Goal: Task Accomplishment & Management: Complete application form

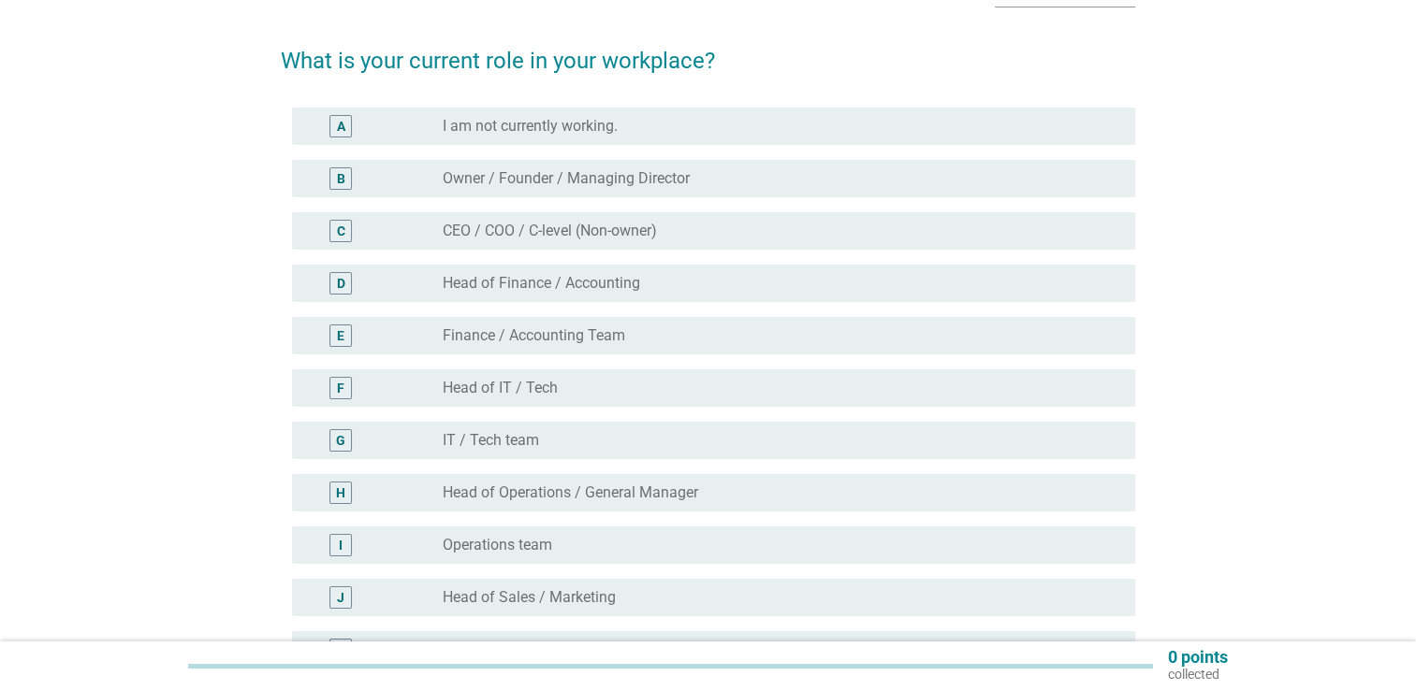
scroll to position [112, 0]
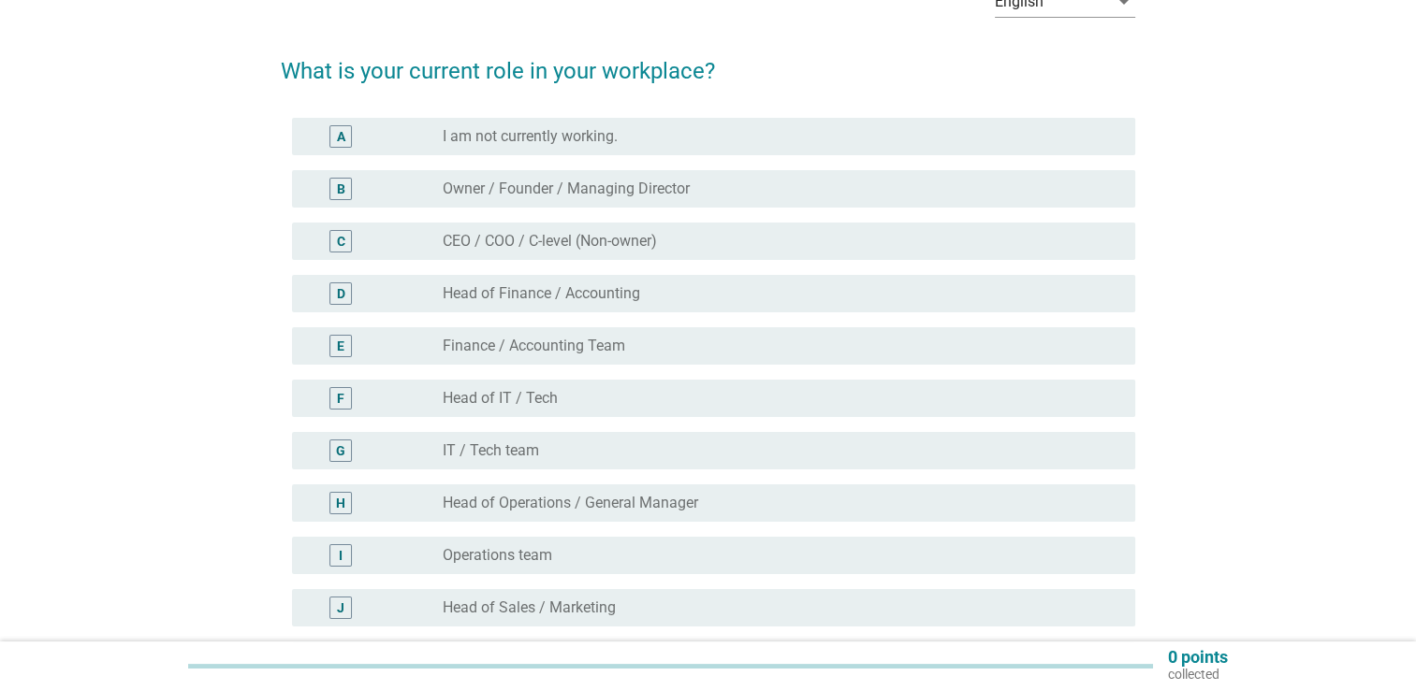
click at [626, 191] on label "Owner / Founder / Managing Director" at bounding box center [566, 189] width 247 height 19
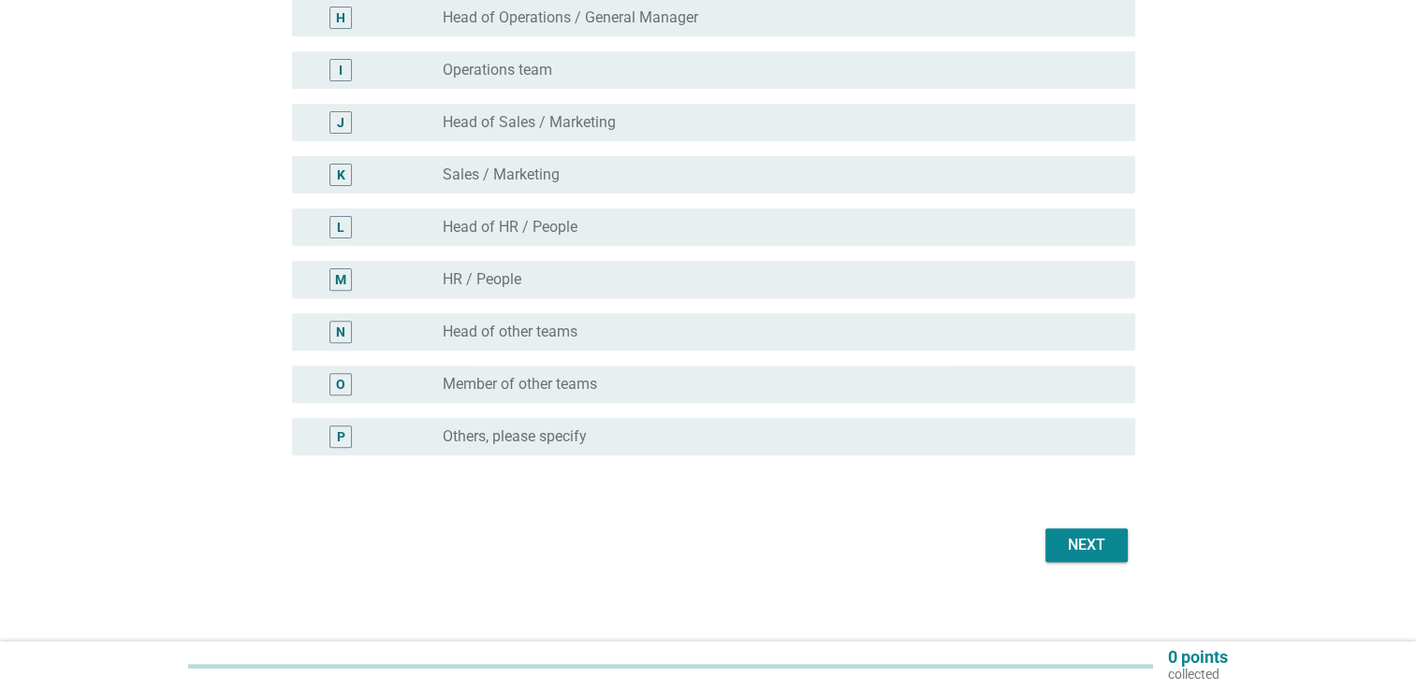
scroll to position [599, 0]
click at [1082, 548] on div "Next" at bounding box center [1086, 544] width 52 height 22
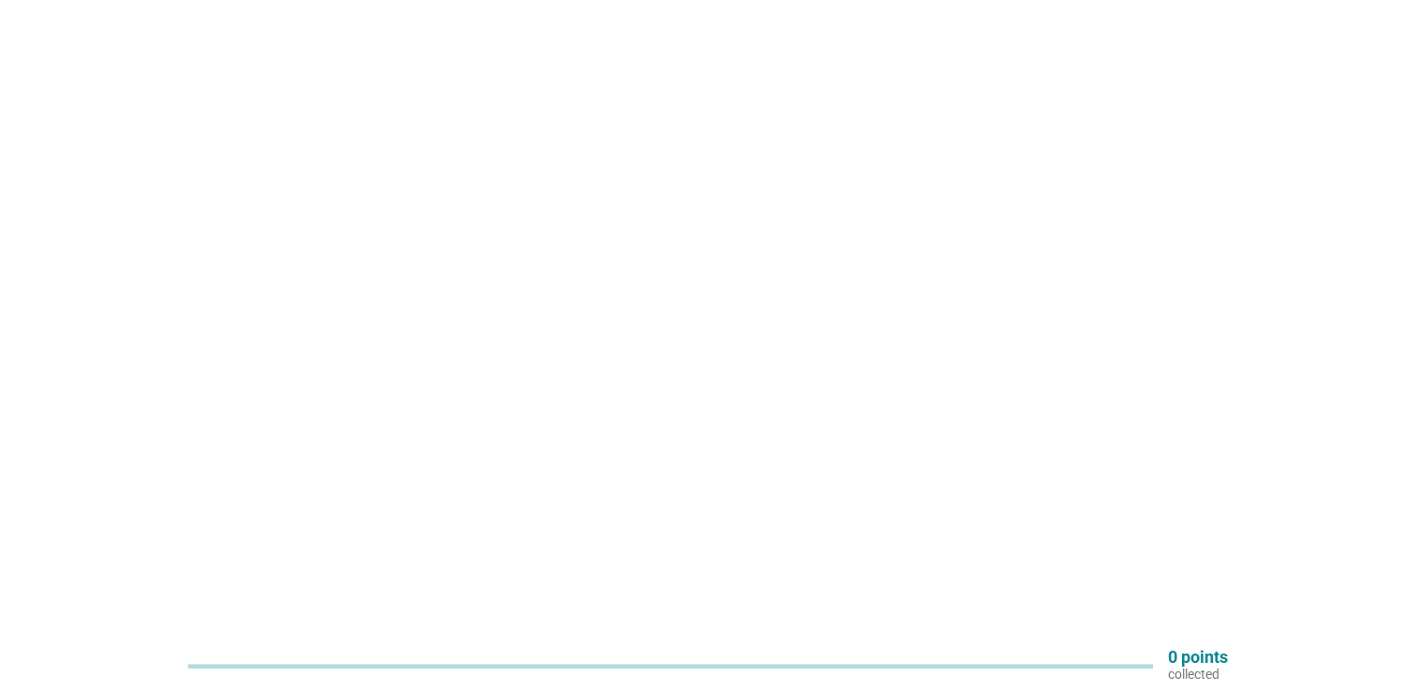
scroll to position [0, 0]
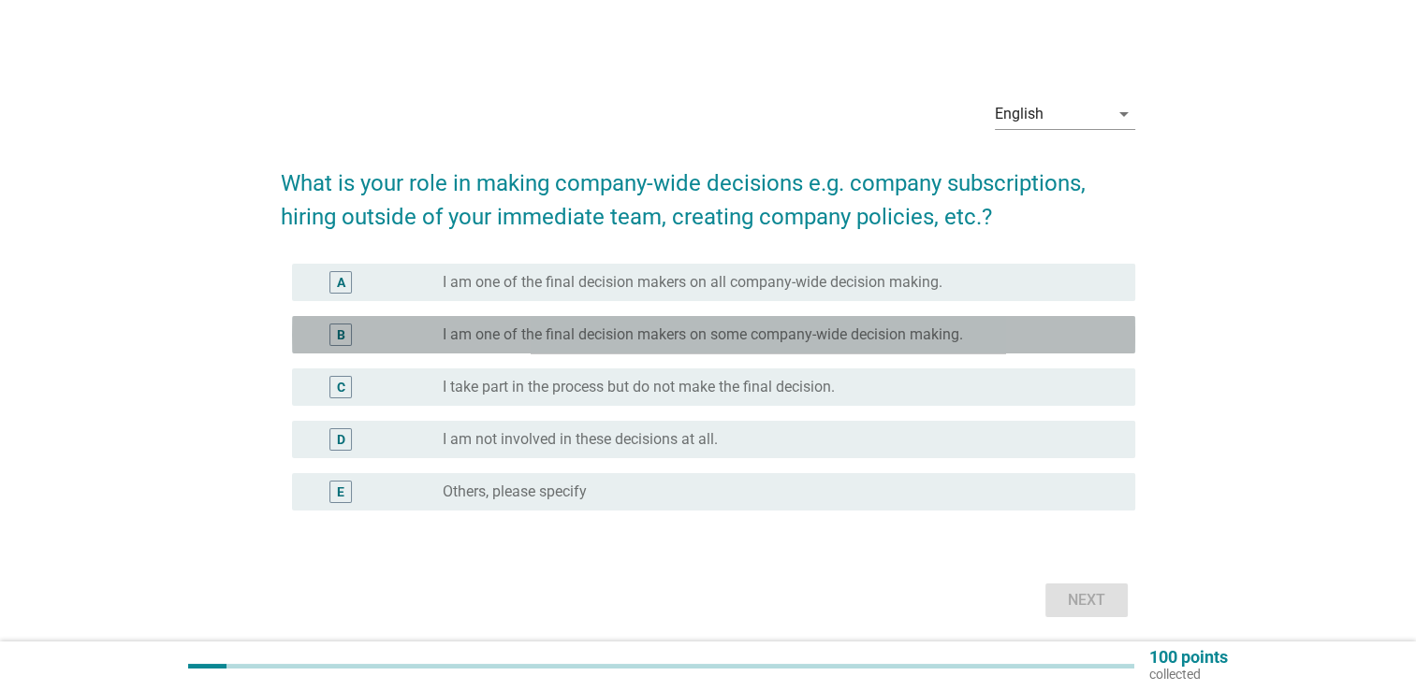
click at [669, 341] on label "I am one of the final decision makers on some company-wide decision making." at bounding box center [703, 335] width 520 height 19
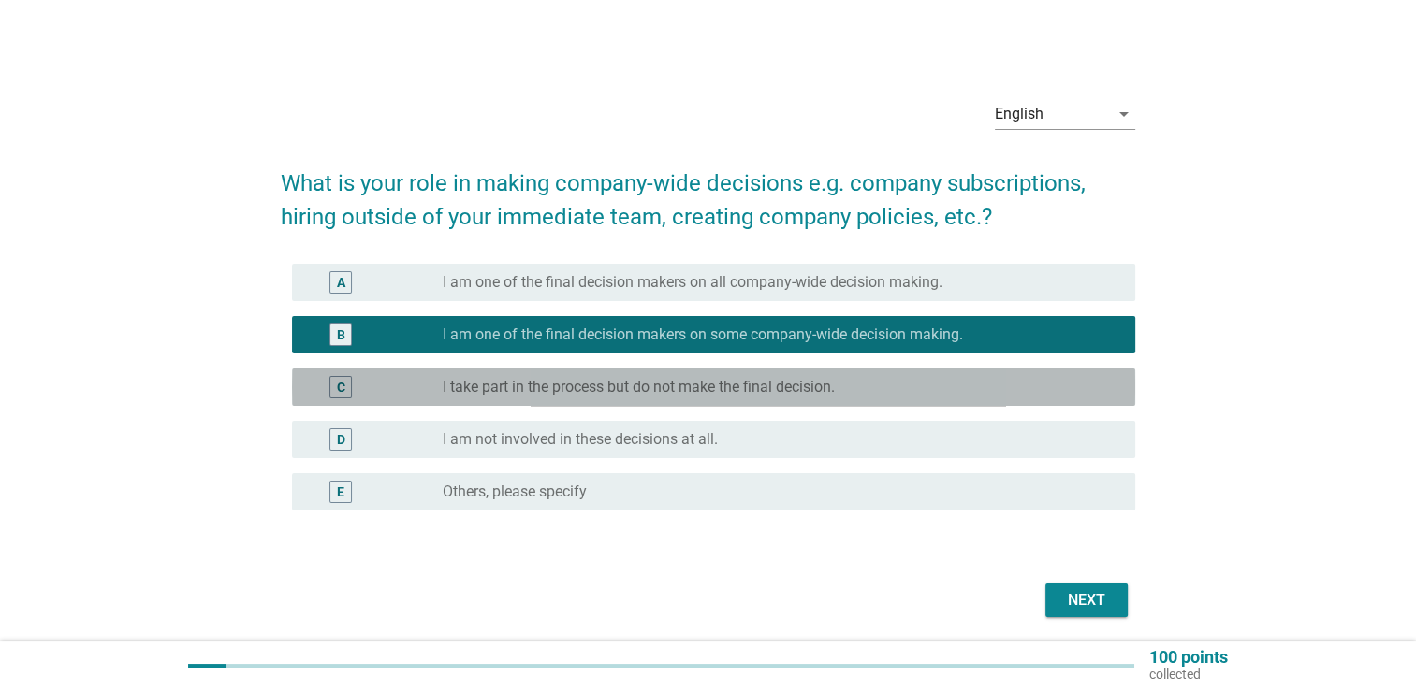
click at [667, 391] on label "I take part in the process but do not make the final decision." at bounding box center [639, 387] width 392 height 19
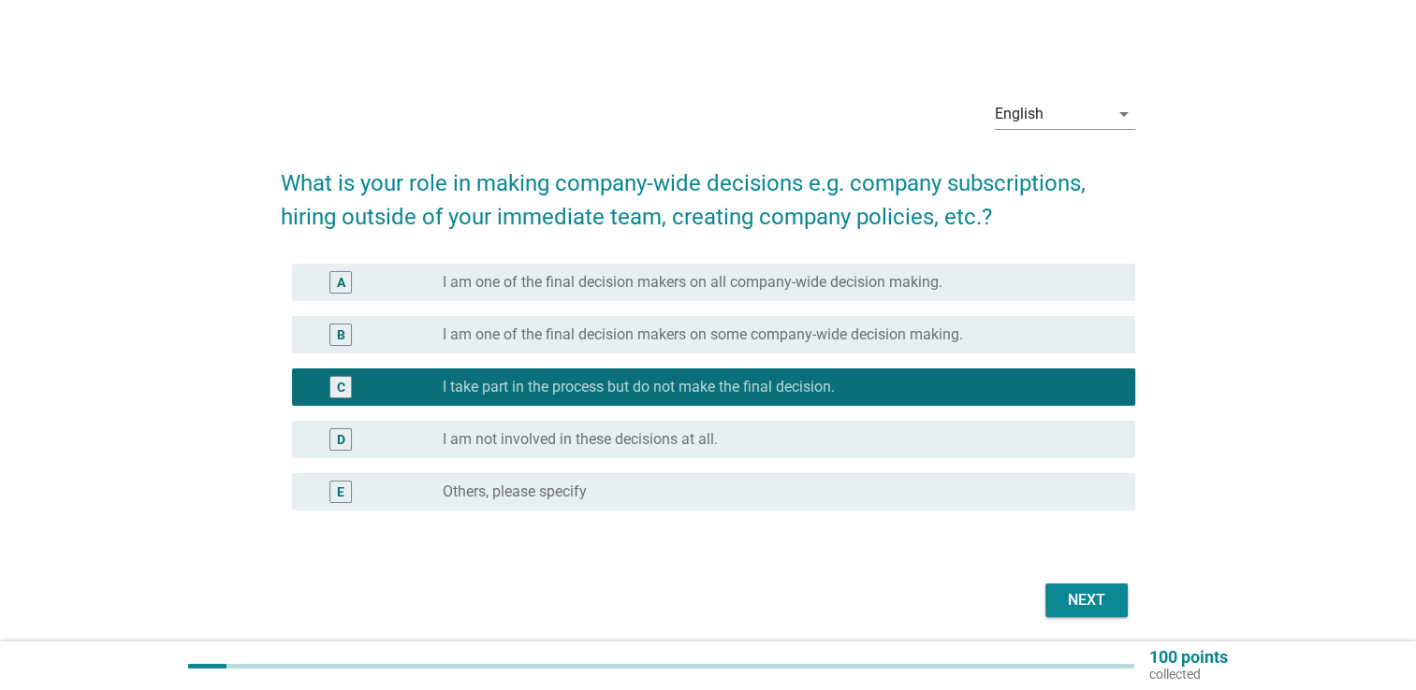
click at [1098, 676] on div at bounding box center [661, 666] width 946 height 31
click at [1088, 594] on div "Next" at bounding box center [1086, 600] width 52 height 22
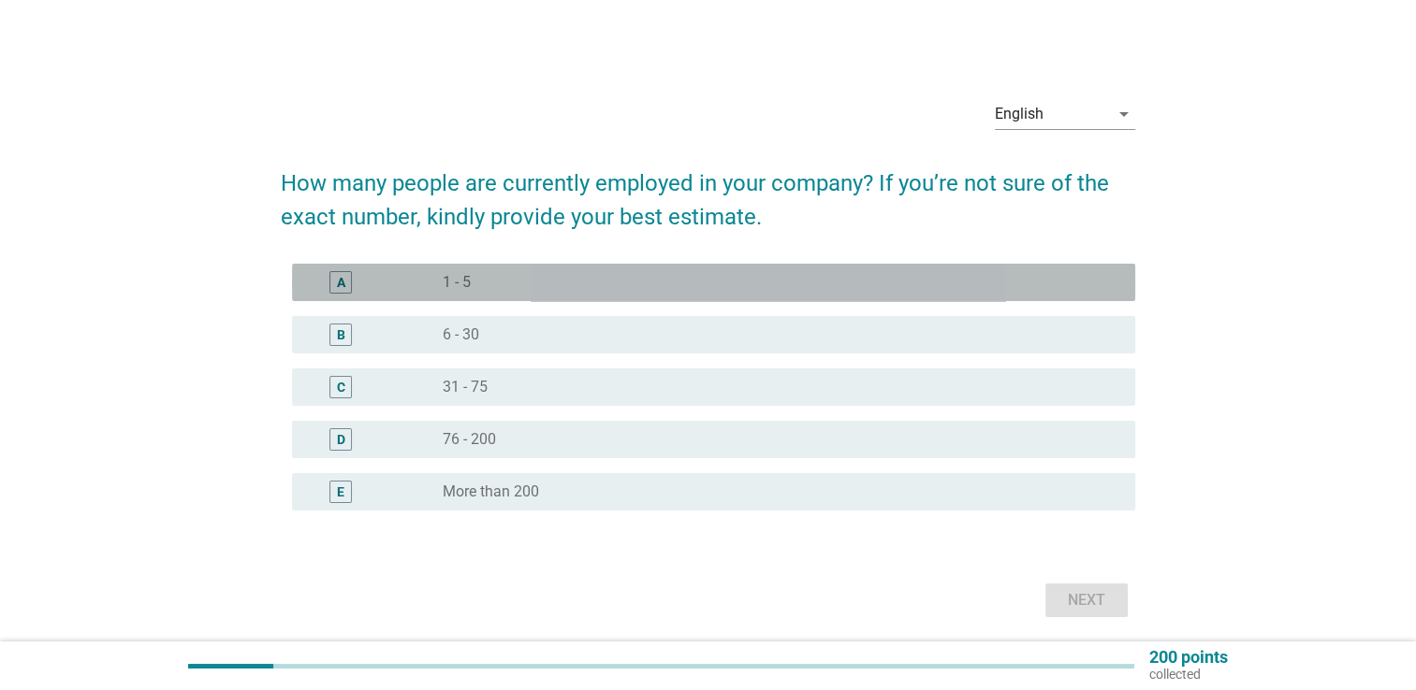
click at [840, 275] on div "radio_button_unchecked 1 - 5" at bounding box center [774, 282] width 662 height 19
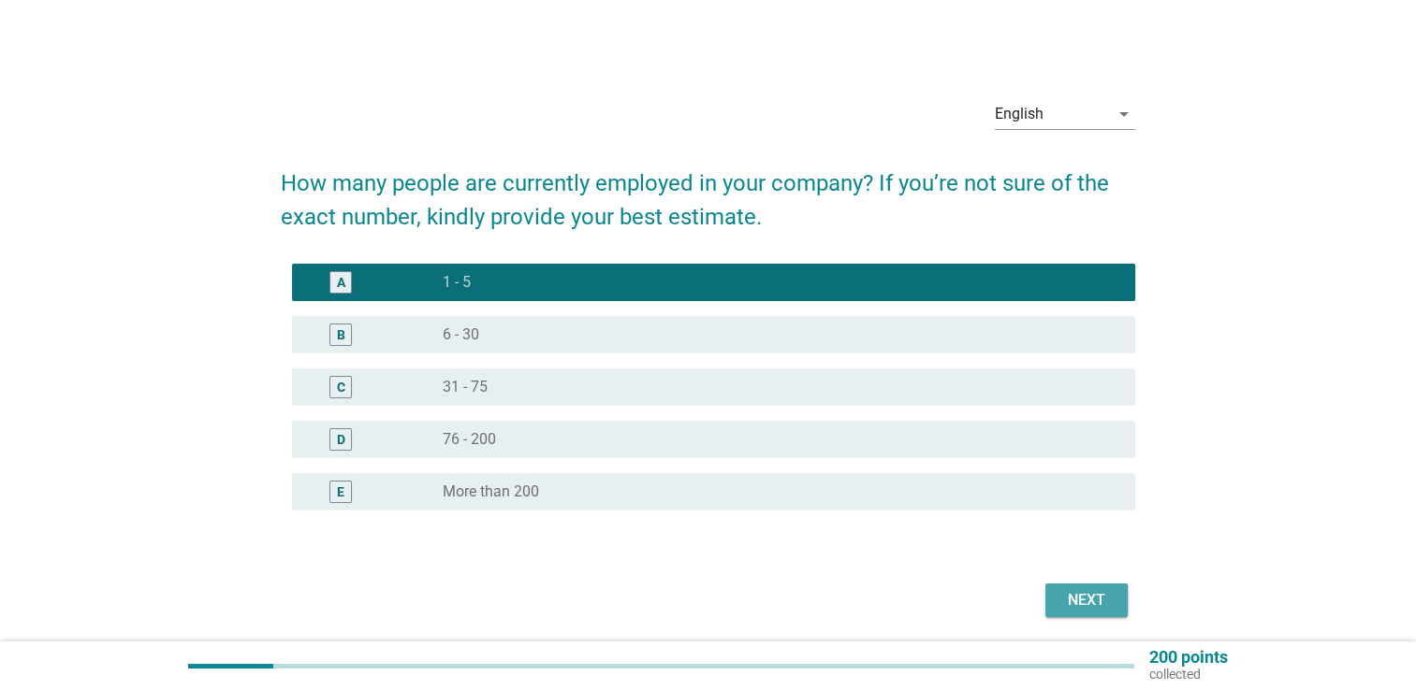
click at [1061, 590] on div "Next" at bounding box center [1086, 600] width 52 height 22
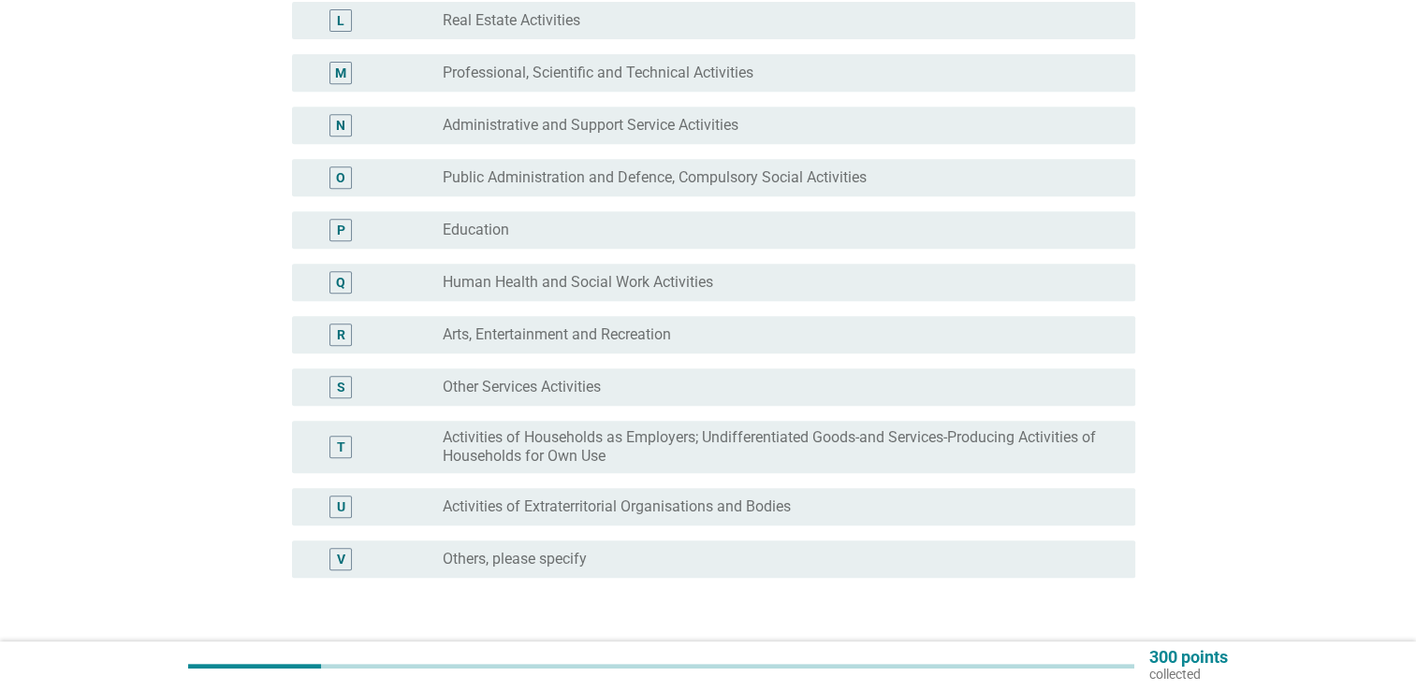
scroll to position [823, 0]
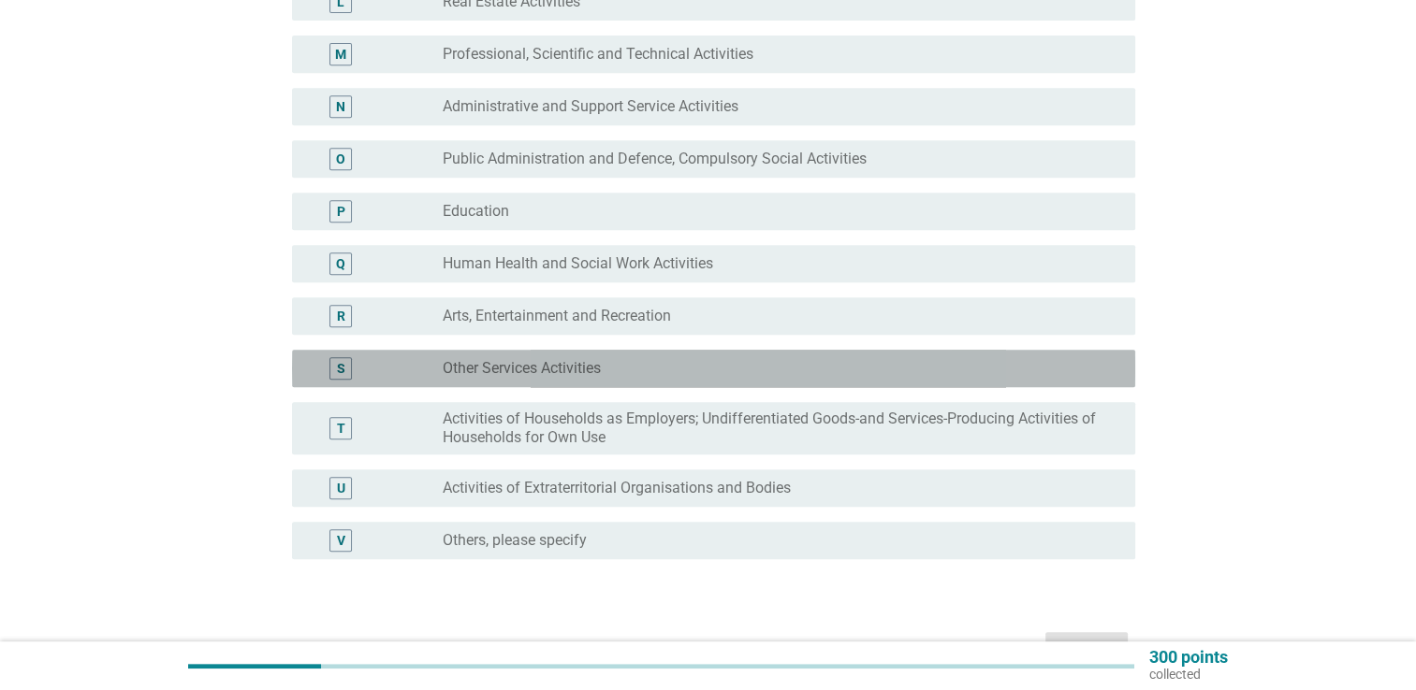
click at [1029, 361] on div "radio_button_unchecked Other Services Activities" at bounding box center [774, 368] width 662 height 19
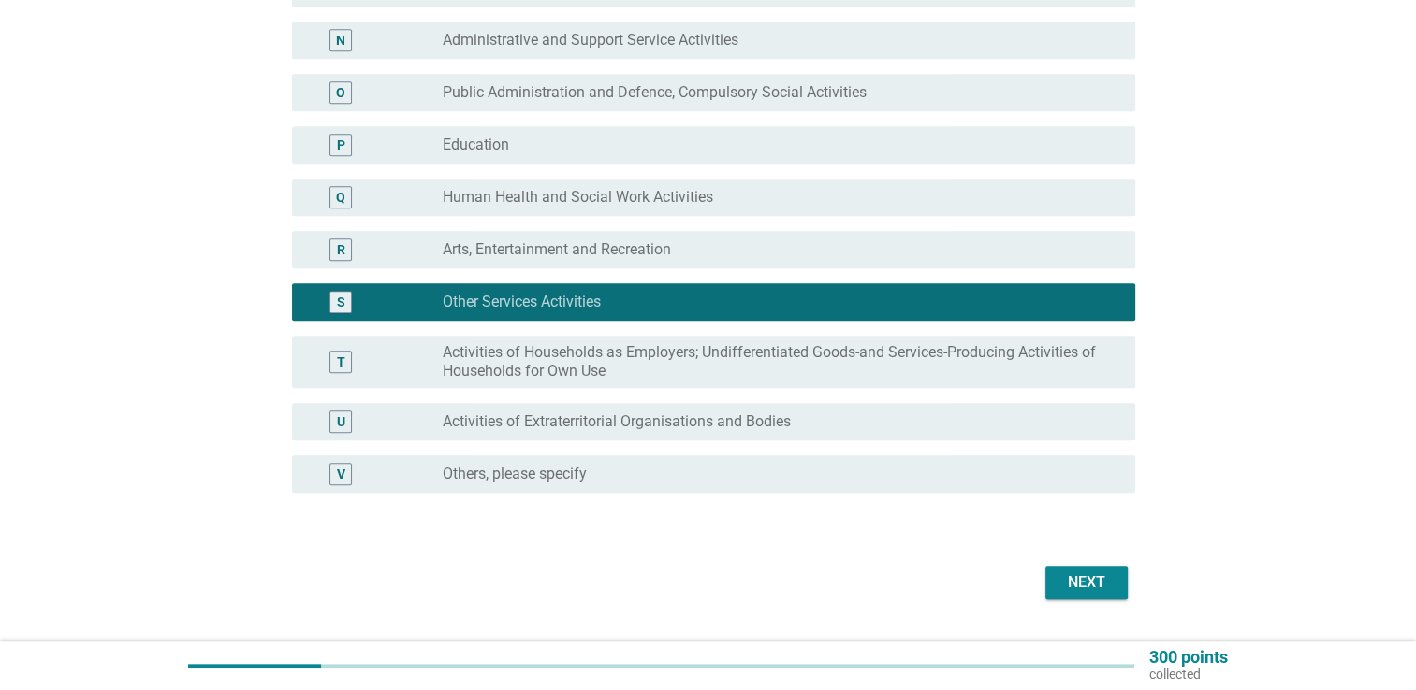
scroll to position [937, 0]
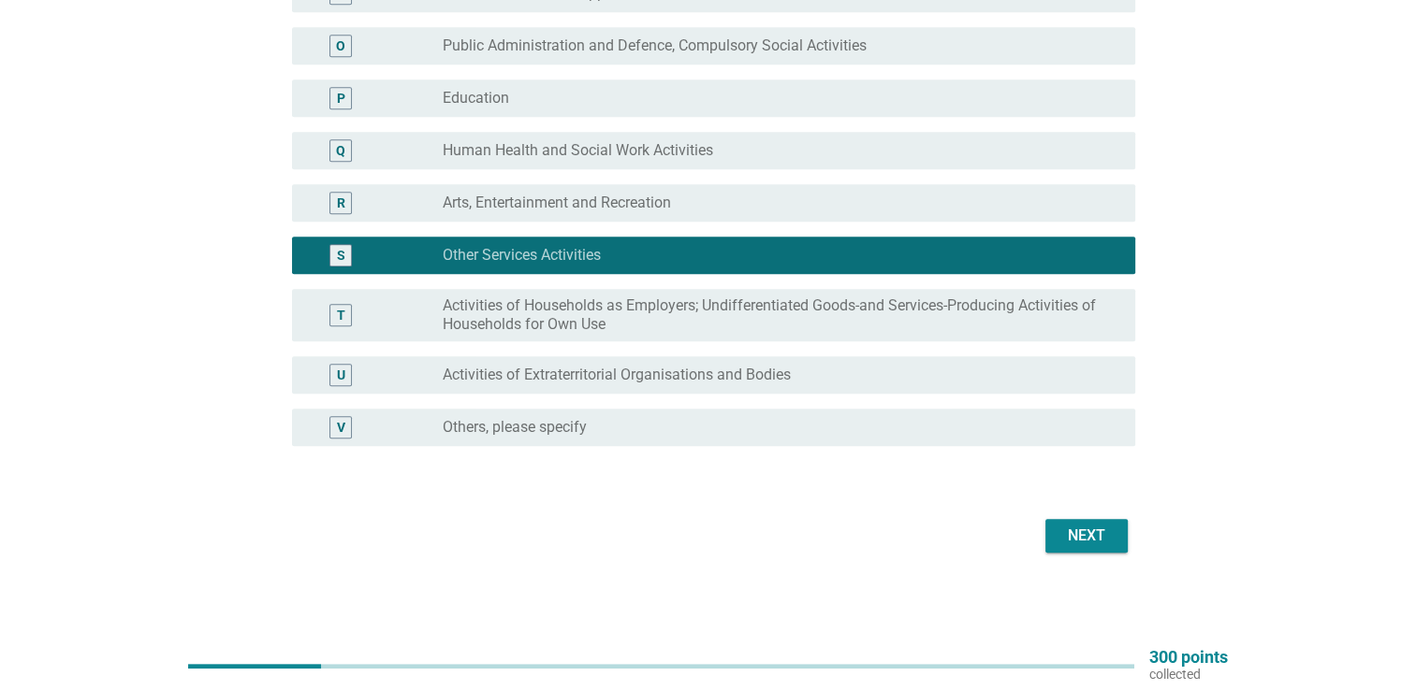
click at [1097, 516] on div "Next" at bounding box center [708, 536] width 854 height 45
click at [1094, 526] on div "Next" at bounding box center [1086, 536] width 52 height 22
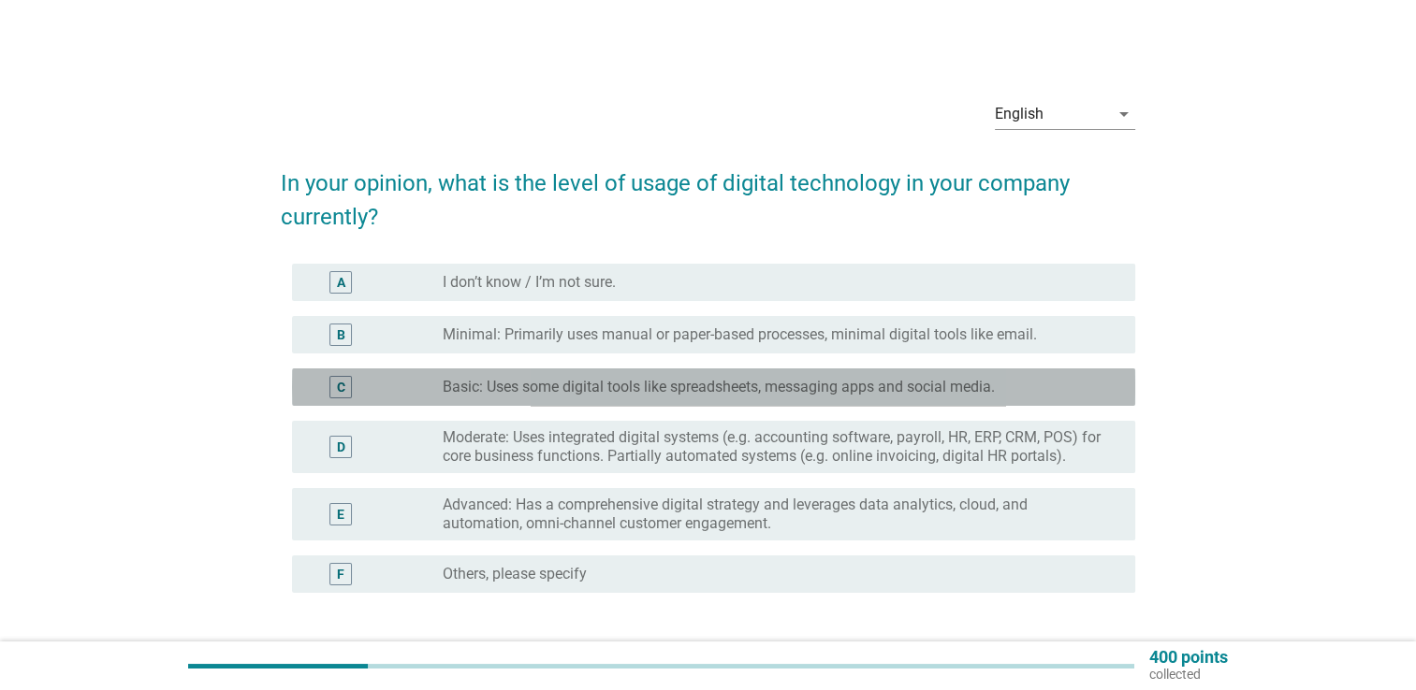
click at [1029, 394] on div "radio_button_unchecked Basic: Uses some digital tools like spreadsheets, messag…" at bounding box center [774, 387] width 662 height 19
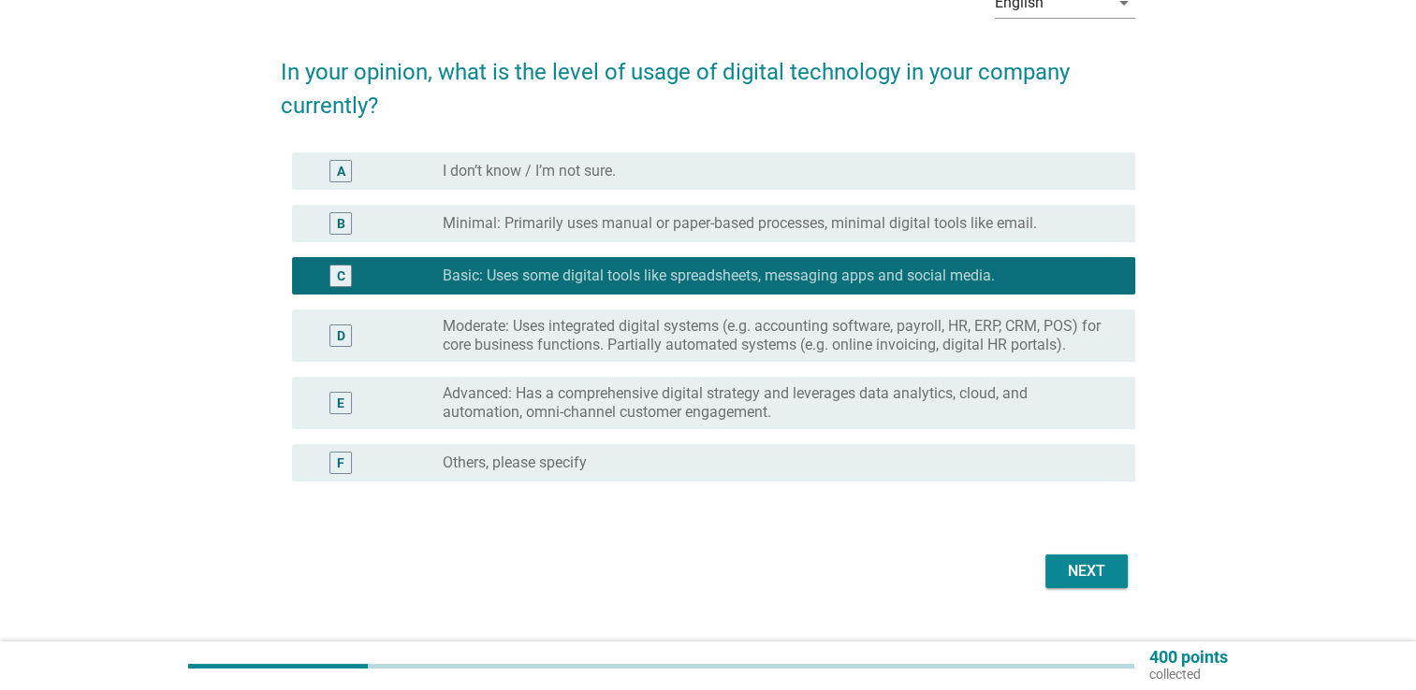
scroll to position [112, 0]
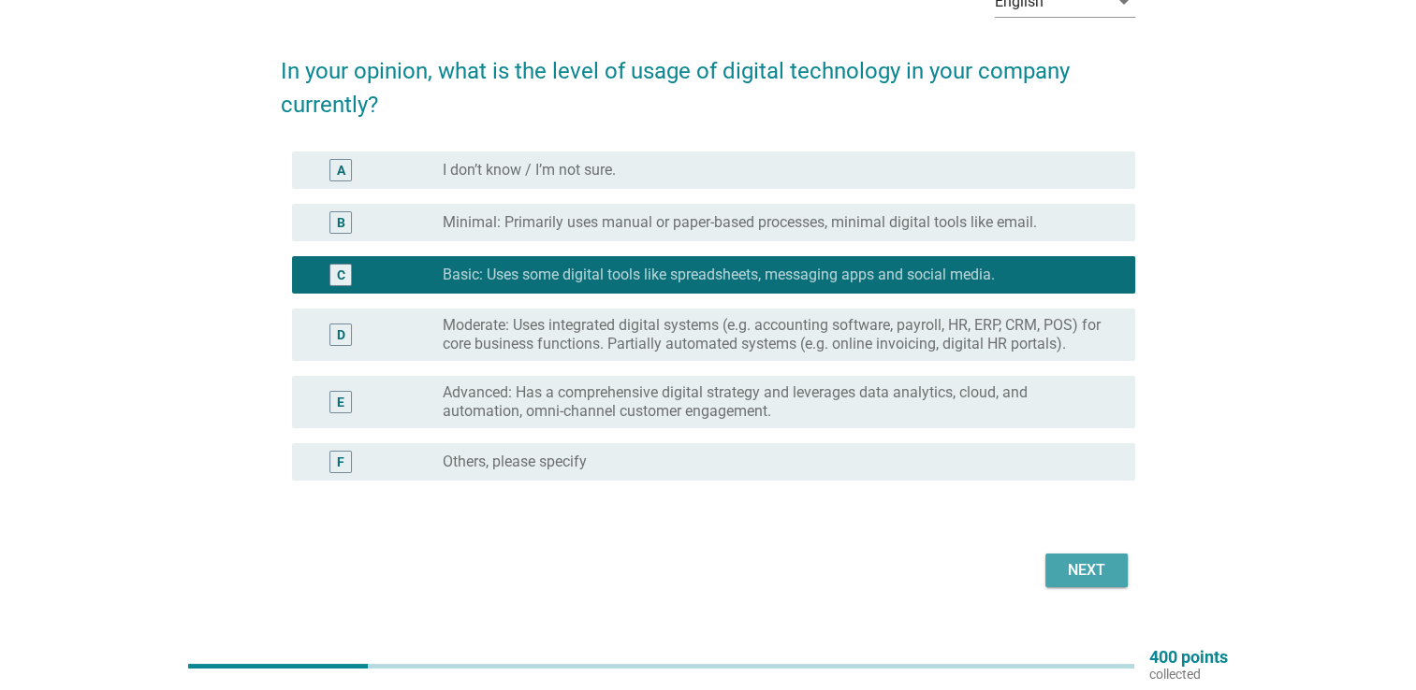
click at [1083, 556] on button "Next" at bounding box center [1086, 571] width 82 height 34
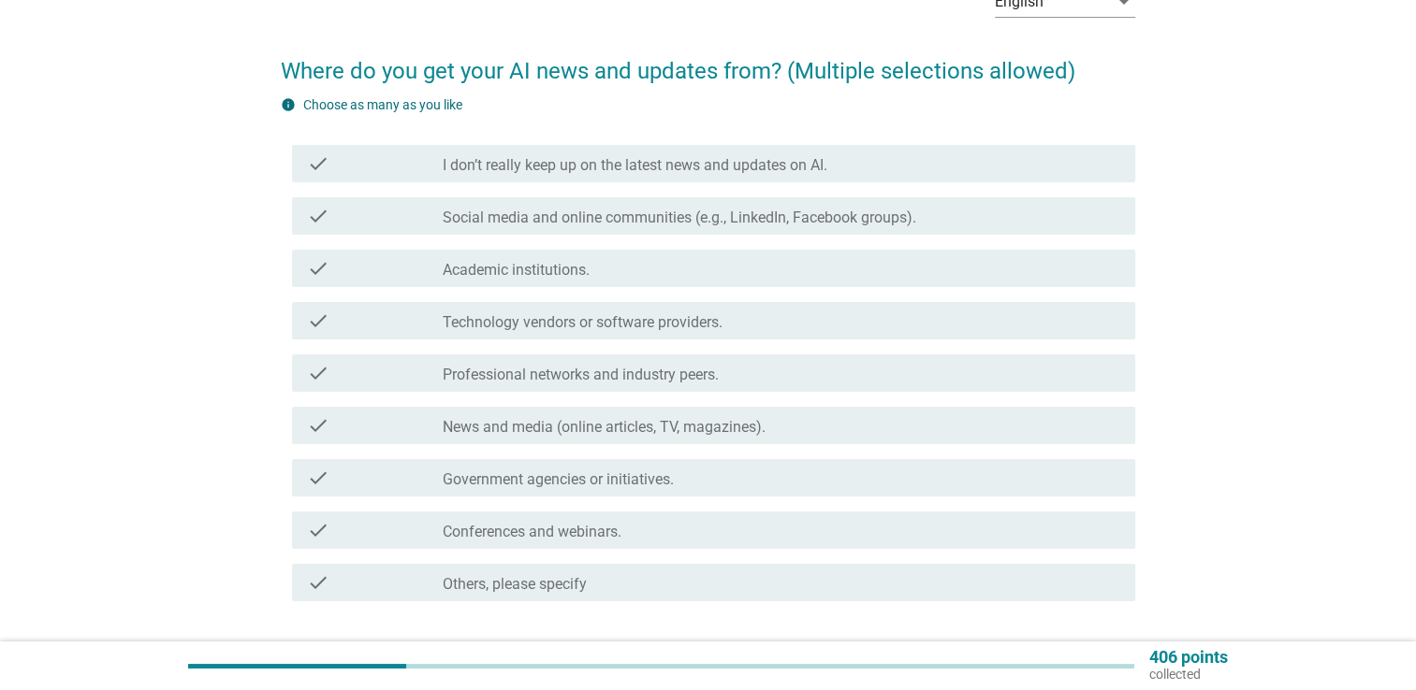
scroll to position [0, 0]
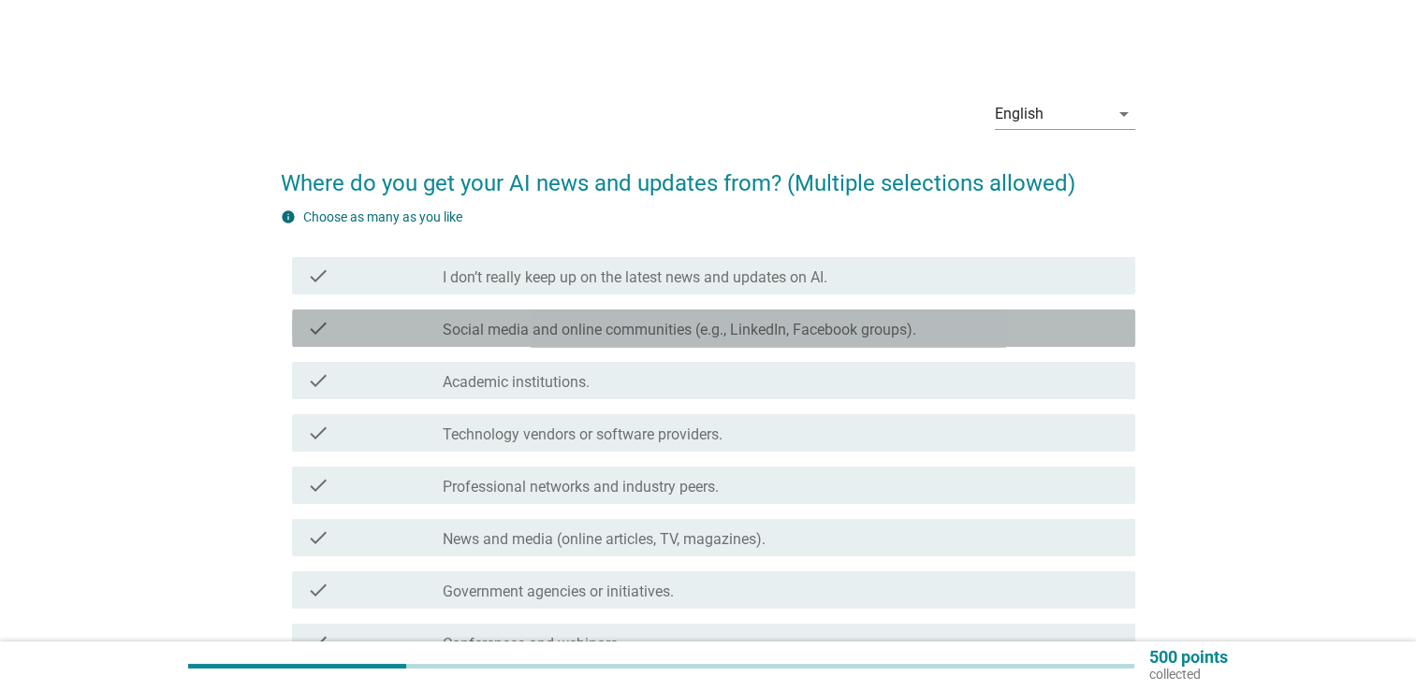
click at [691, 337] on label "Social media and online communities (e.g., LinkedIn, Facebook groups)." at bounding box center [679, 330] width 473 height 19
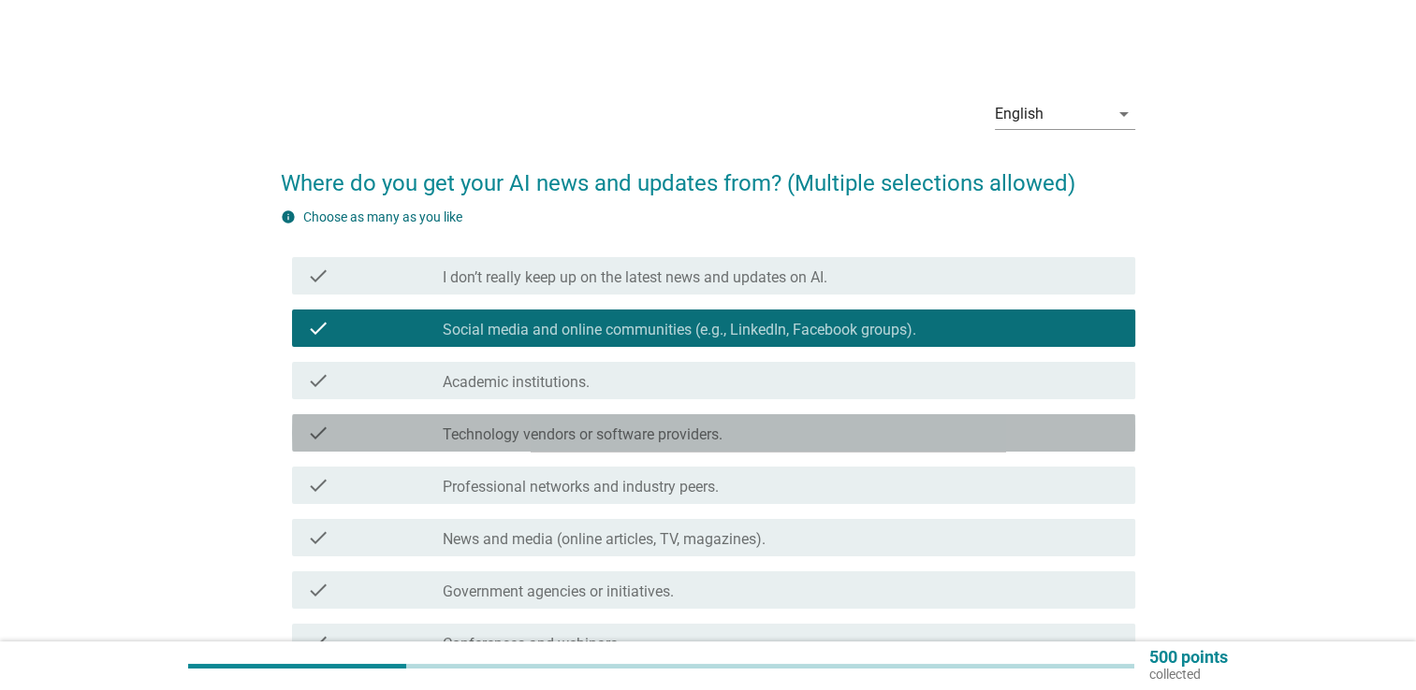
click at [708, 429] on label "Technology vendors or software providers." at bounding box center [583, 435] width 280 height 19
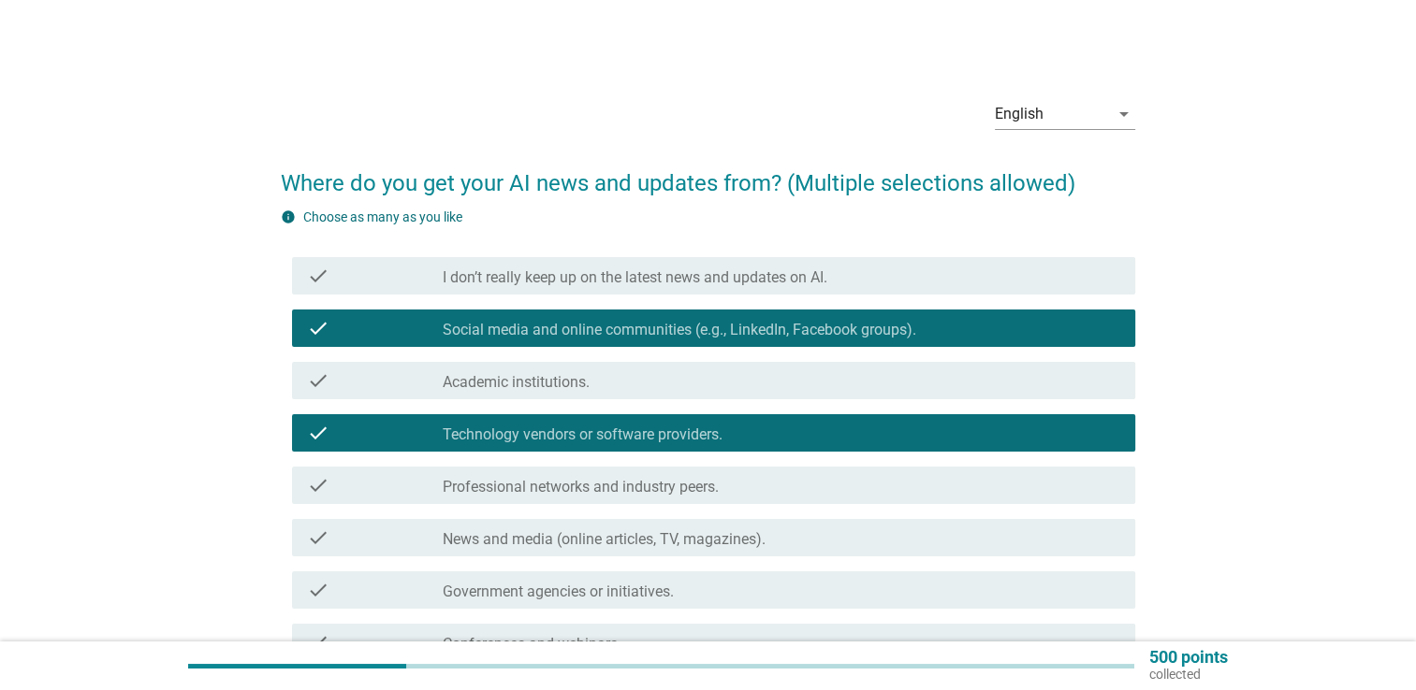
click at [732, 581] on div "check_box_outline_blank Government agencies or initiatives." at bounding box center [781, 590] width 677 height 22
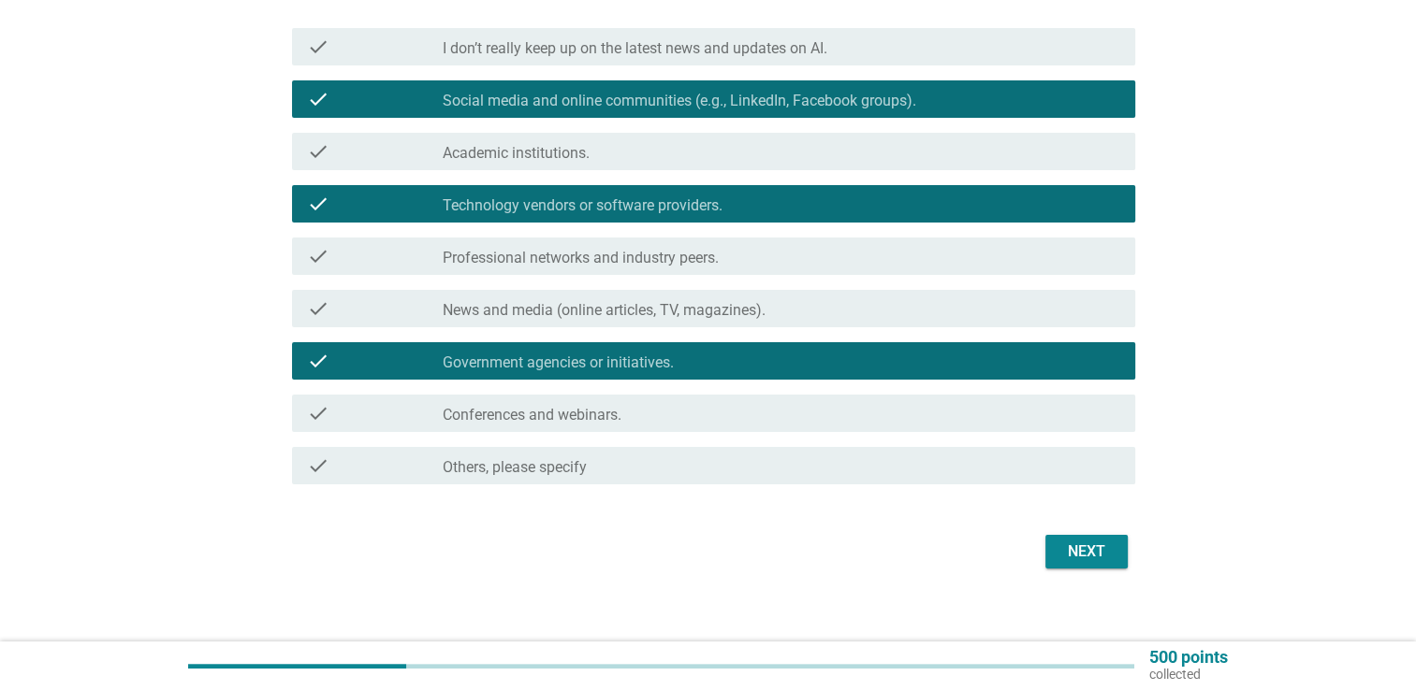
scroll to position [245, 0]
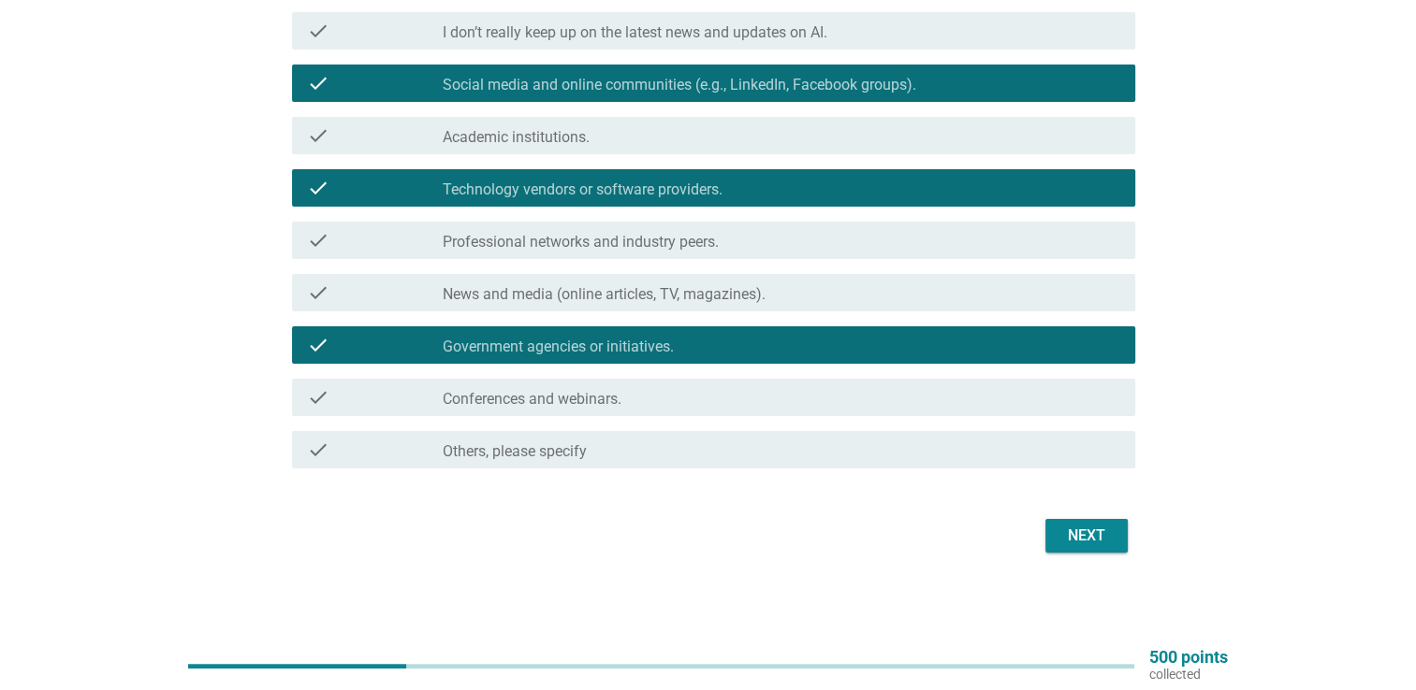
click at [1097, 523] on button "Next" at bounding box center [1086, 536] width 82 height 34
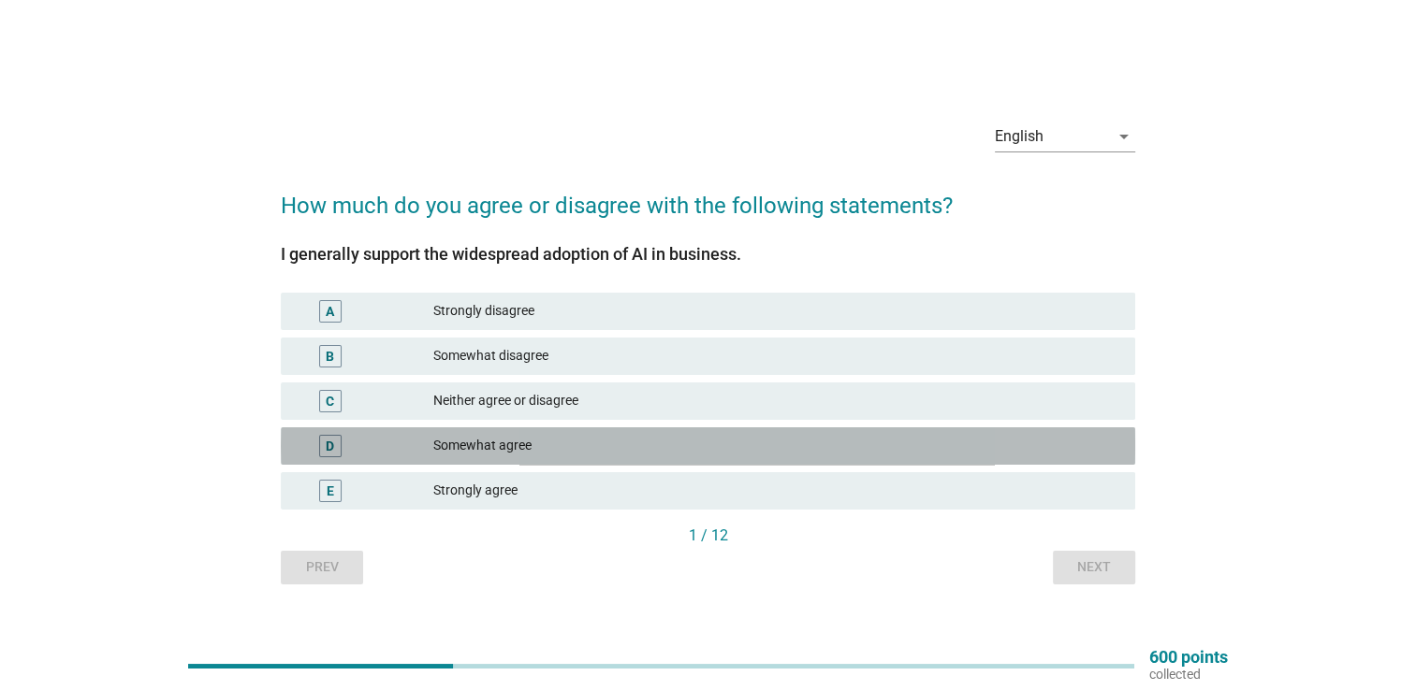
click at [510, 437] on div "Somewhat agree" at bounding box center [776, 446] width 687 height 22
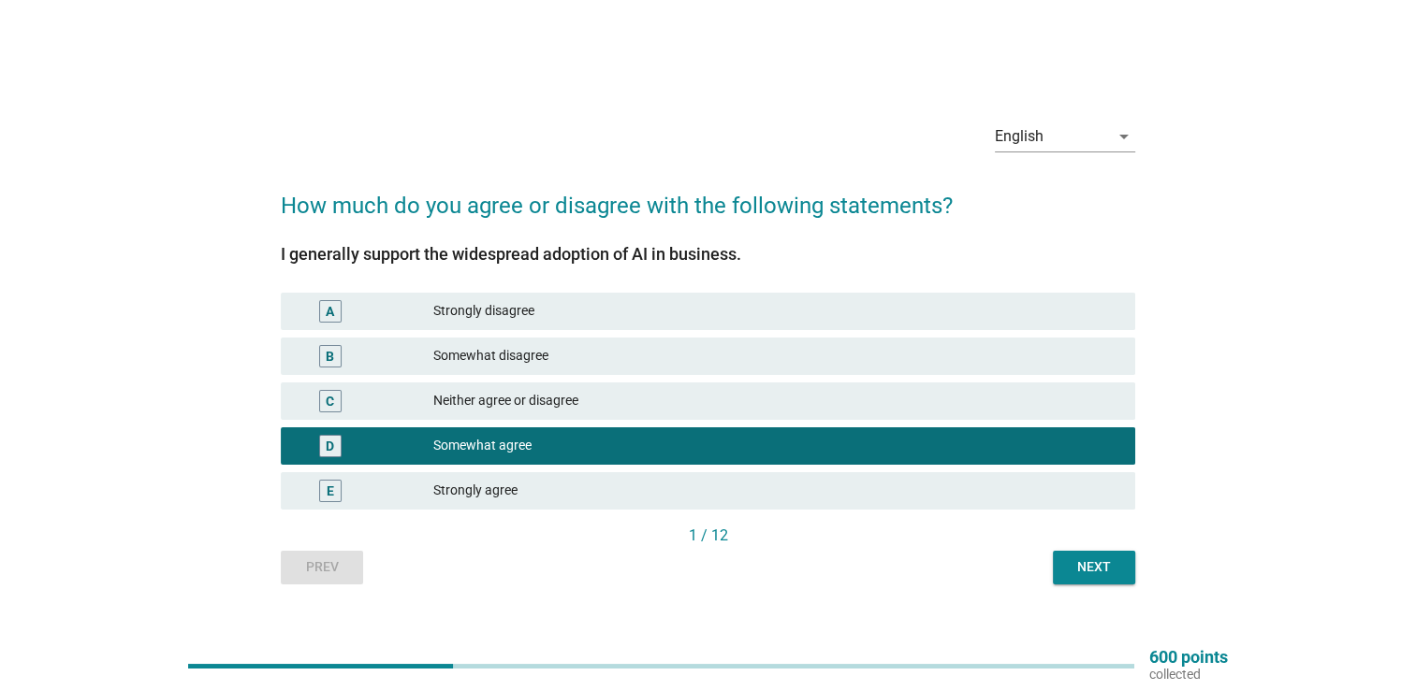
click at [1084, 590] on div "English arrow_drop_down How much do you agree or disagree with the following st…" at bounding box center [708, 346] width 884 height 508
click at [1090, 570] on div "Next" at bounding box center [1094, 568] width 52 height 20
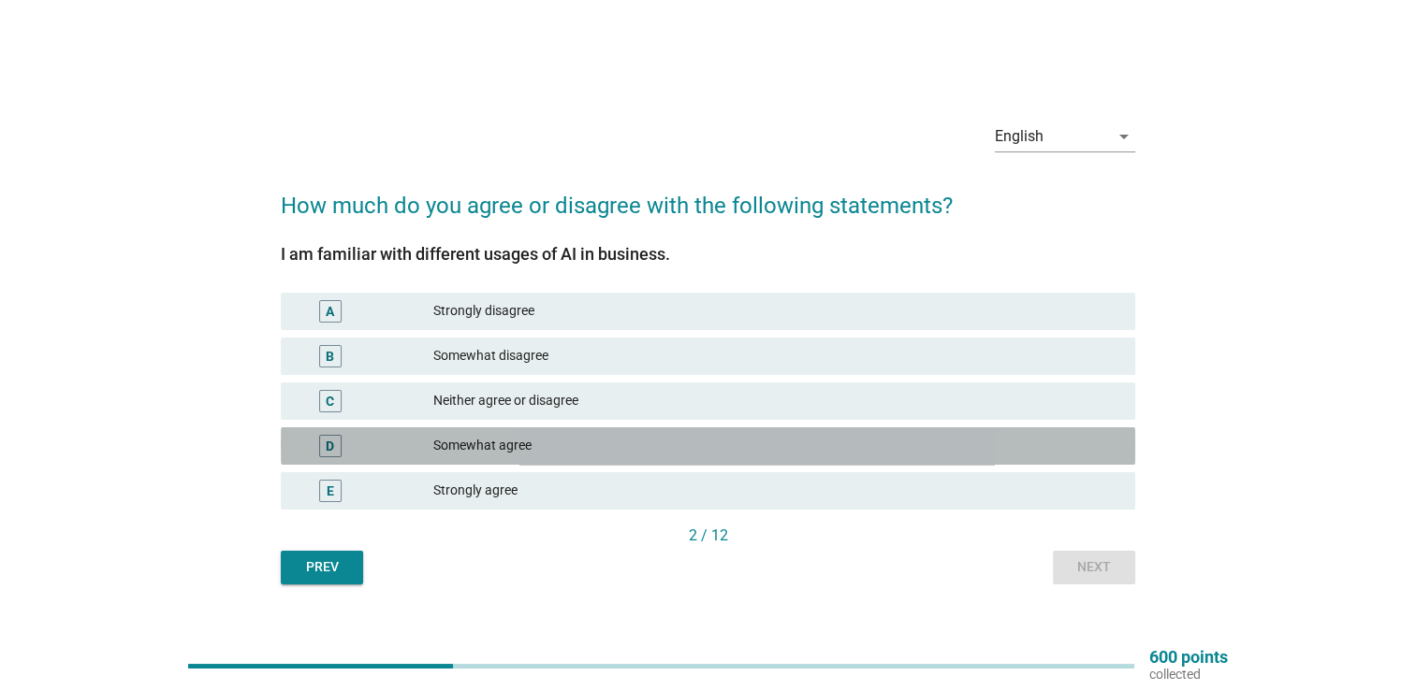
click at [580, 455] on div "Somewhat agree" at bounding box center [776, 446] width 687 height 22
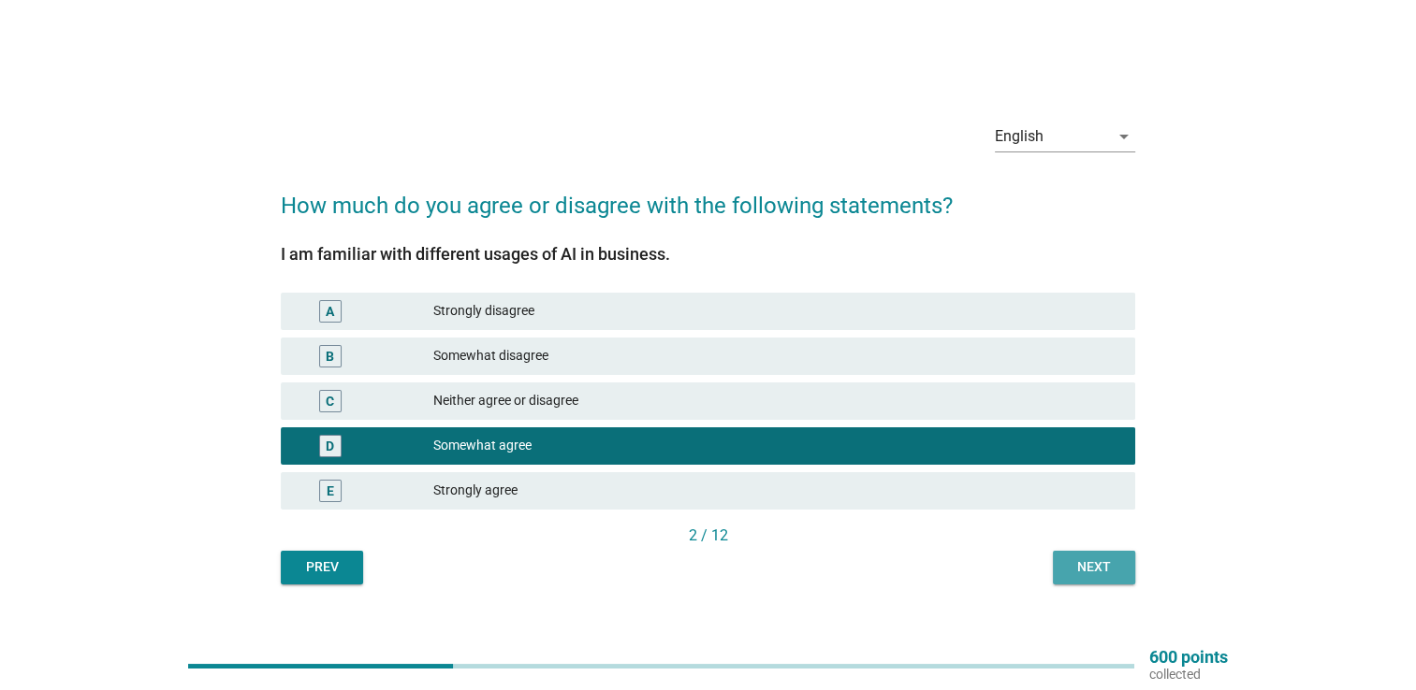
click at [1078, 573] on div "Next" at bounding box center [1094, 568] width 52 height 20
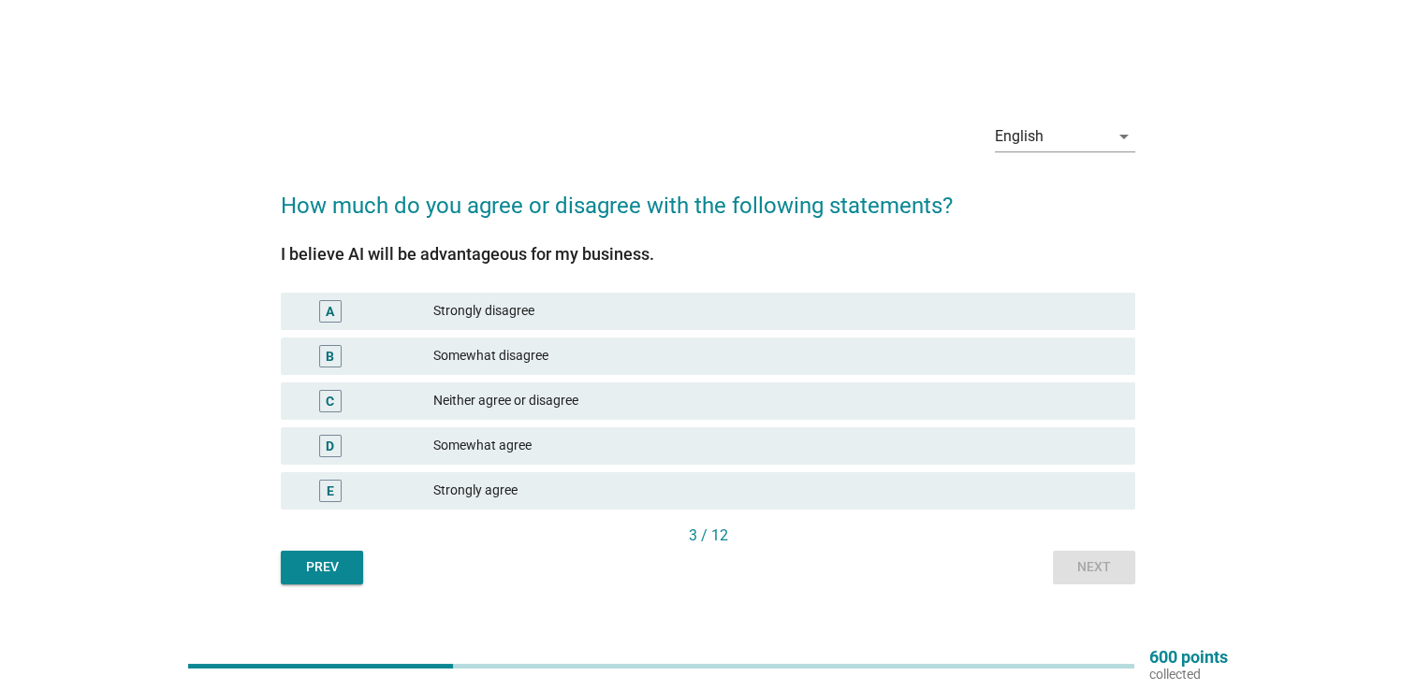
click at [558, 489] on div "Strongly agree" at bounding box center [776, 491] width 687 height 22
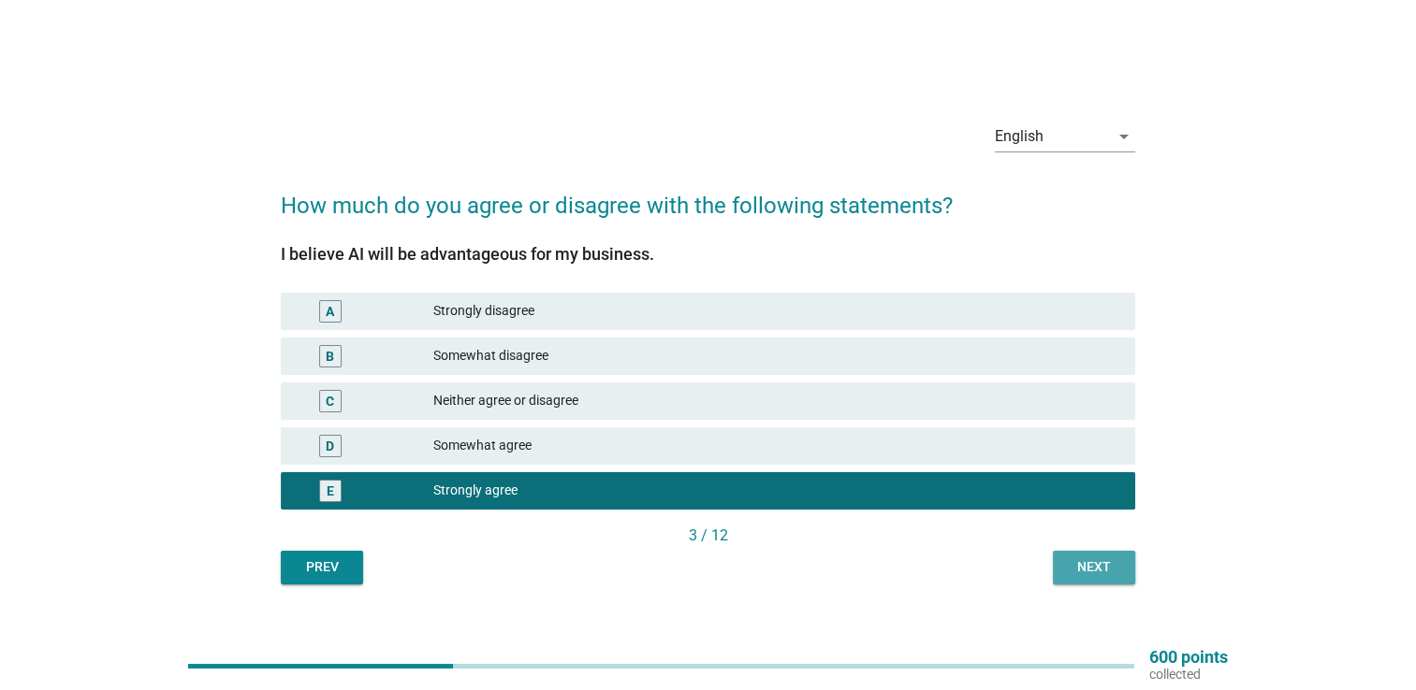
click at [1070, 573] on div "Next" at bounding box center [1094, 568] width 52 height 20
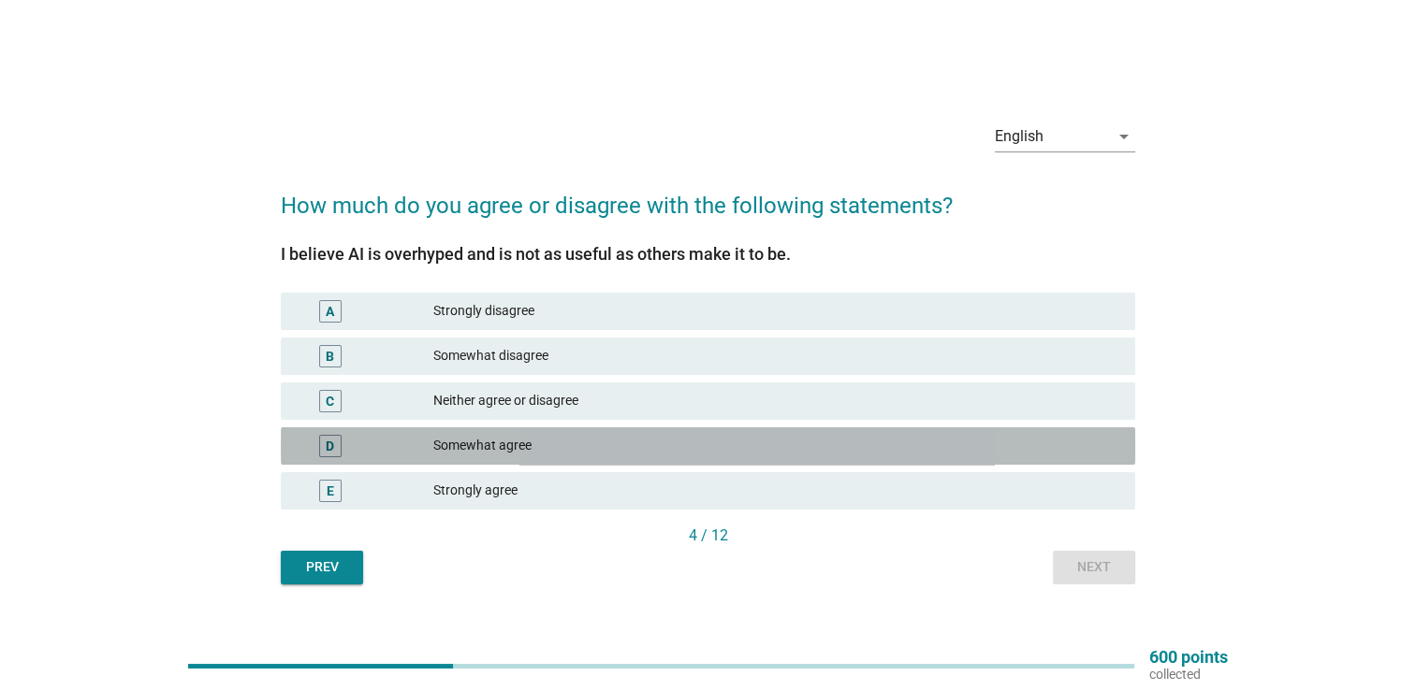
click at [1044, 437] on div "Somewhat agree" at bounding box center [776, 446] width 687 height 22
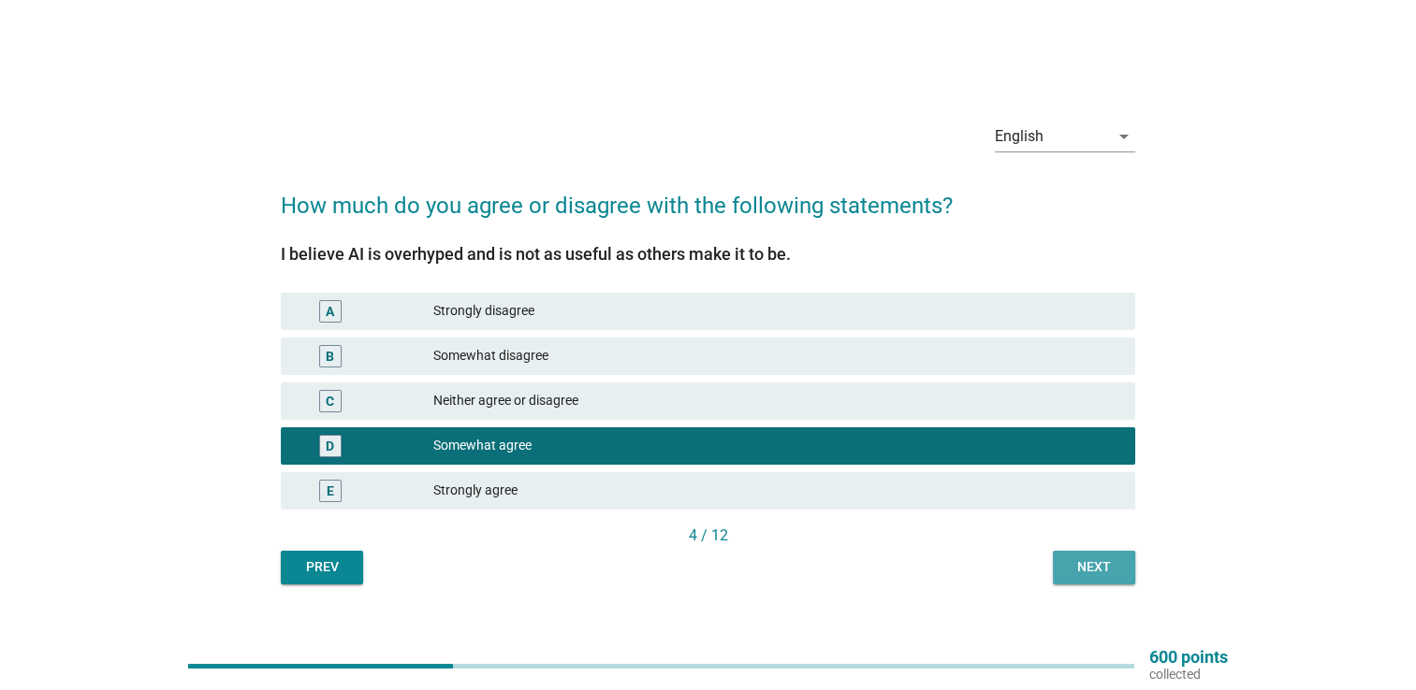
click at [1108, 569] on div "Next" at bounding box center [1094, 568] width 52 height 20
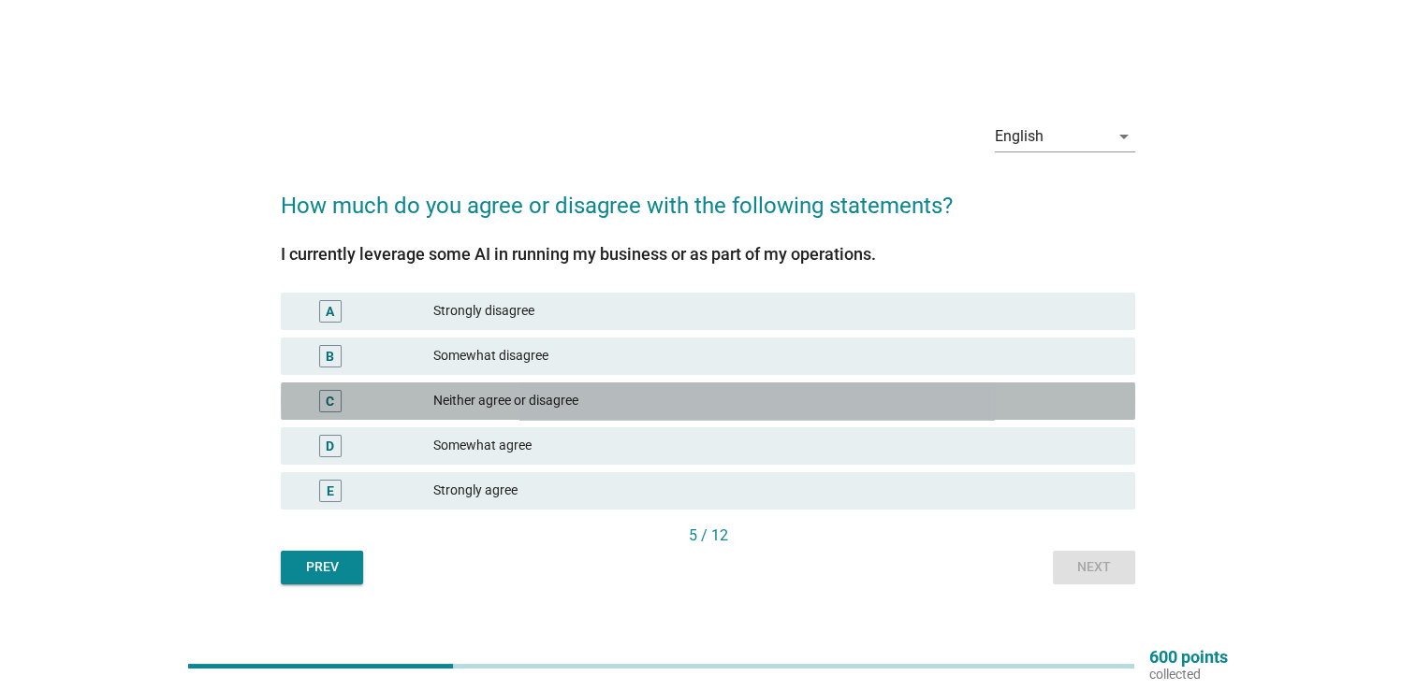
click at [923, 404] on div "Neither agree or disagree" at bounding box center [776, 401] width 687 height 22
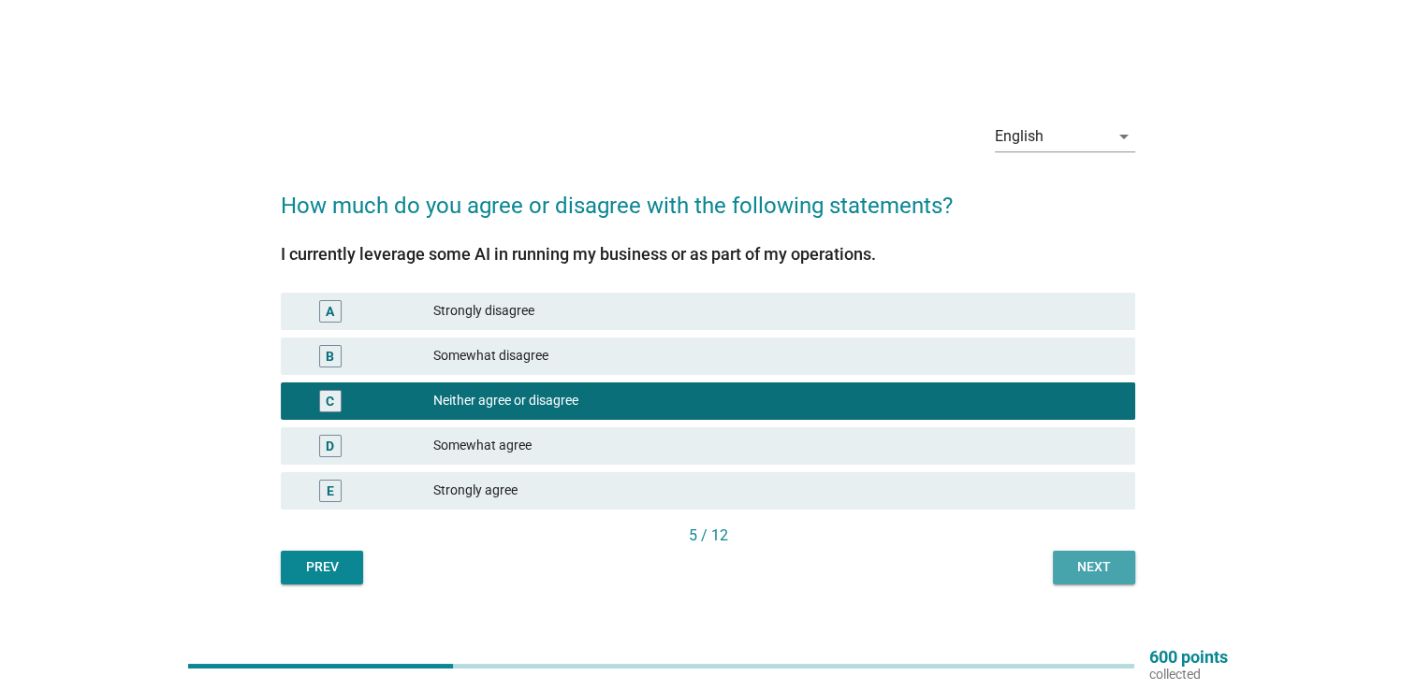
click at [1061, 561] on button "Next" at bounding box center [1094, 568] width 82 height 34
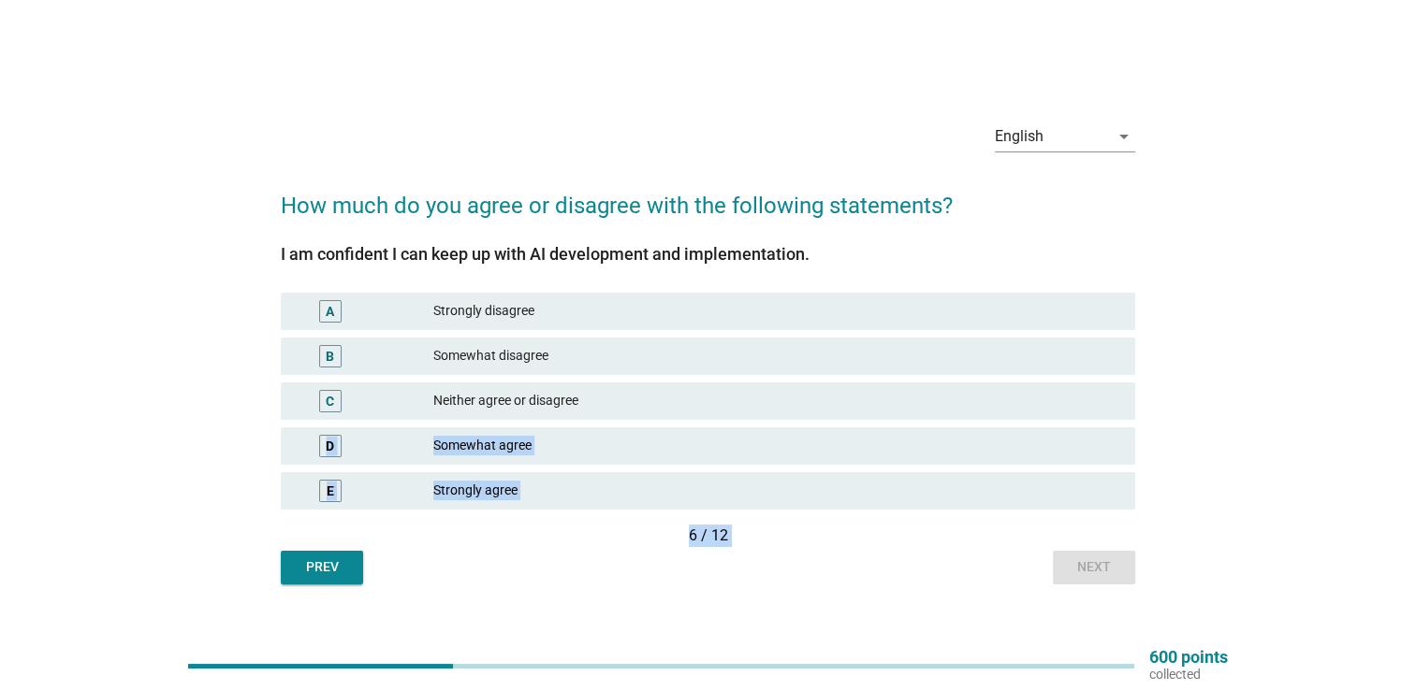
drag, startPoint x: 934, startPoint y: 400, endPoint x: 1067, endPoint y: 575, distance: 219.7
click at [1067, 575] on div "I am confident I can keep up with AI development and implementation. A Strongly…" at bounding box center [708, 404] width 854 height 362
click at [898, 413] on div "C Neither agree or disagree" at bounding box center [708, 401] width 854 height 37
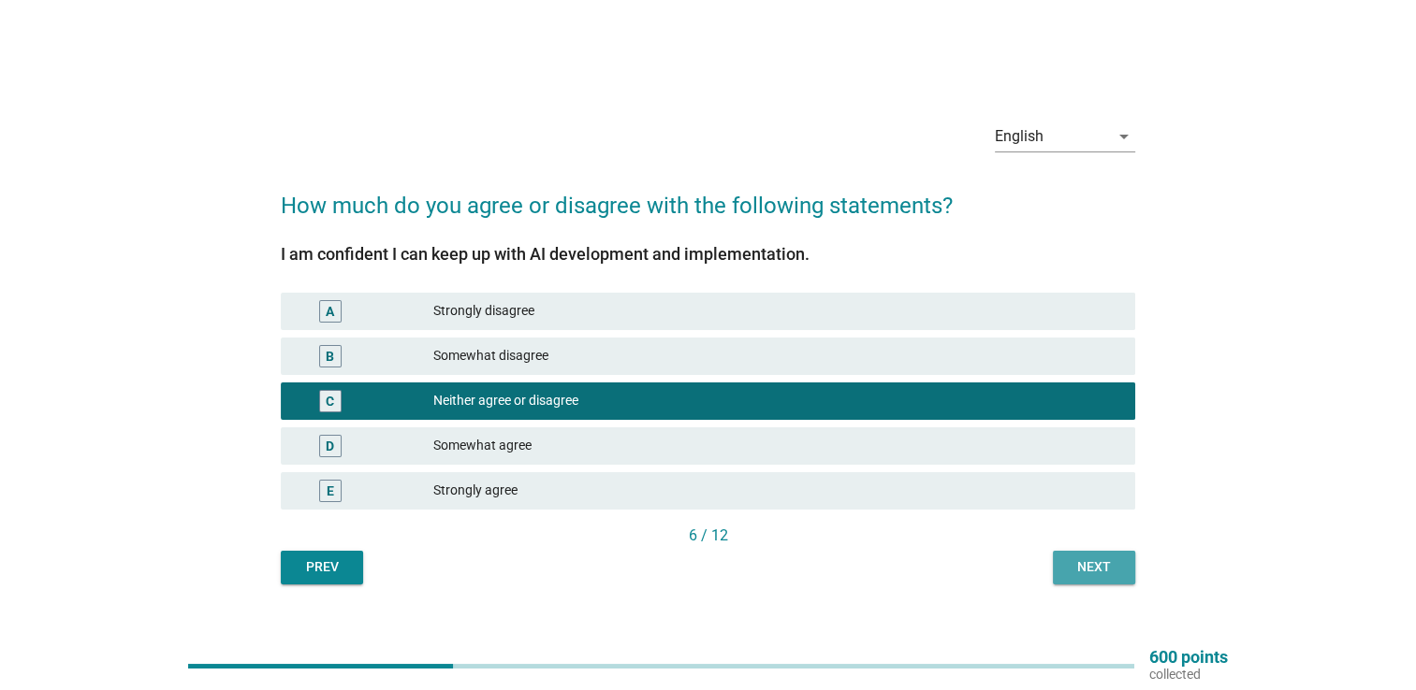
click at [1068, 564] on div "Next" at bounding box center [1094, 568] width 52 height 20
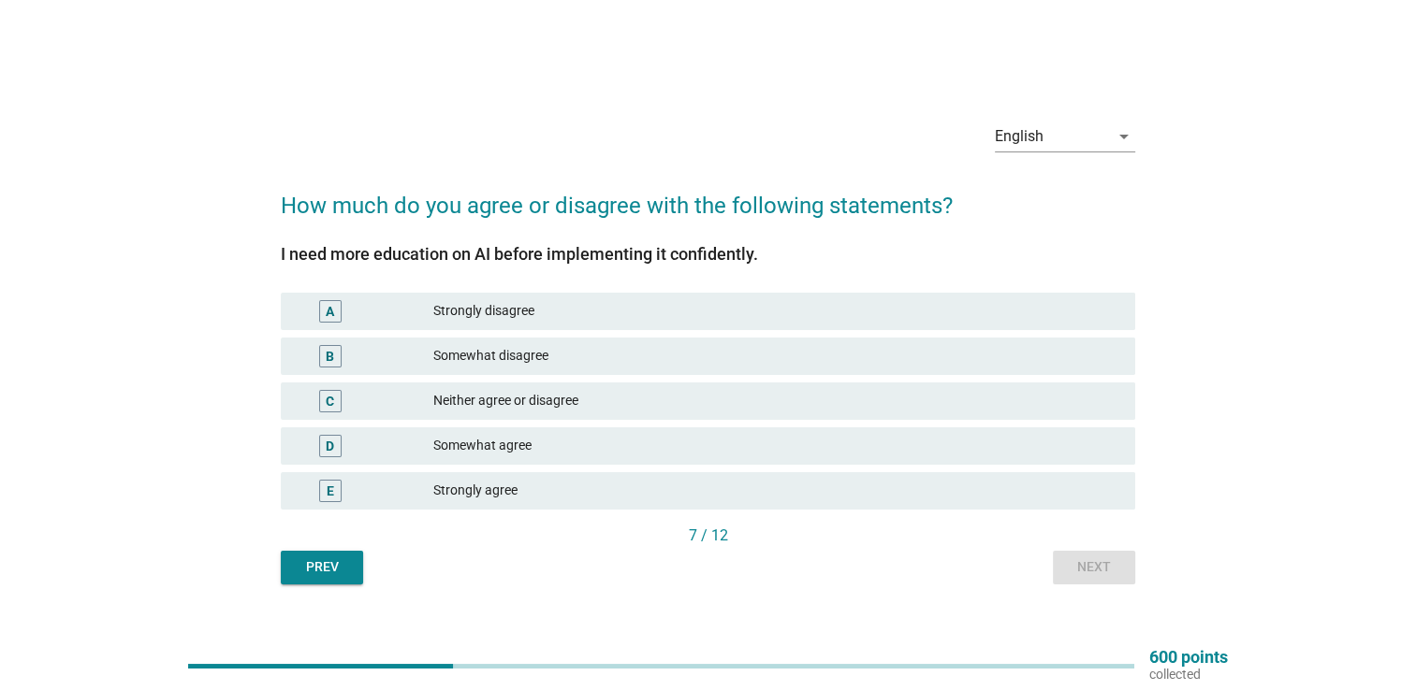
click at [822, 441] on div "Somewhat agree" at bounding box center [776, 446] width 687 height 22
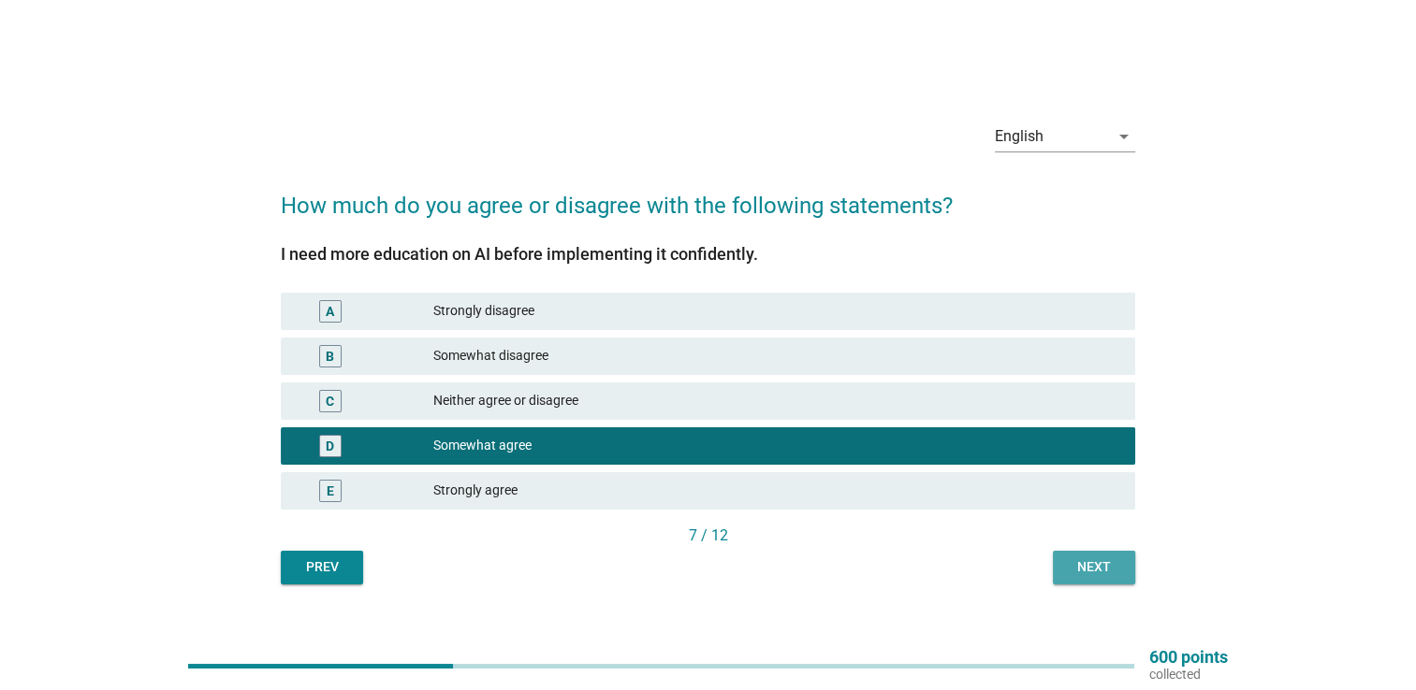
click at [1073, 567] on div "Next" at bounding box center [1094, 568] width 52 height 20
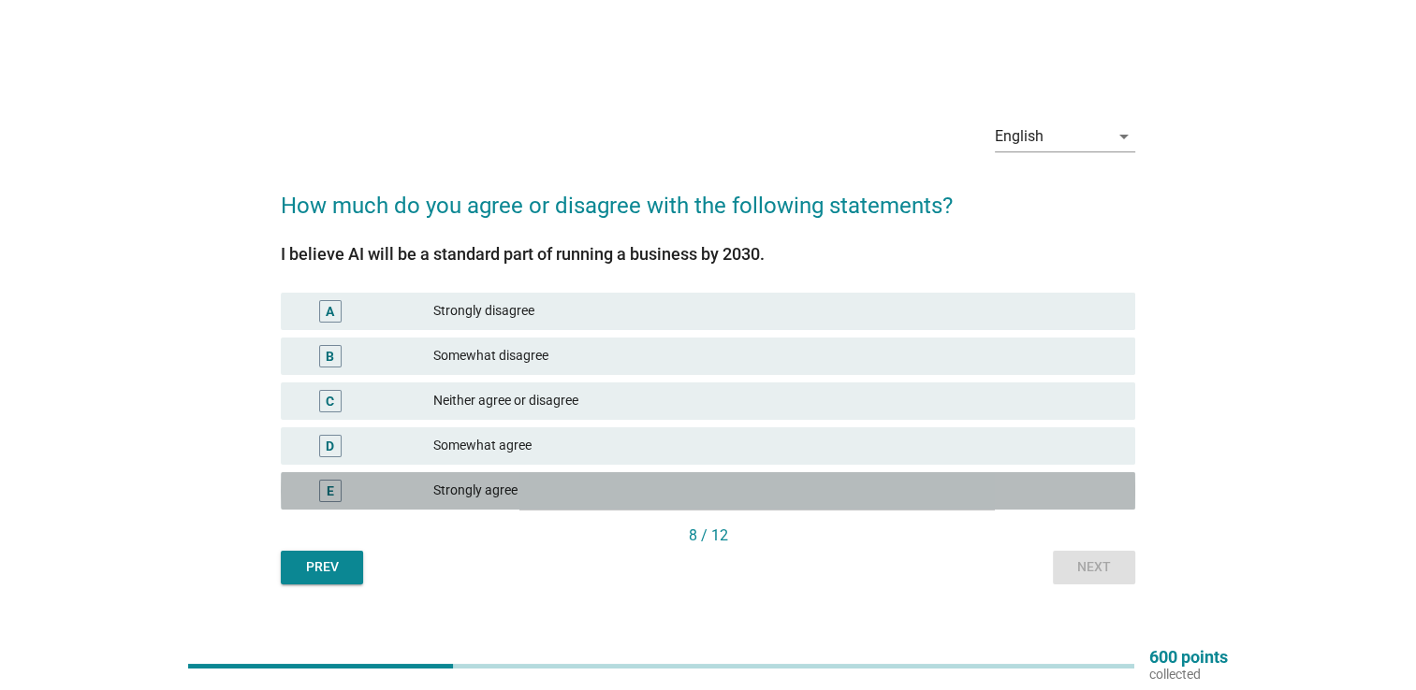
click at [879, 503] on div "E Strongly agree" at bounding box center [708, 490] width 854 height 37
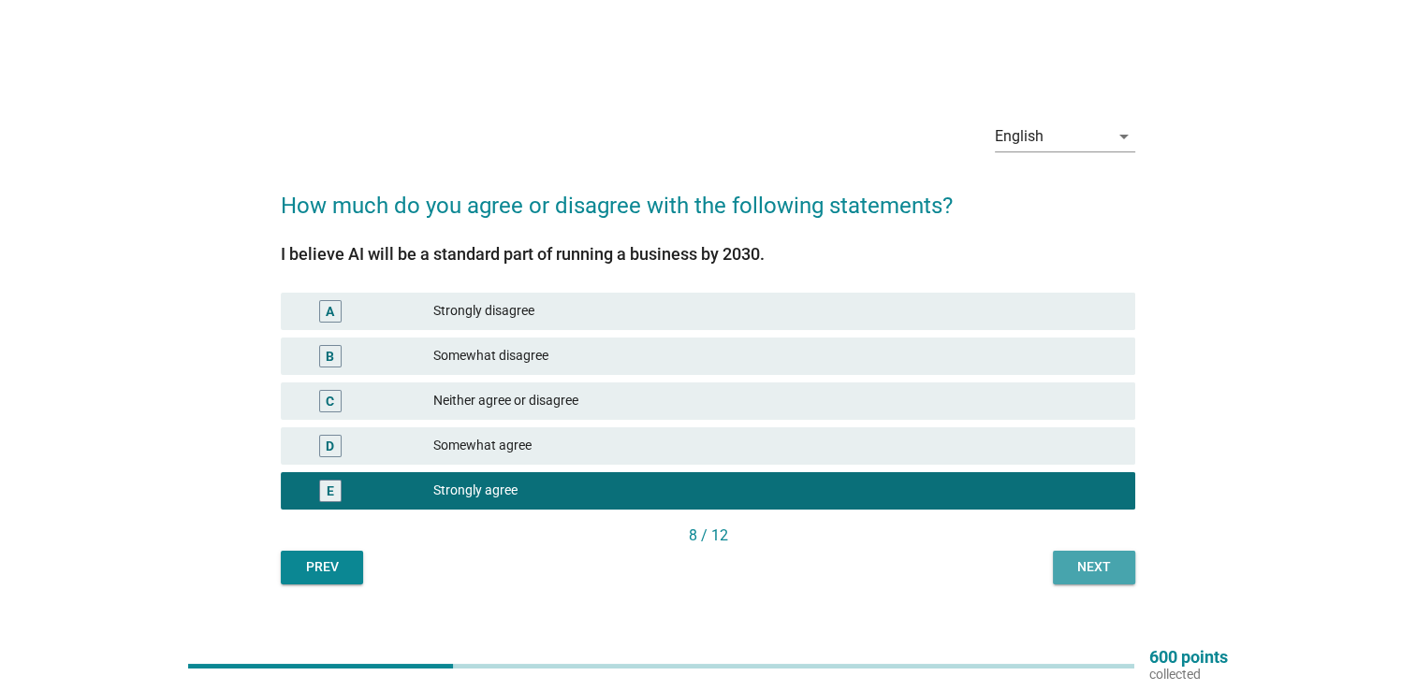
click at [1074, 554] on button "Next" at bounding box center [1094, 568] width 82 height 34
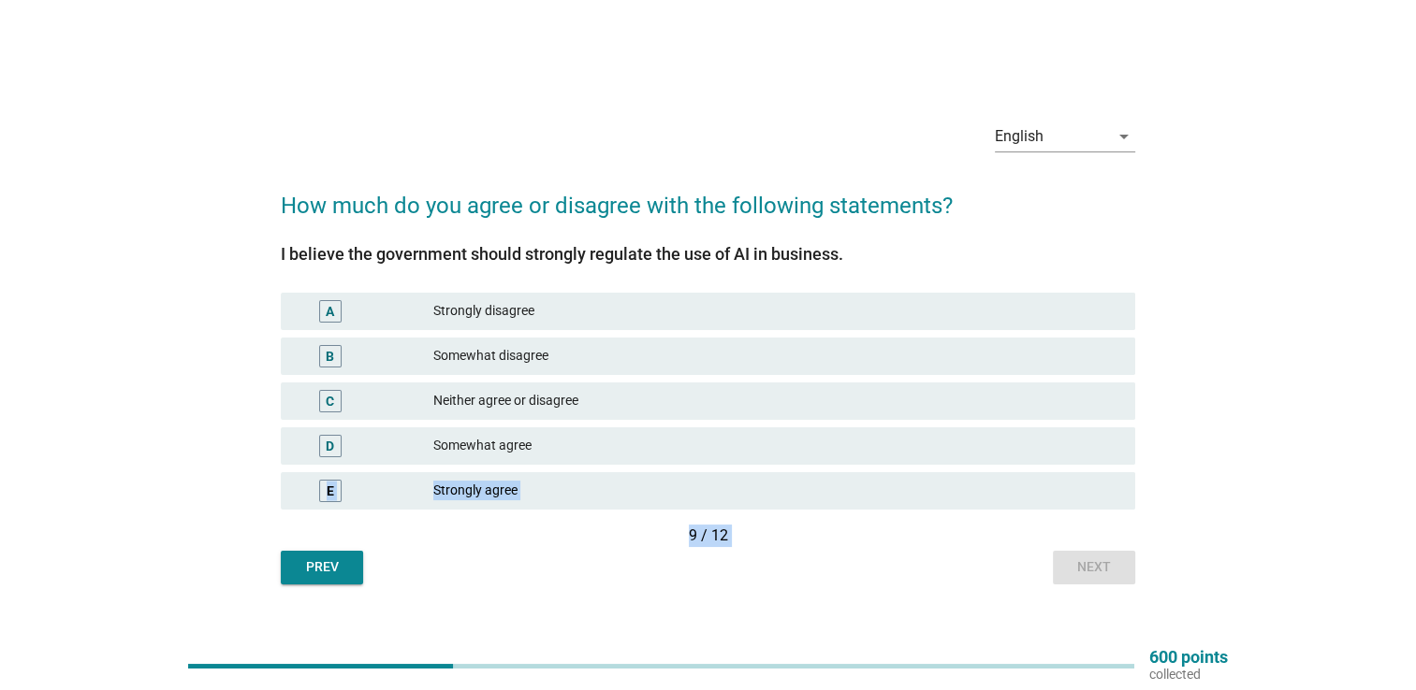
drag, startPoint x: 1048, startPoint y: 458, endPoint x: 1107, endPoint y: 557, distance: 115.4
click at [1107, 557] on div "I believe the government should strongly regulate the use of AI in business. A …" at bounding box center [708, 404] width 854 height 362
click at [1107, 557] on div "Prev Next" at bounding box center [708, 568] width 854 height 34
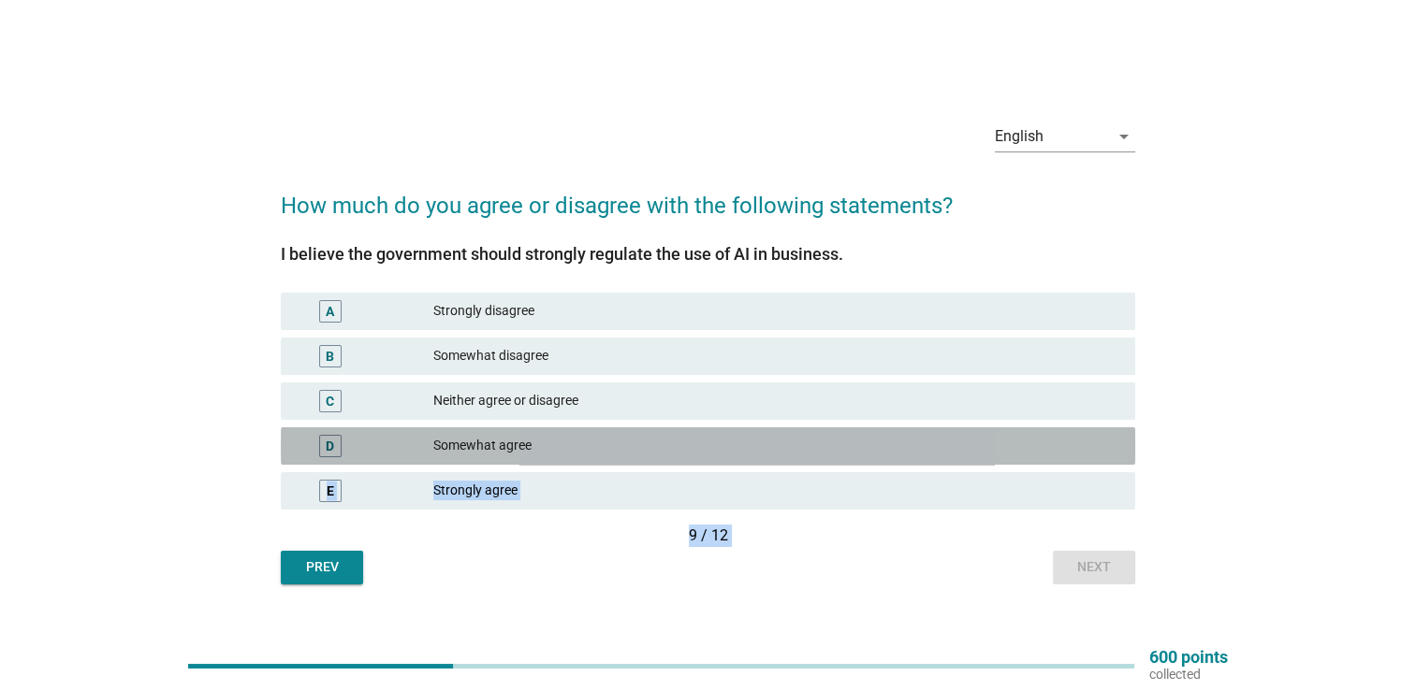
click at [1068, 446] on div "Somewhat agree" at bounding box center [776, 446] width 687 height 22
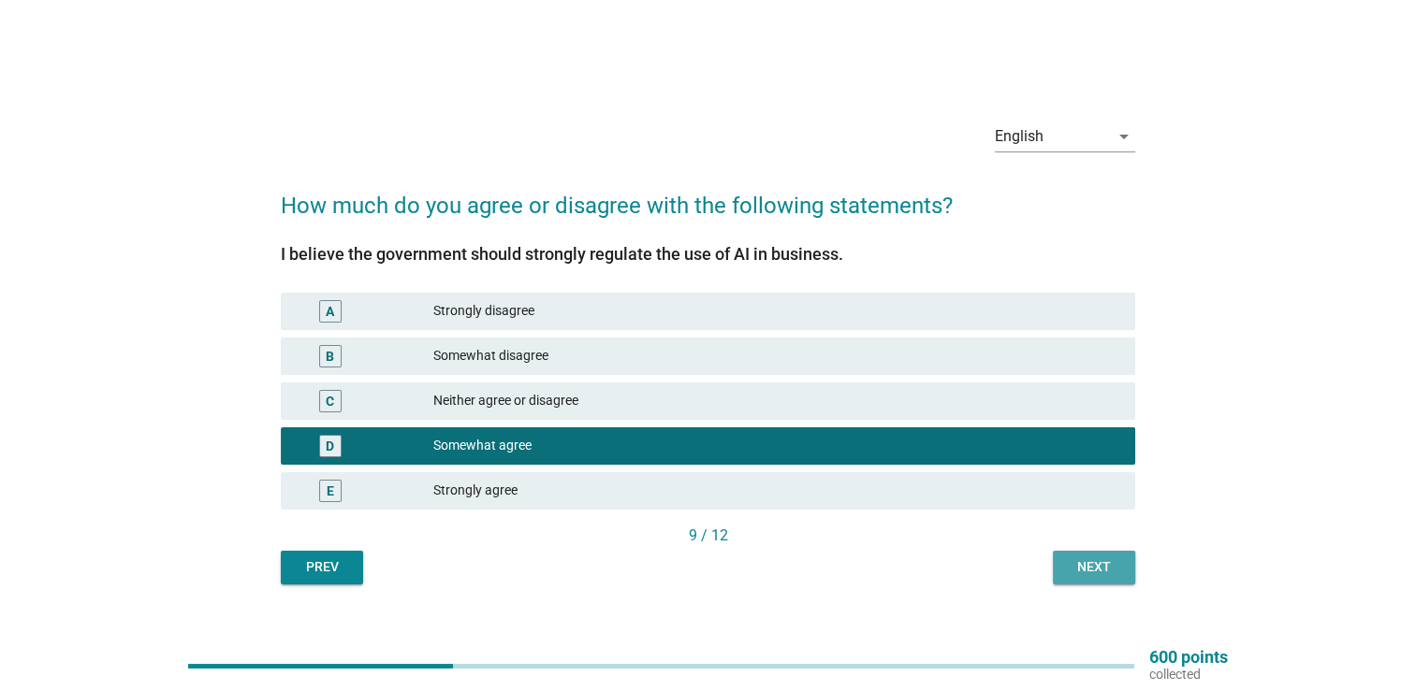
click at [1085, 566] on div "Next" at bounding box center [1094, 568] width 52 height 20
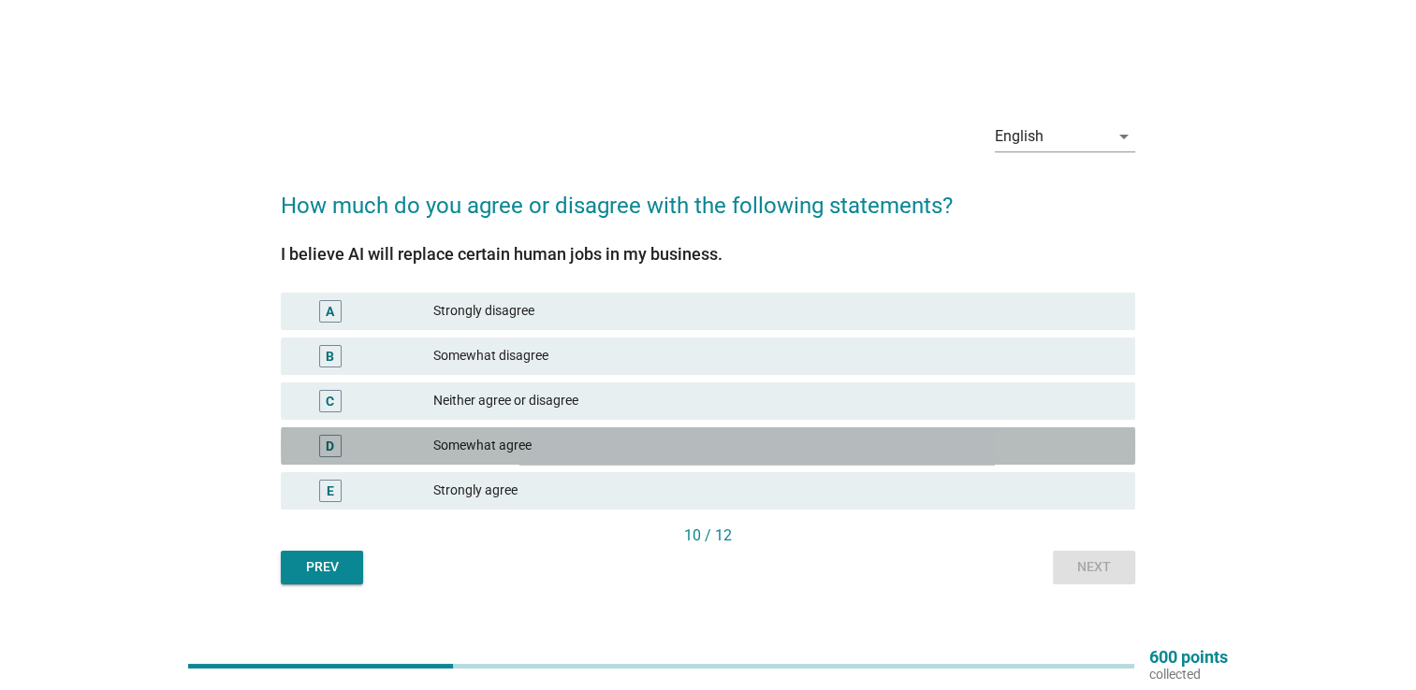
click at [864, 449] on div "Somewhat agree" at bounding box center [776, 446] width 687 height 22
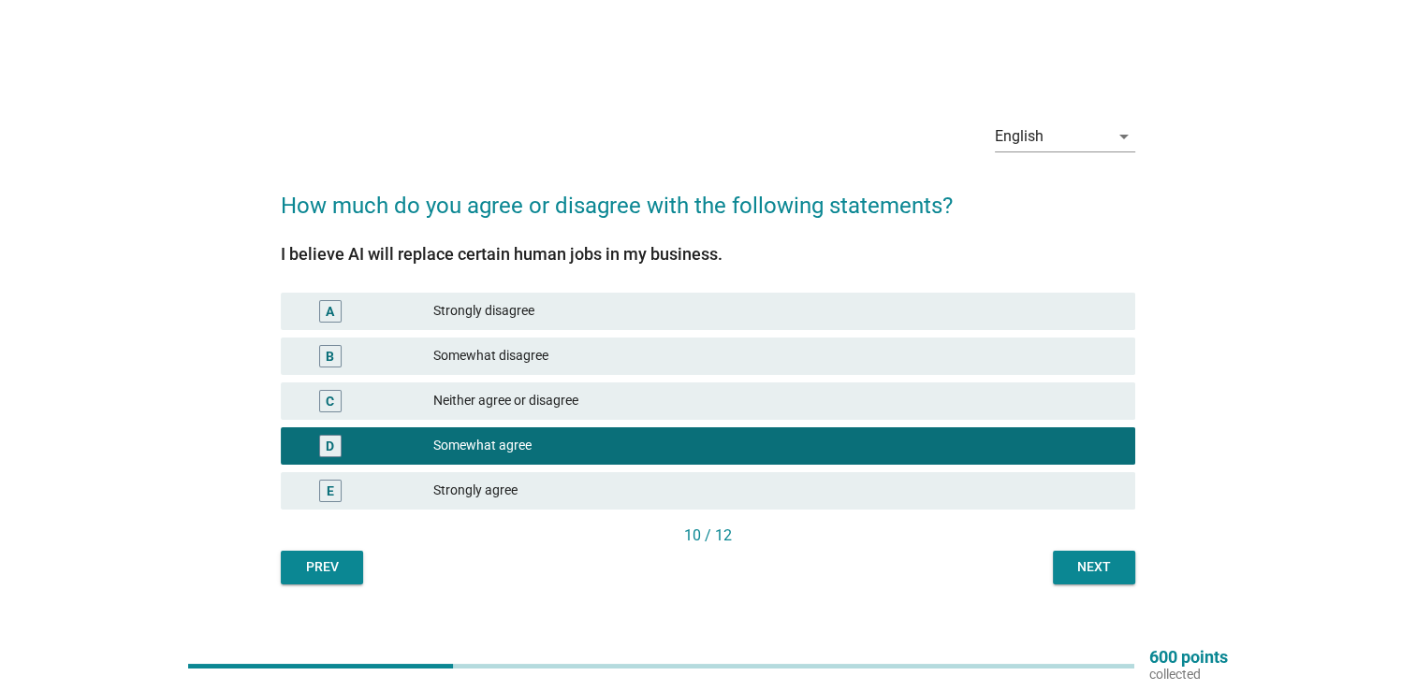
click at [1087, 566] on div "Next" at bounding box center [1094, 568] width 52 height 20
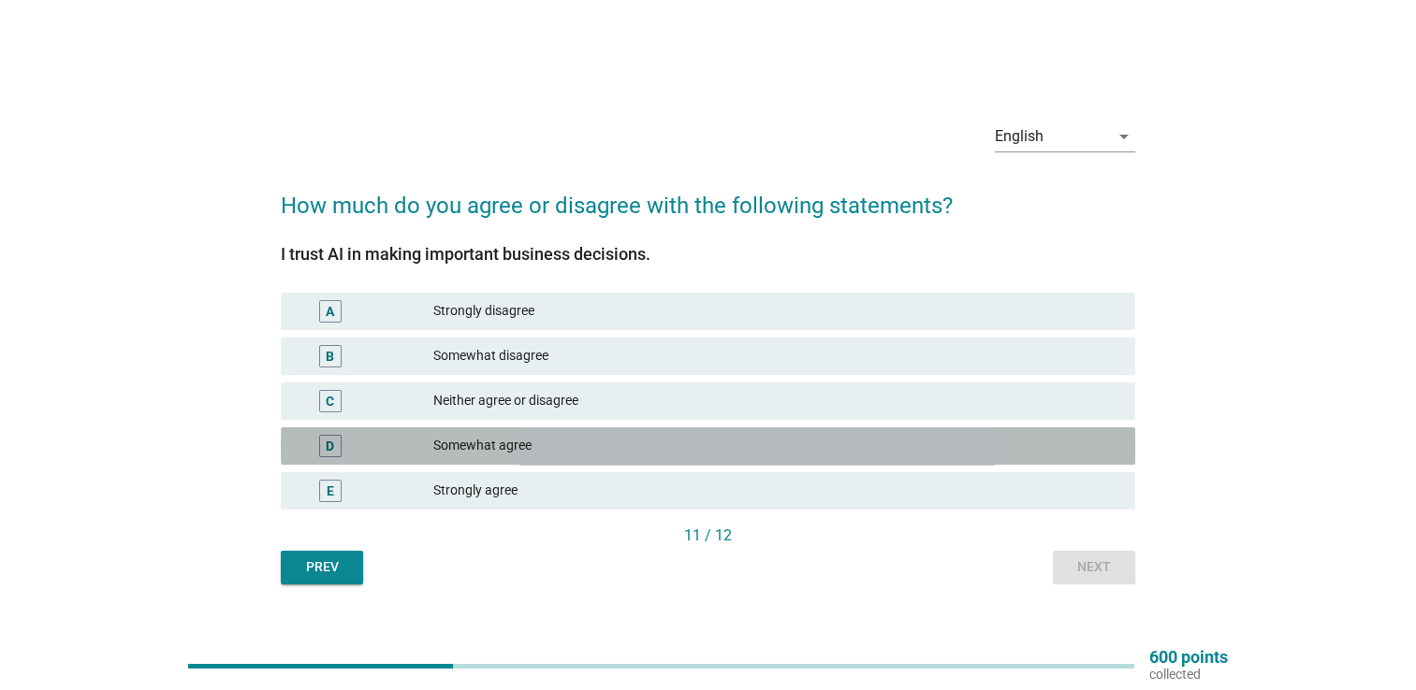
click at [979, 451] on div "Somewhat agree" at bounding box center [776, 446] width 687 height 22
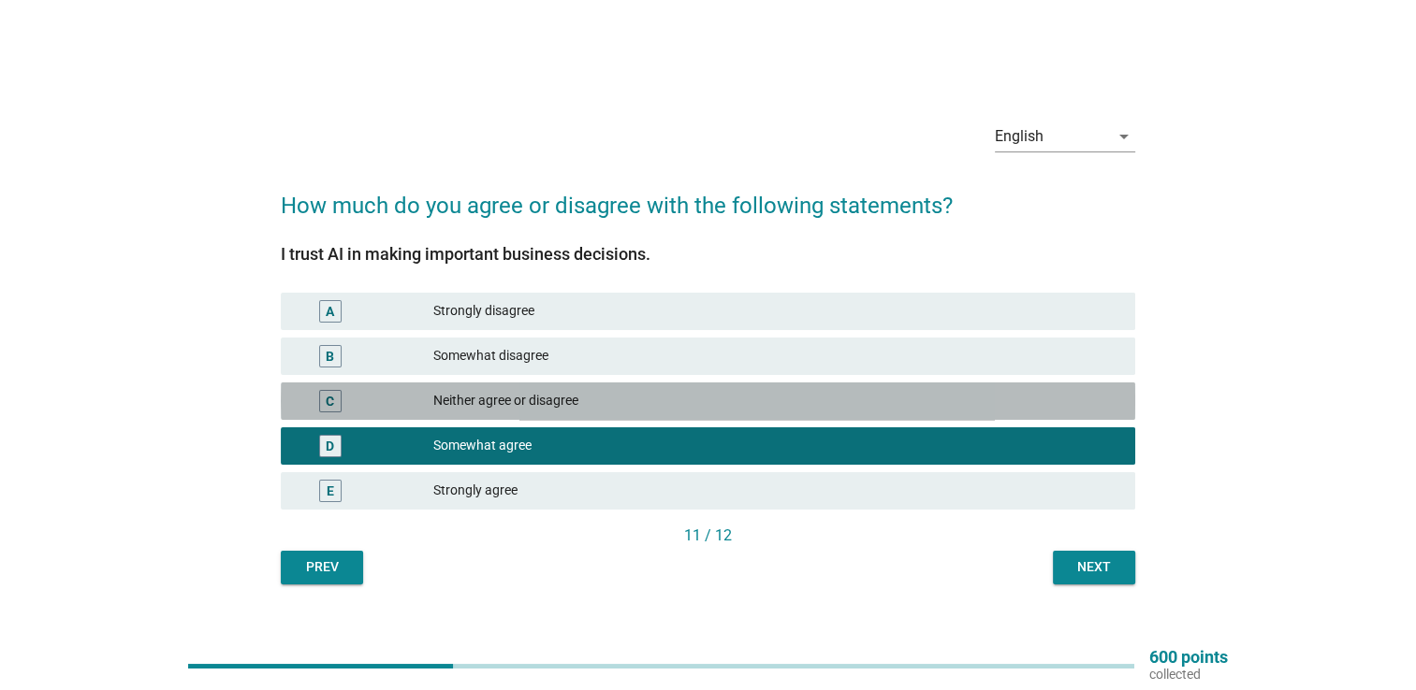
click at [1011, 414] on div "C Neither agree or disagree" at bounding box center [708, 401] width 854 height 37
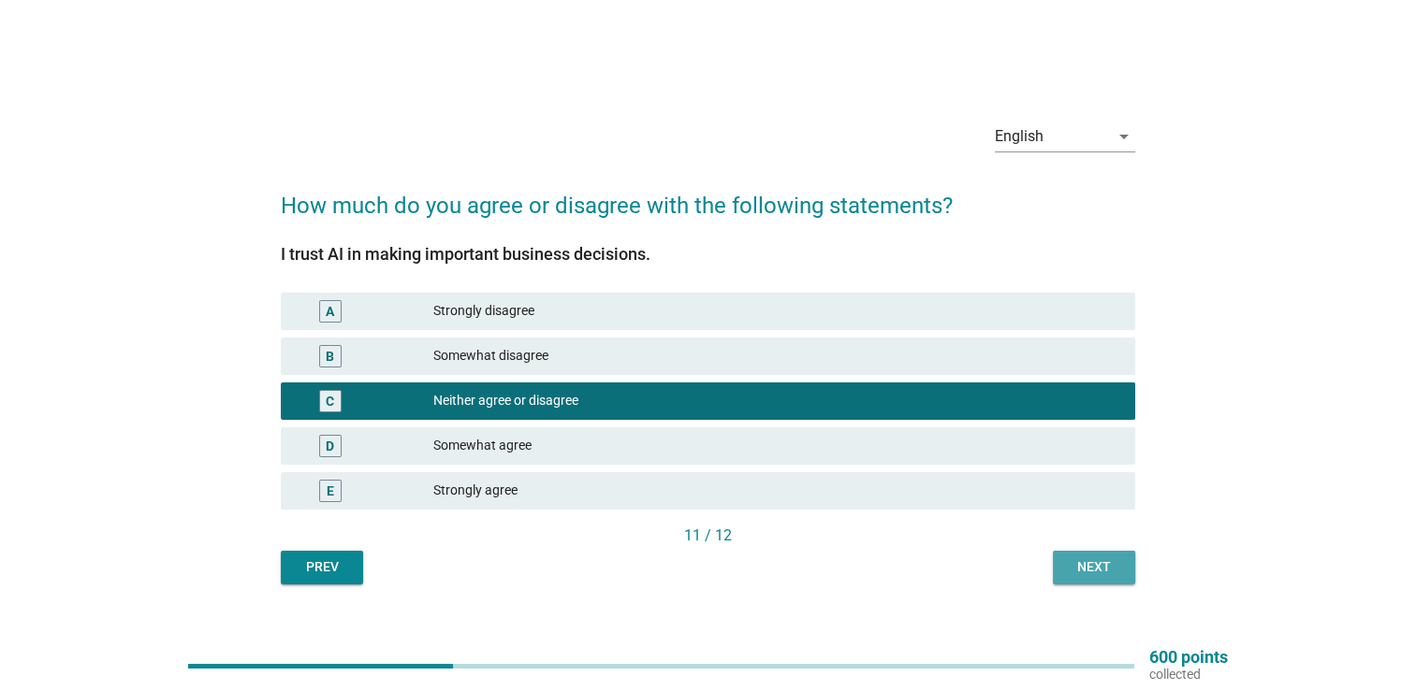
click at [1088, 558] on div "Next" at bounding box center [1094, 568] width 52 height 20
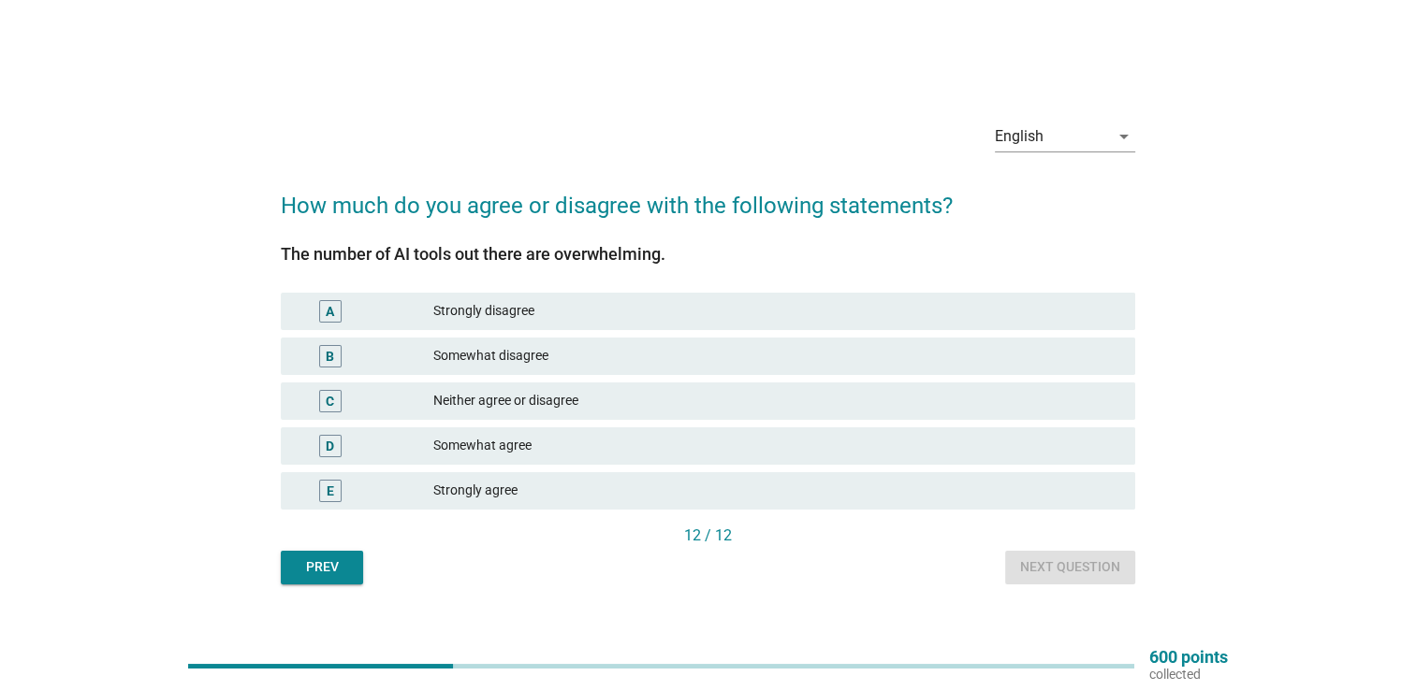
click at [997, 449] on div "Somewhat agree" at bounding box center [776, 446] width 687 height 22
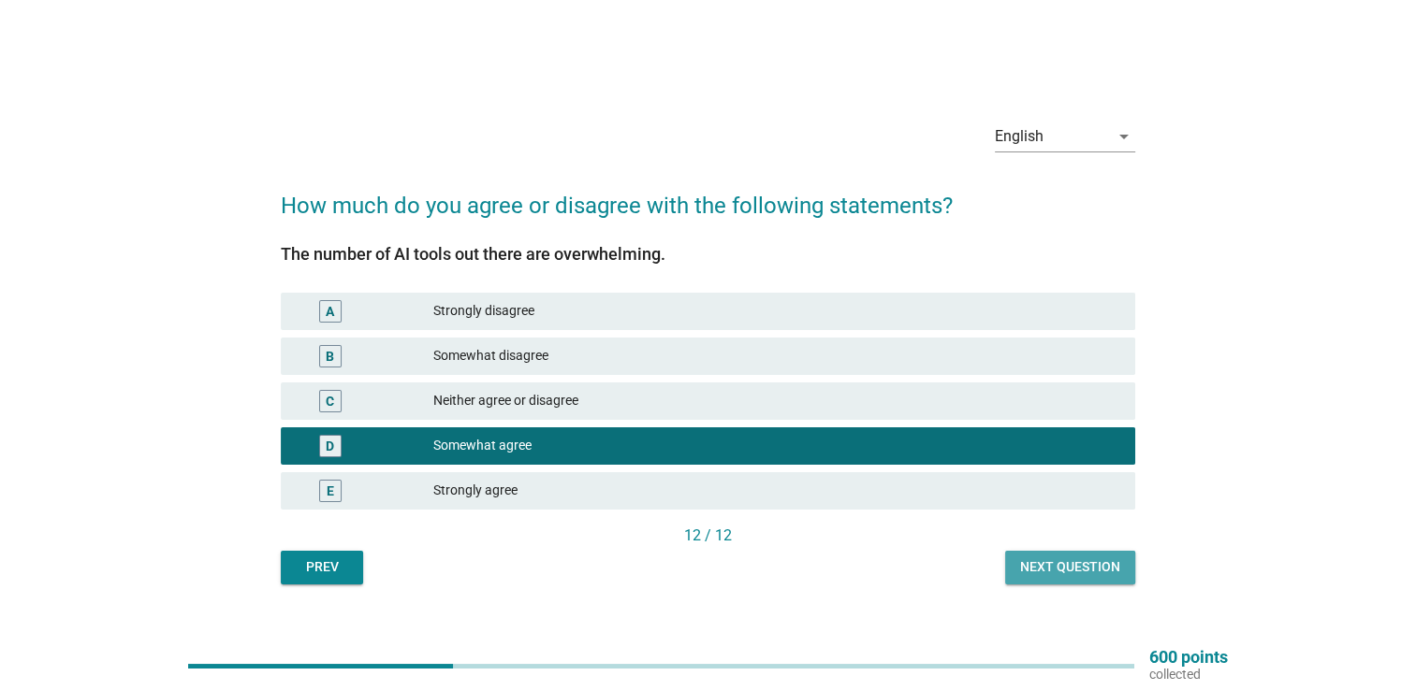
click at [1068, 574] on div "Next question" at bounding box center [1070, 568] width 100 height 20
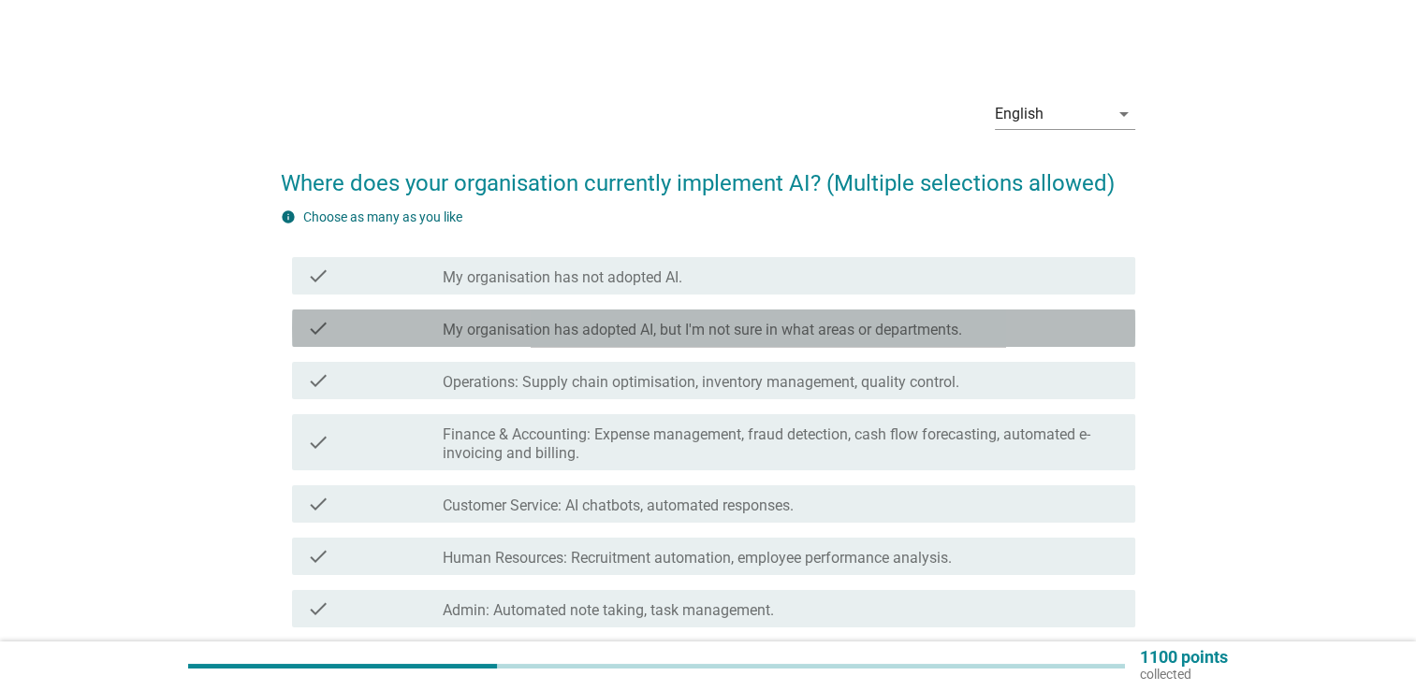
click at [833, 334] on label "My organisation has adopted AI, but I'm not sure in what areas or departments." at bounding box center [702, 330] width 519 height 19
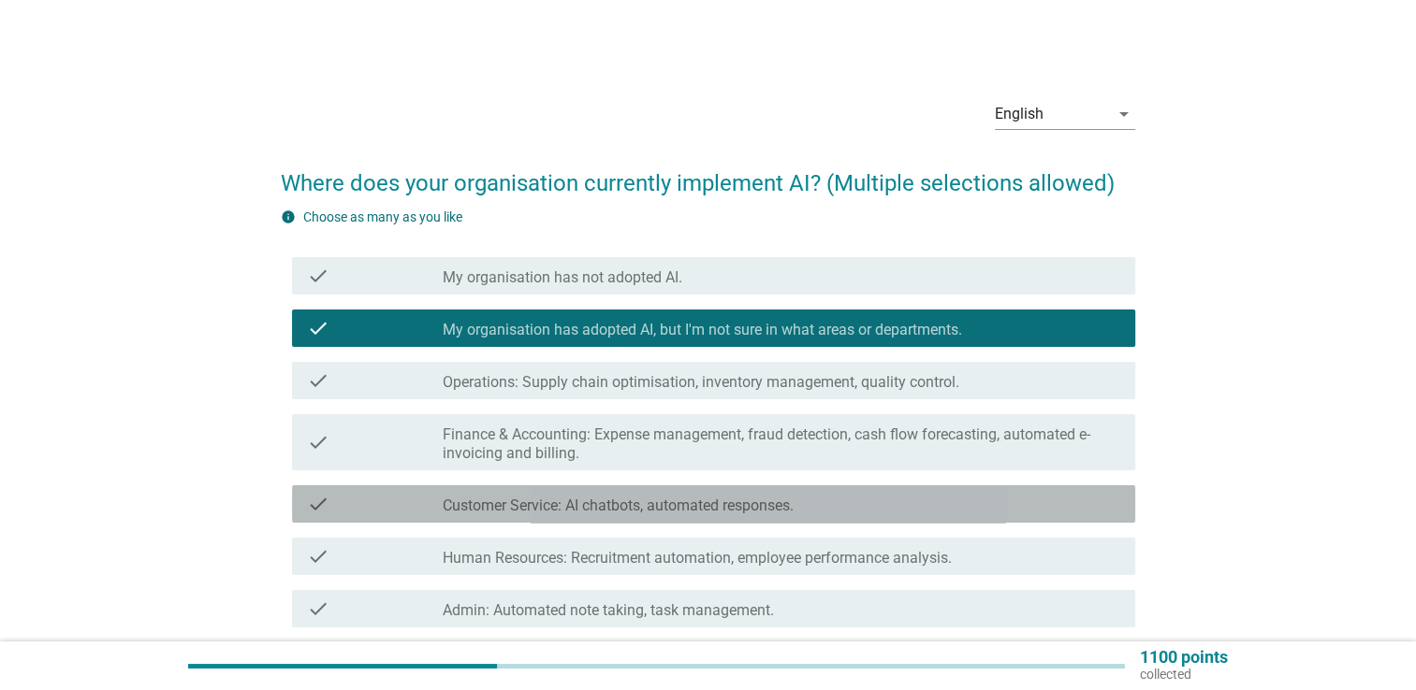
click at [804, 511] on div "check_box_outline_blank Customer Service: AI chatbots, automated responses." at bounding box center [781, 504] width 677 height 22
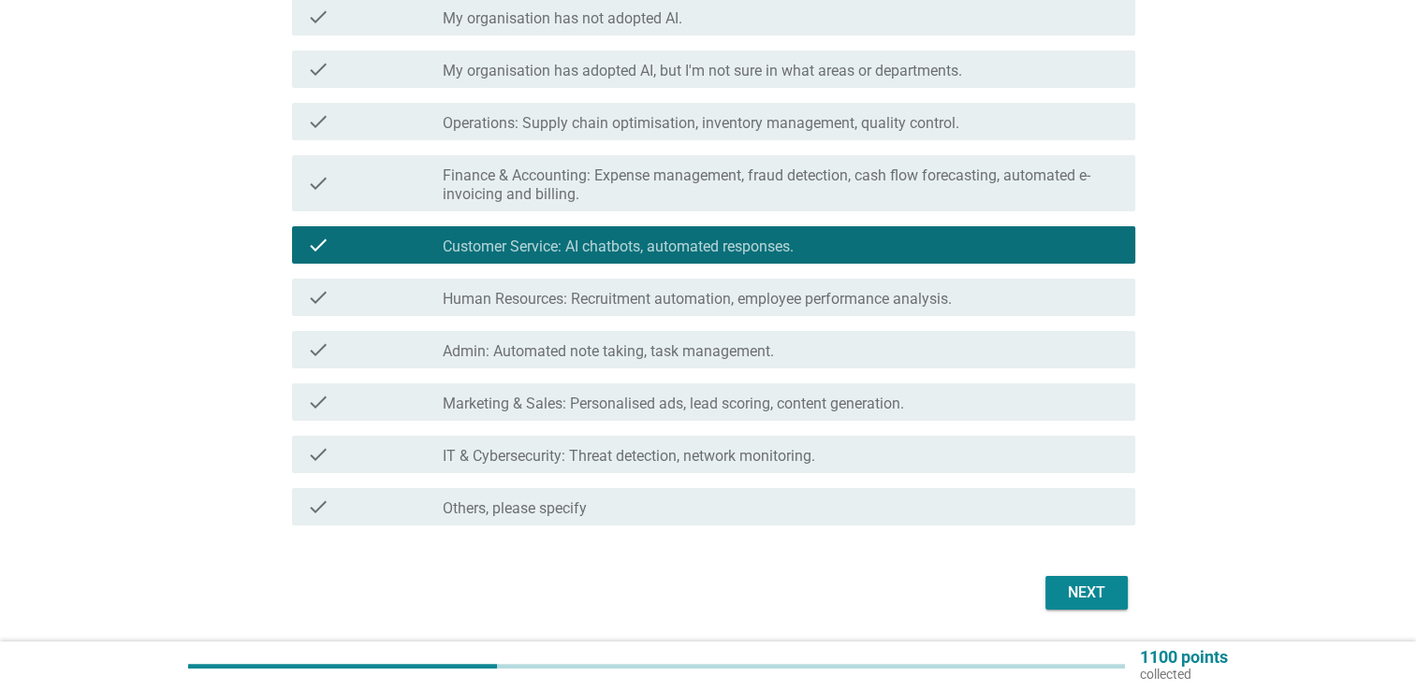
scroll to position [262, 0]
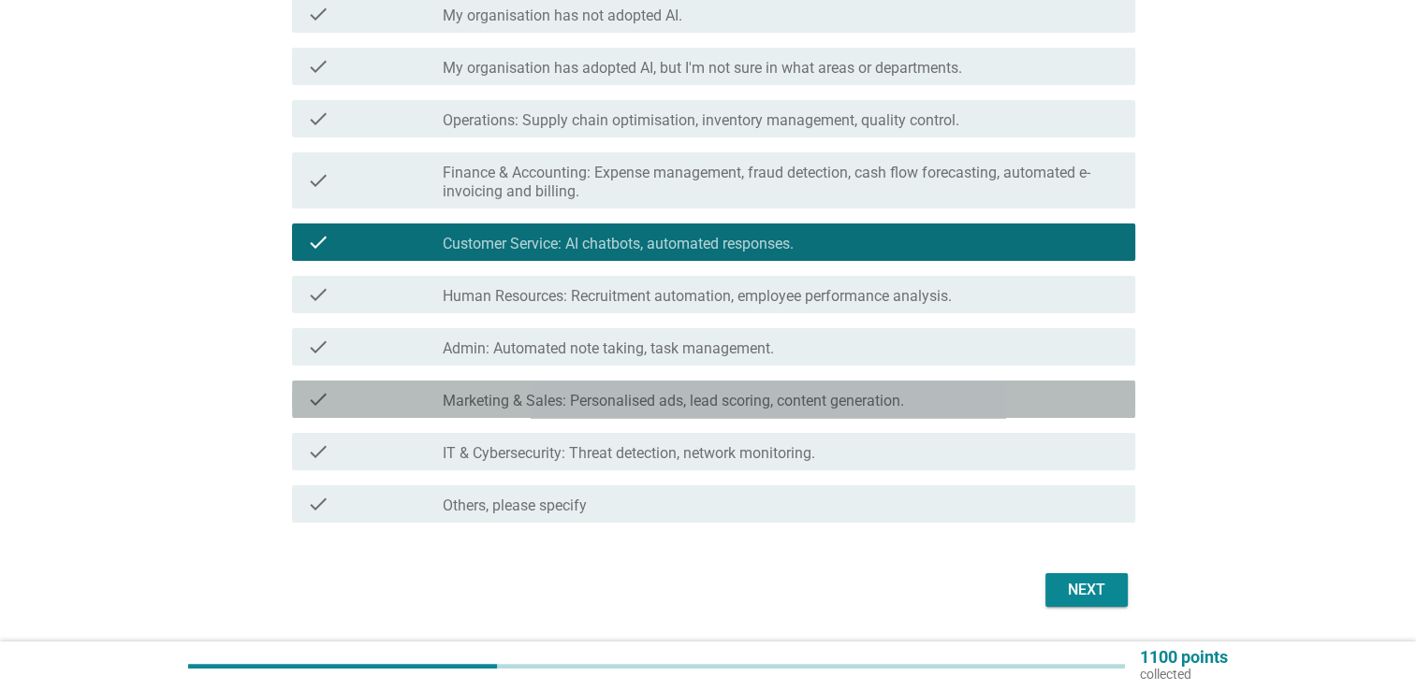
click at [1100, 407] on div "check_box_outline_blank Marketing & Sales: Personalised ads, lead scoring, cont…" at bounding box center [781, 399] width 677 height 22
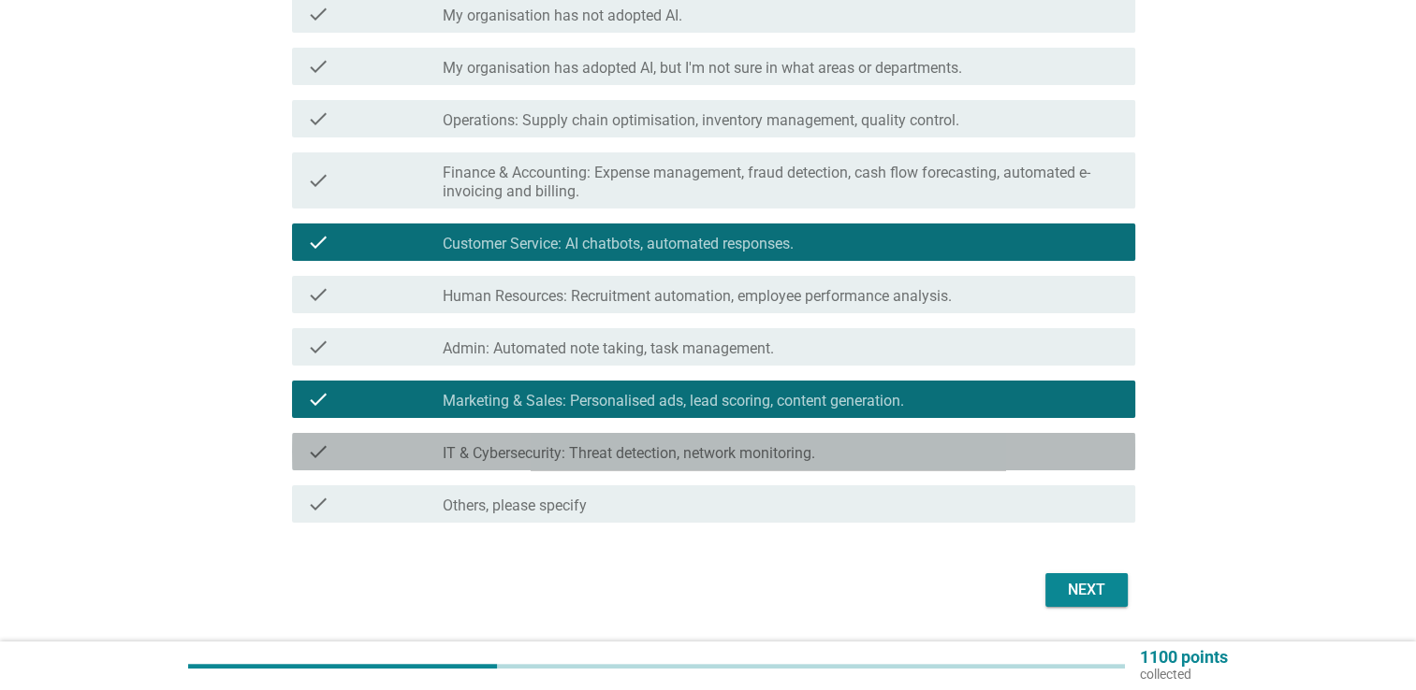
click at [1070, 452] on div "check_box_outline_blank IT & Cybersecurity: Threat detection, network monitorin…" at bounding box center [781, 452] width 677 height 22
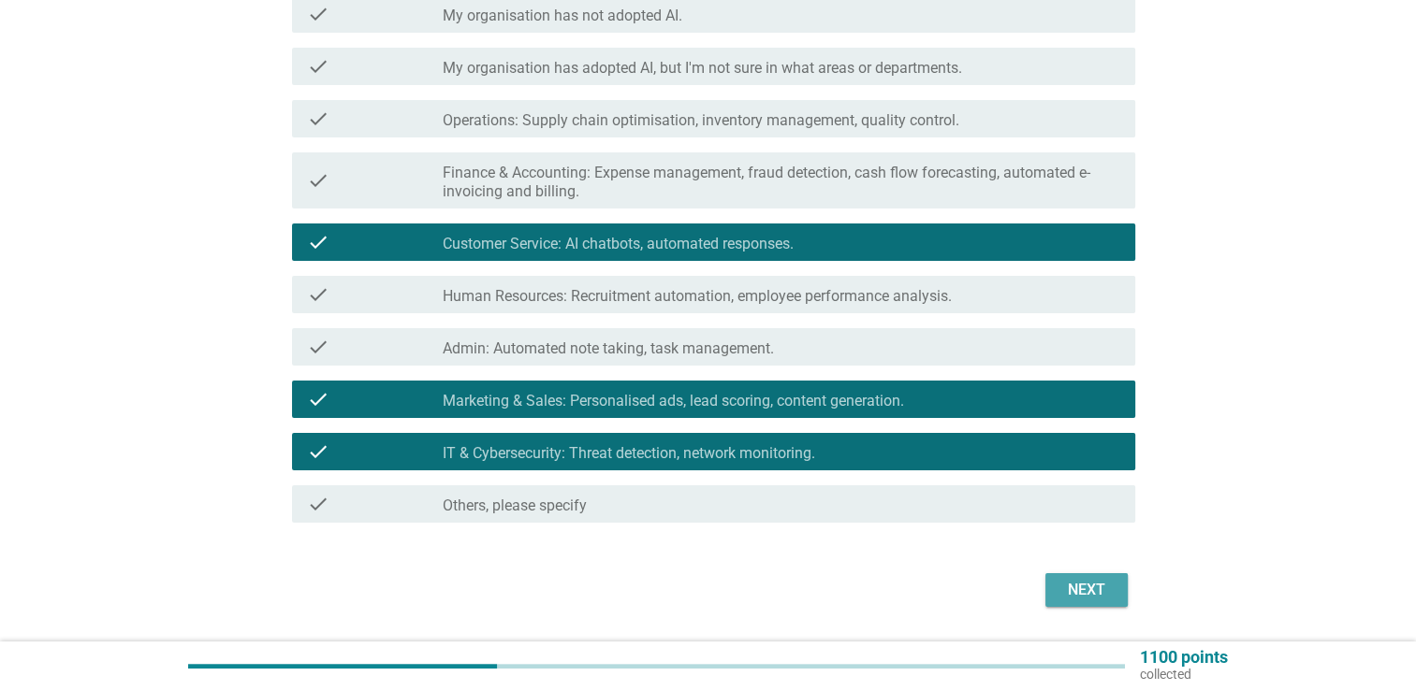
click at [1086, 581] on div "Next" at bounding box center [1086, 590] width 52 height 22
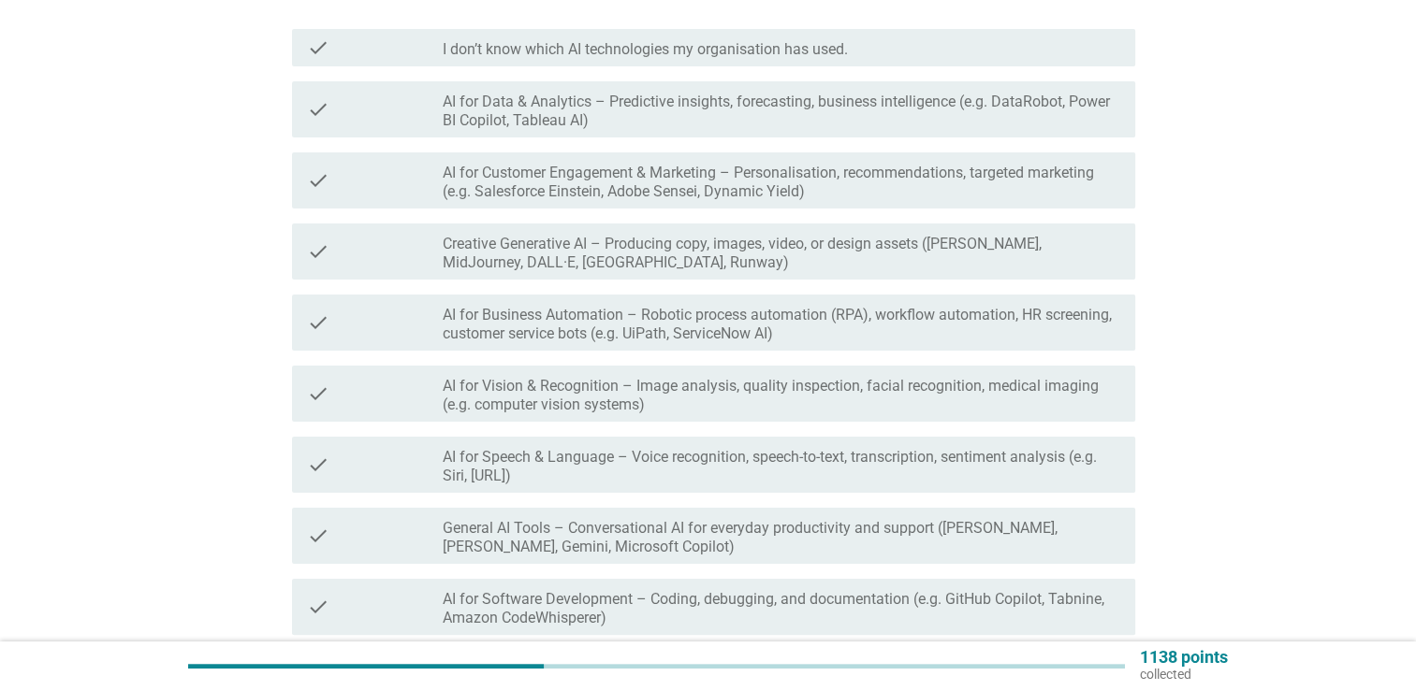
scroll to position [0, 0]
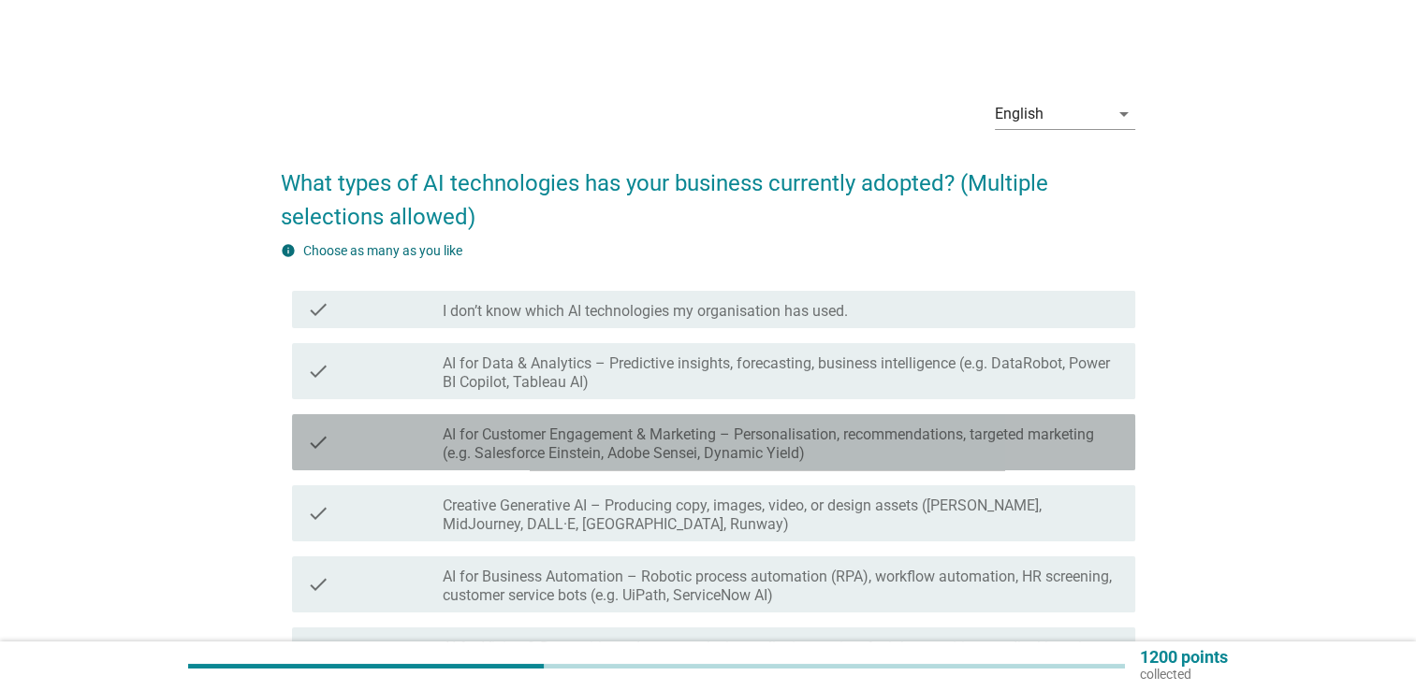
click at [978, 450] on label "AI for Customer Engagement & Marketing – Personalisation, recommendations, targ…" at bounding box center [781, 444] width 677 height 37
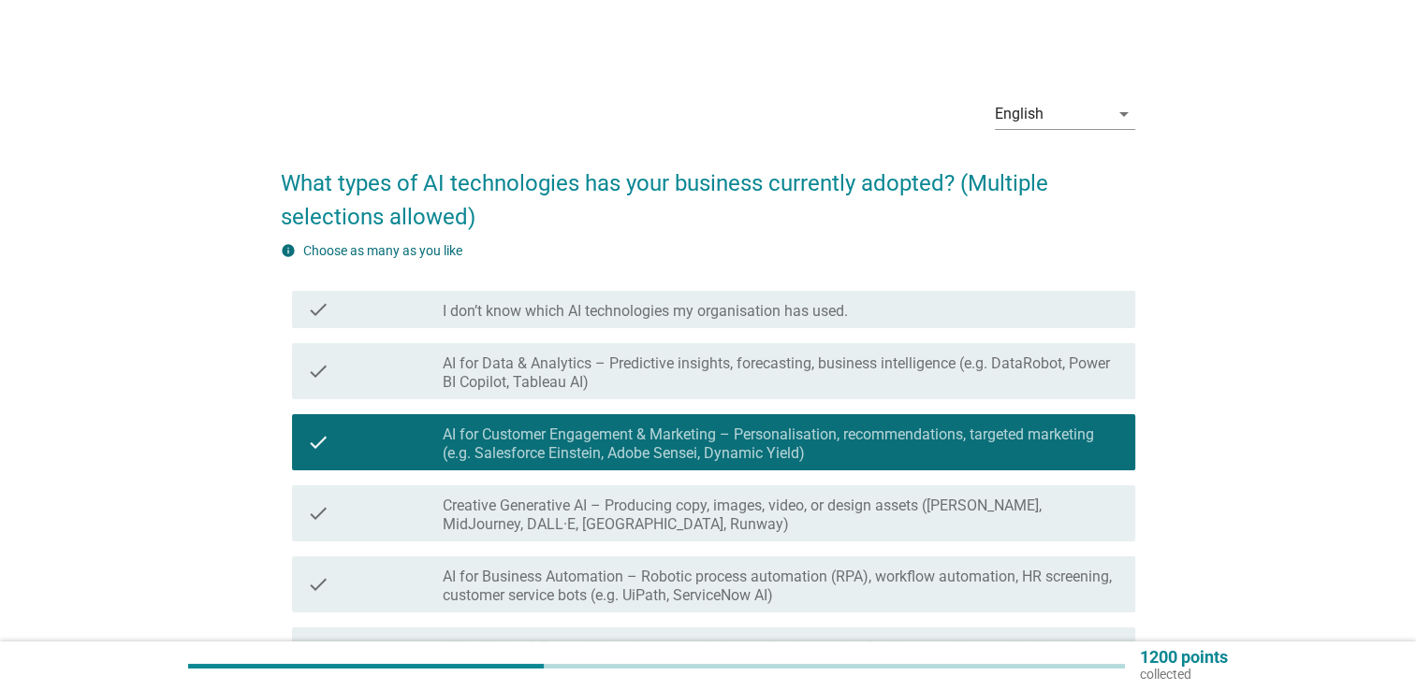
click at [1164, 451] on div "English arrow_drop_down What types of AI technologies has your business current…" at bounding box center [708, 597] width 1326 height 1056
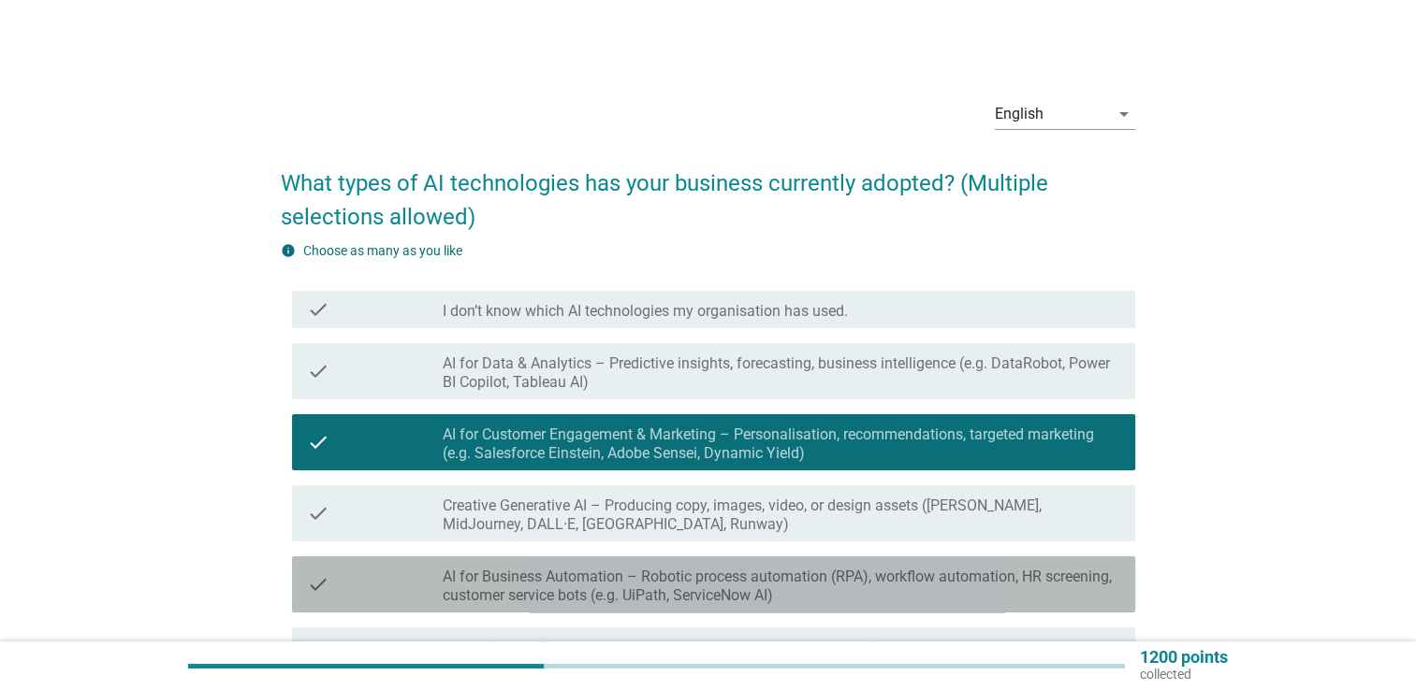
click at [1113, 586] on label "AI for Business Automation – Robotic process automation (RPA), workflow automat…" at bounding box center [781, 586] width 677 height 37
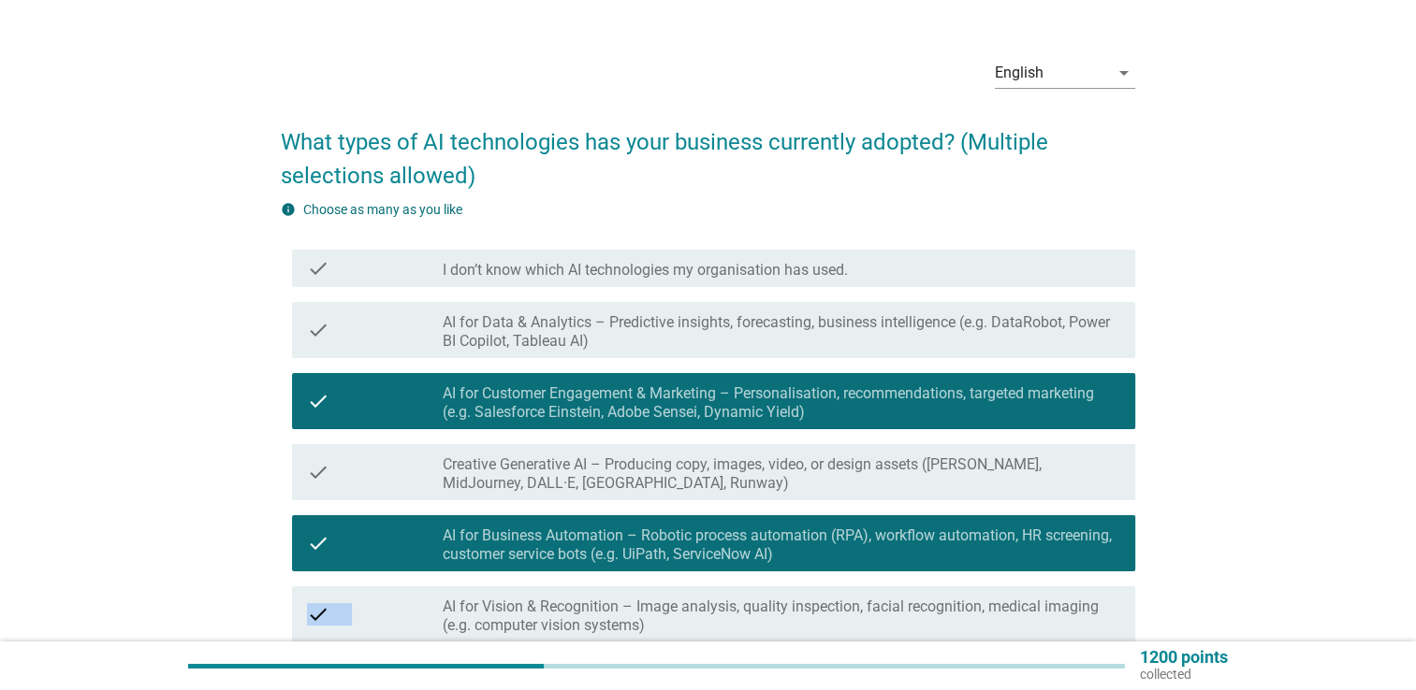
drag, startPoint x: 1379, startPoint y: 606, endPoint x: 1422, endPoint y: 679, distance: 84.7
click at [1415, 679] on html "English Bahasa Melayu 中文（简体） English arrow_drop_down What types of AI technolog…" at bounding box center [708, 556] width 1416 height 1195
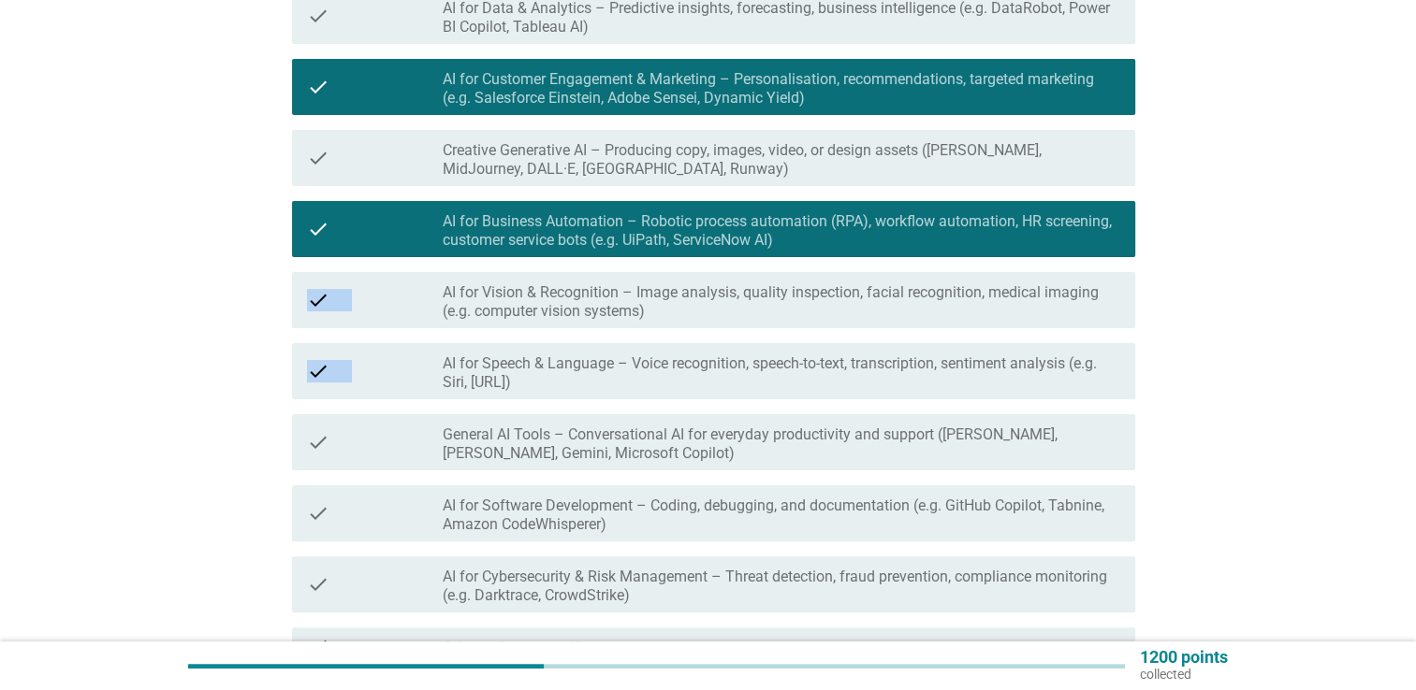
scroll to position [381, 0]
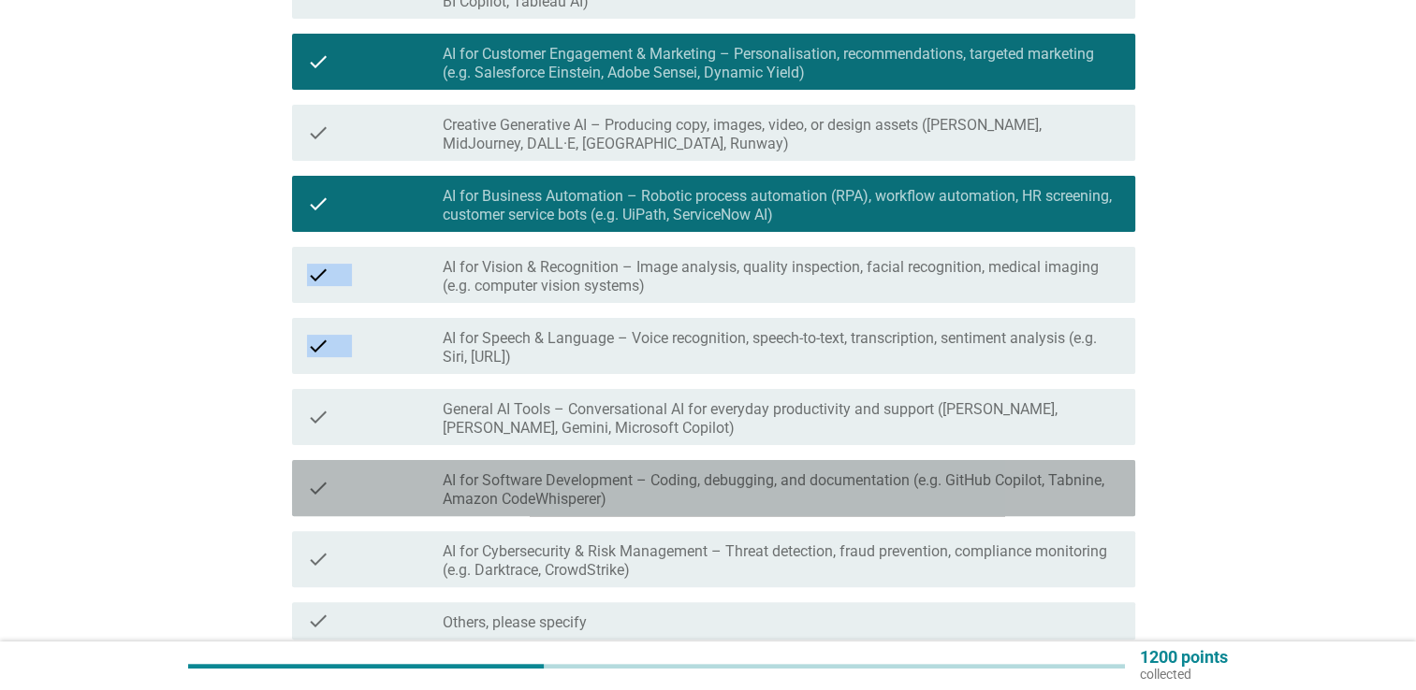
click at [1093, 504] on label "AI for Software Development – Coding, debugging, and documentation (e.g. GitHub…" at bounding box center [781, 490] width 677 height 37
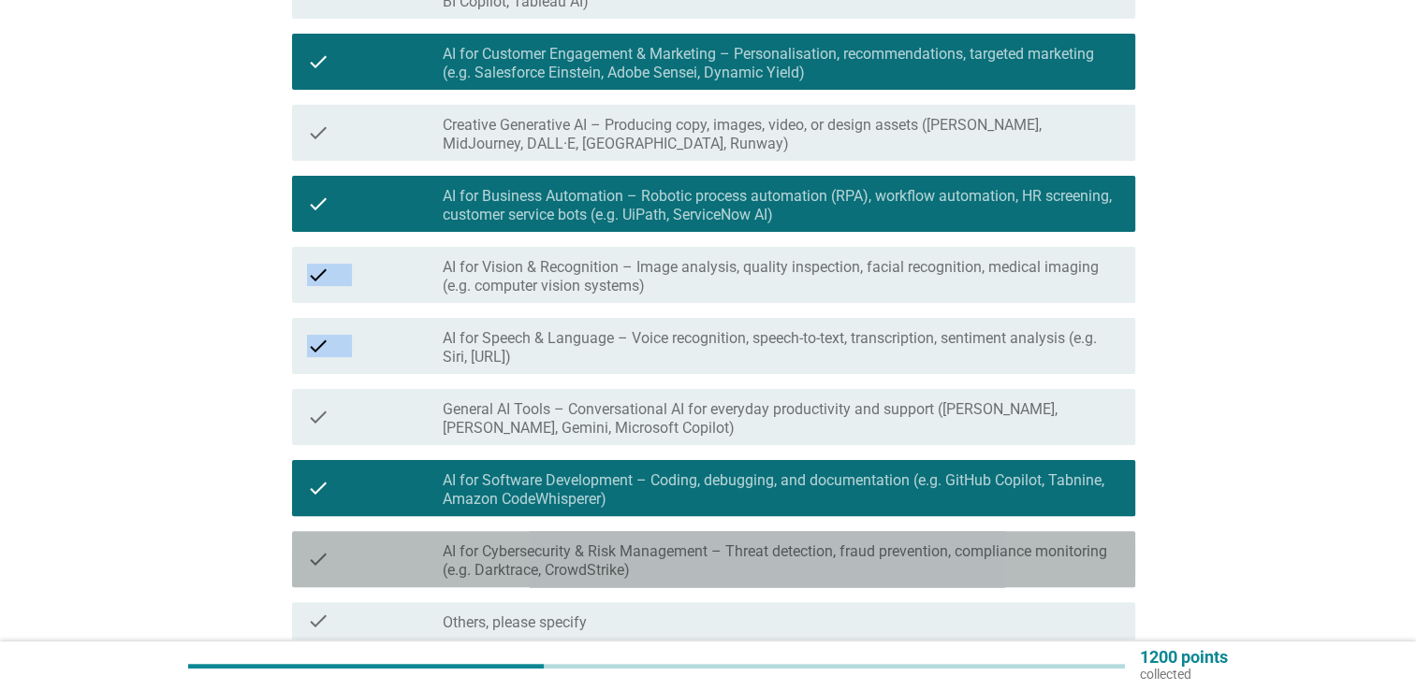
click at [1061, 571] on label "AI for Cybersecurity & Risk Management – Threat detection, fraud prevention, co…" at bounding box center [781, 561] width 677 height 37
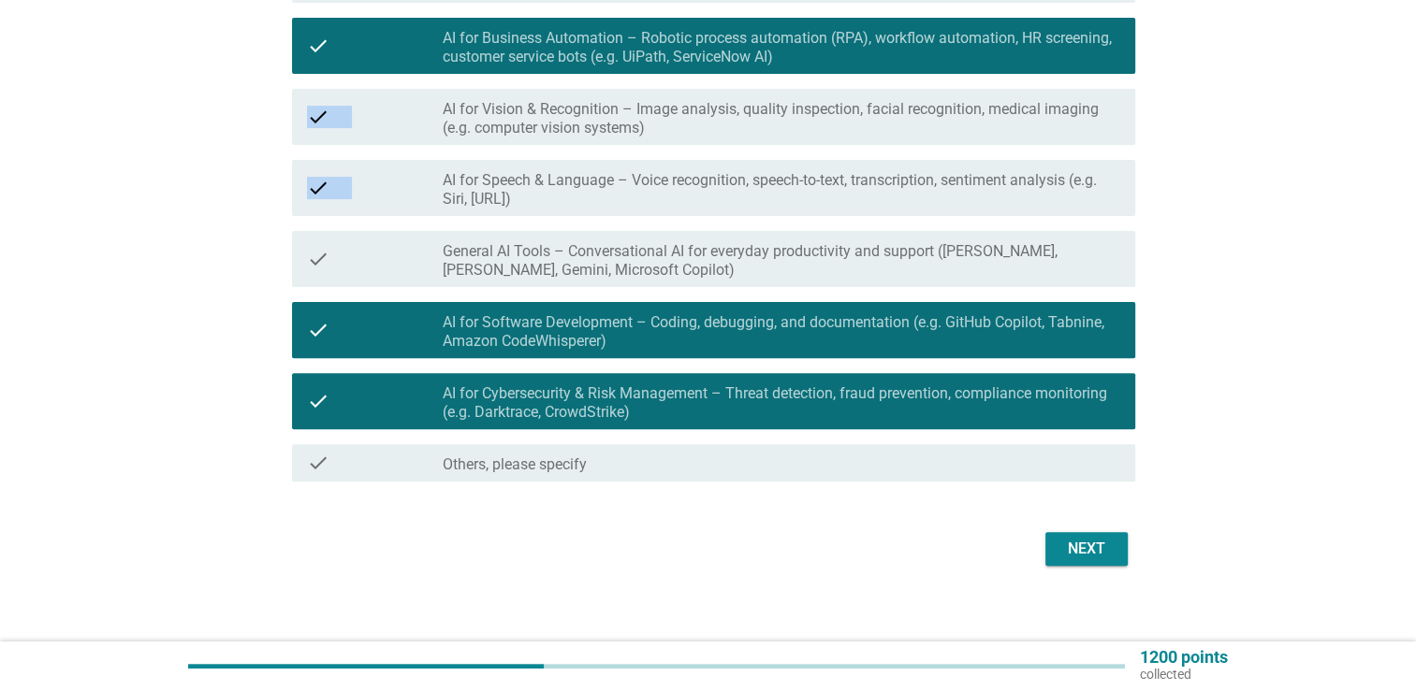
scroll to position [552, 0]
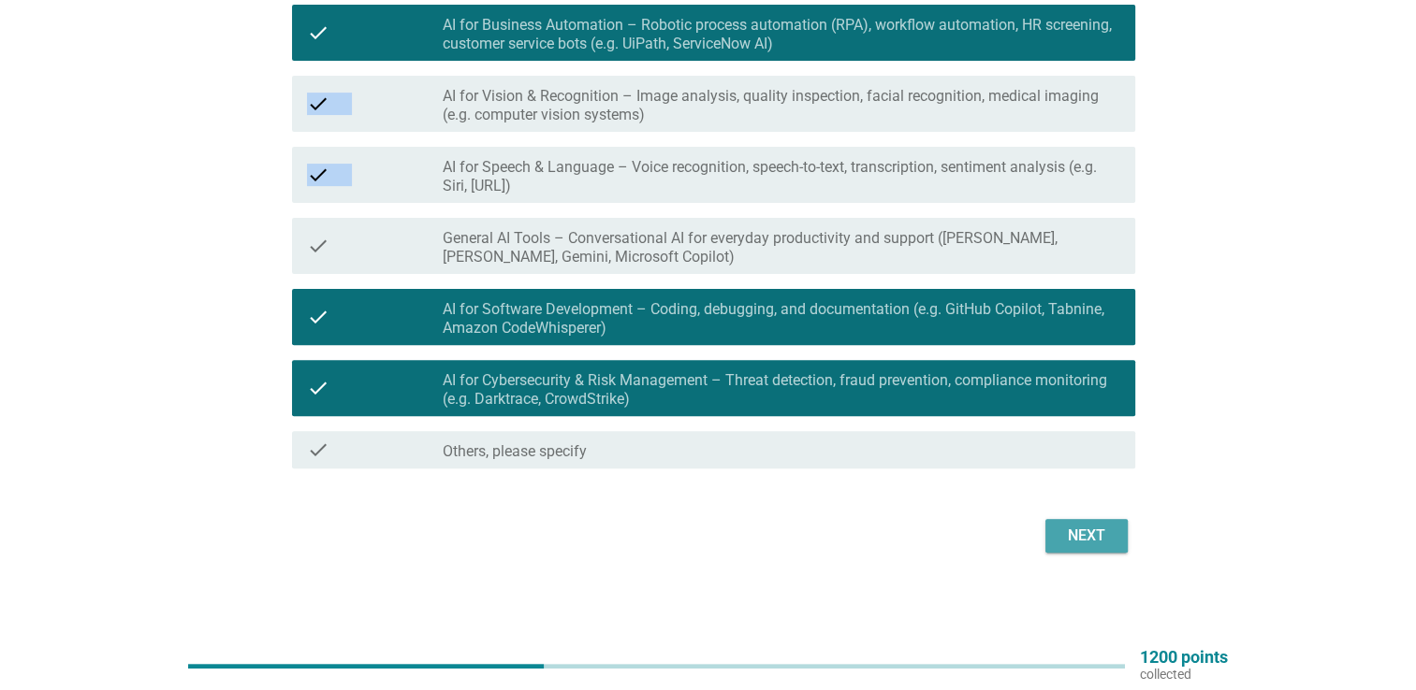
click at [1105, 537] on div "Next" at bounding box center [1086, 536] width 52 height 22
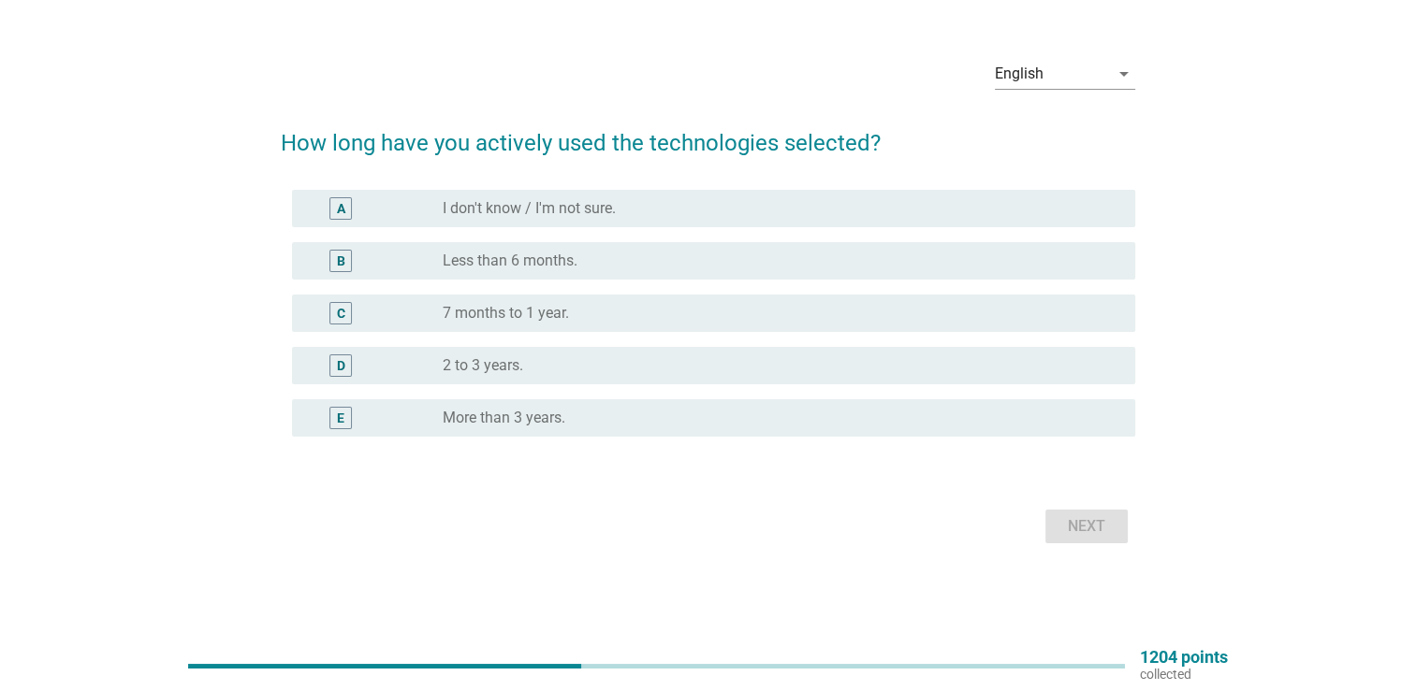
scroll to position [0, 0]
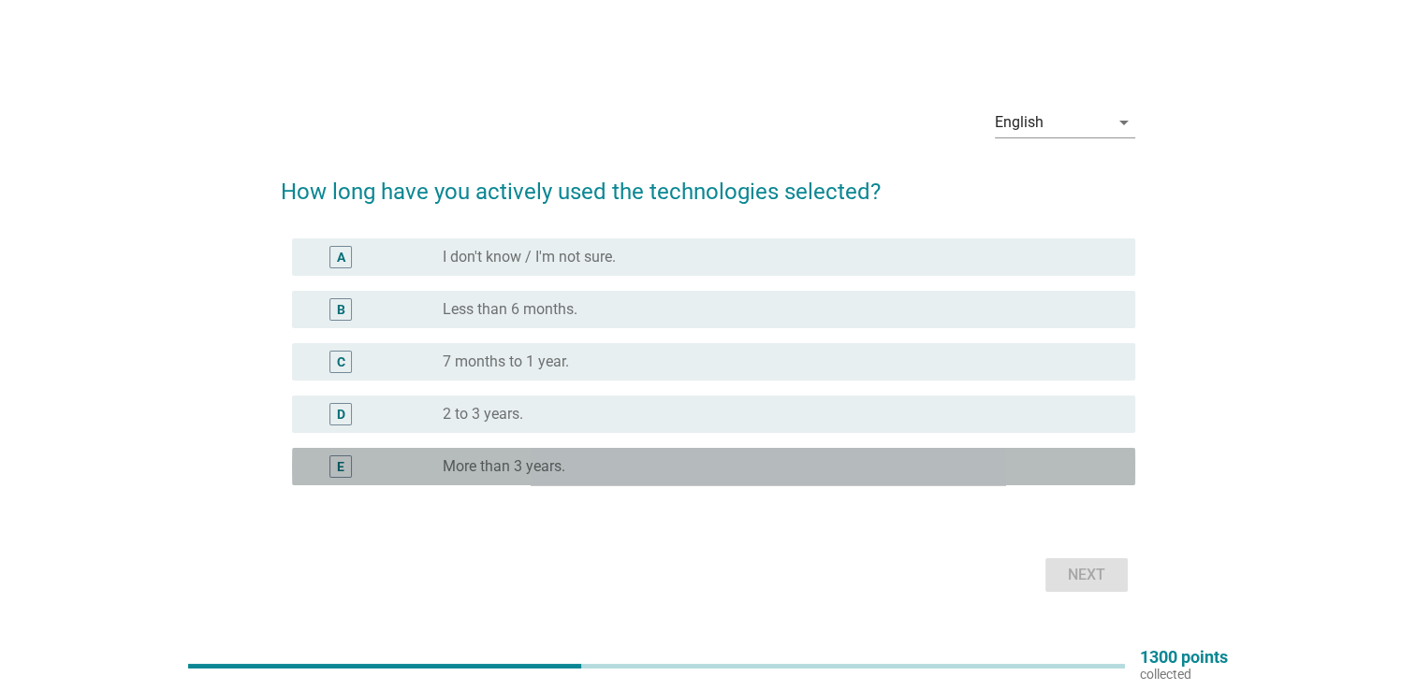
click at [786, 462] on div "radio_button_unchecked More than 3 years." at bounding box center [774, 467] width 662 height 19
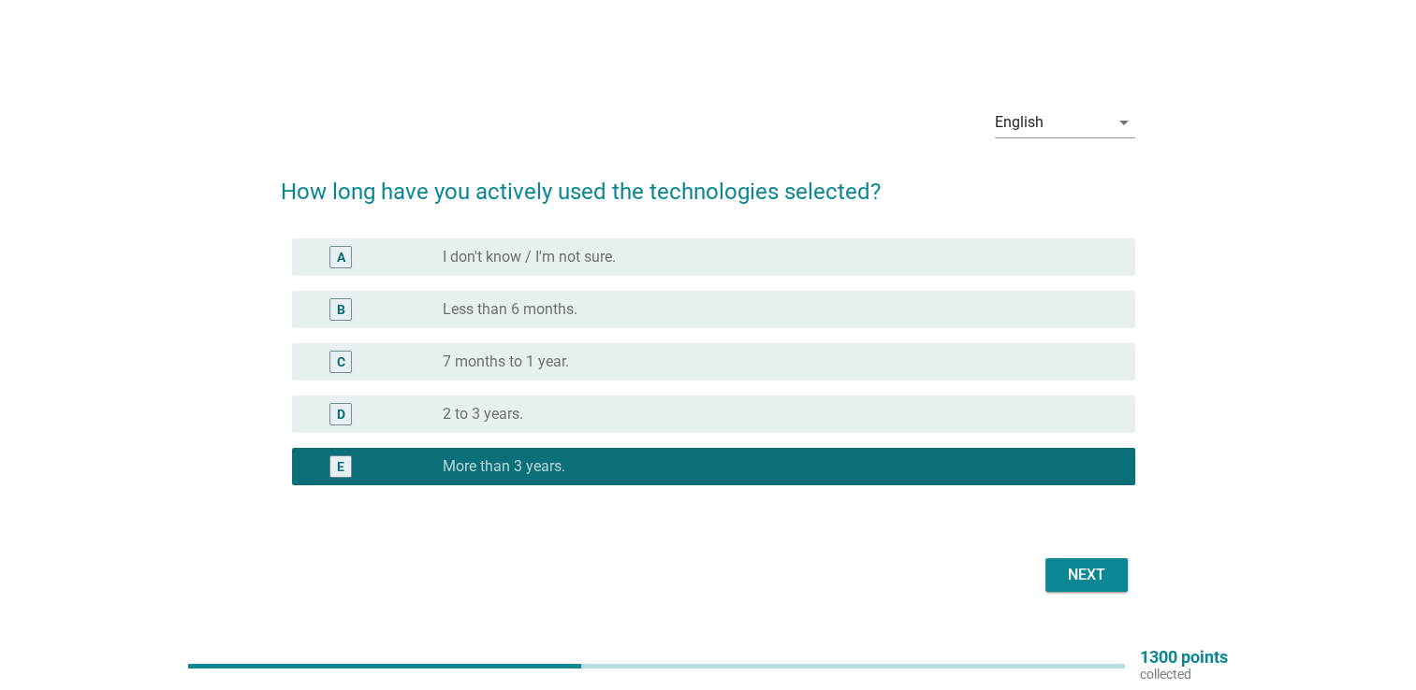
click at [1066, 572] on div "Next" at bounding box center [1086, 575] width 52 height 22
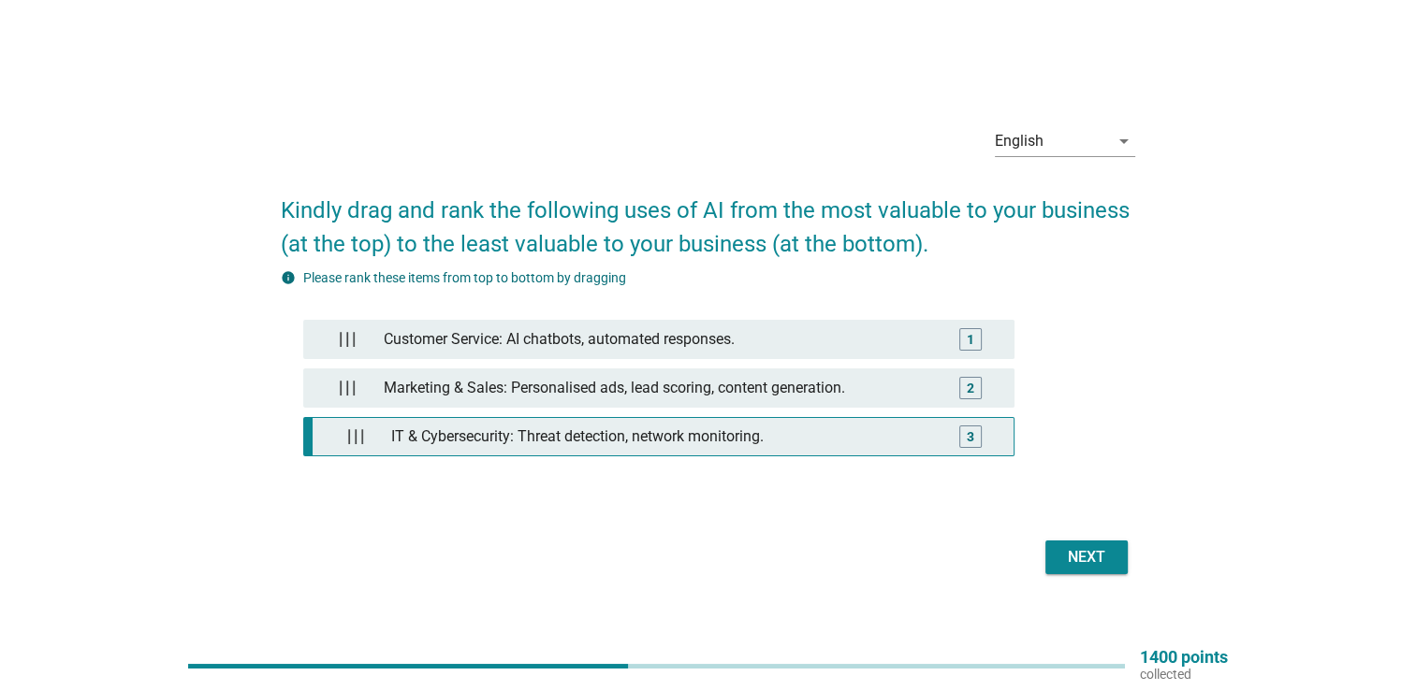
click at [883, 440] on div "IT & Cybersecurity: Threat detection, network monitoring." at bounding box center [663, 436] width 559 height 37
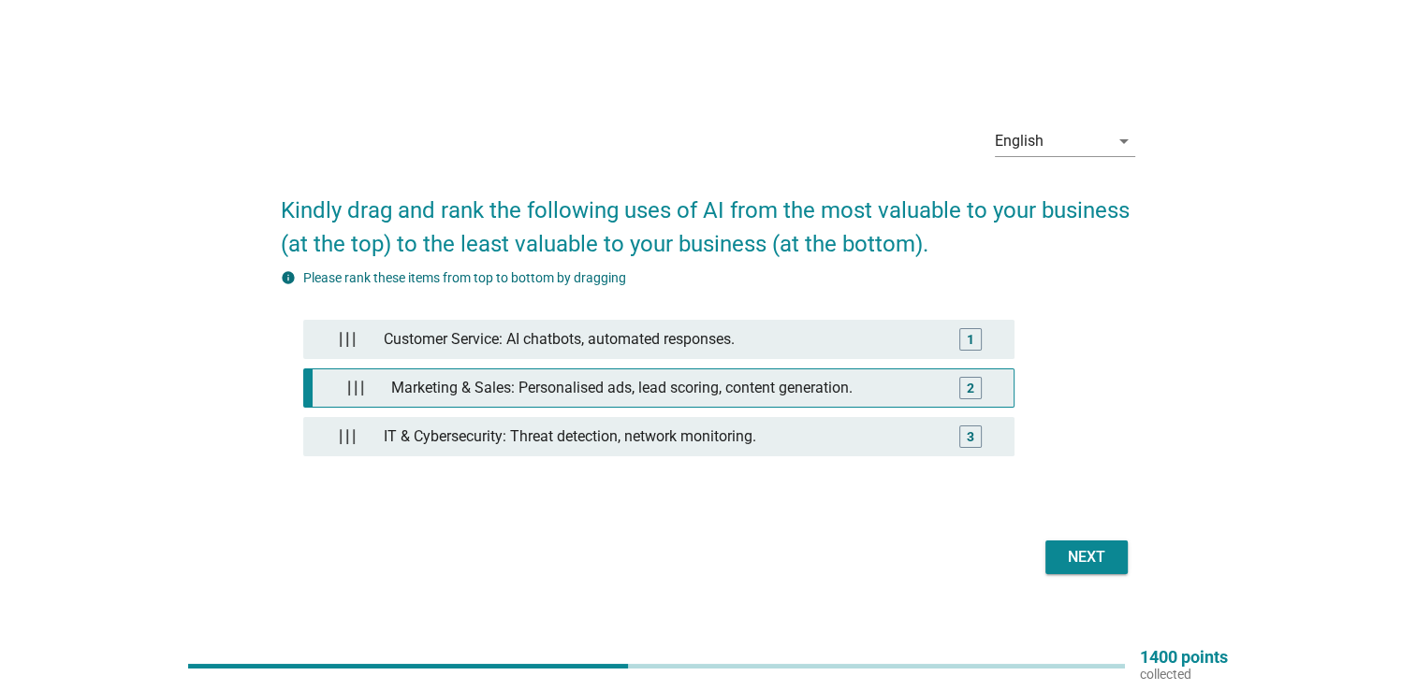
click at [850, 395] on div "Marketing & Sales: Personalised ads, lead scoring, content generation." at bounding box center [663, 388] width 559 height 37
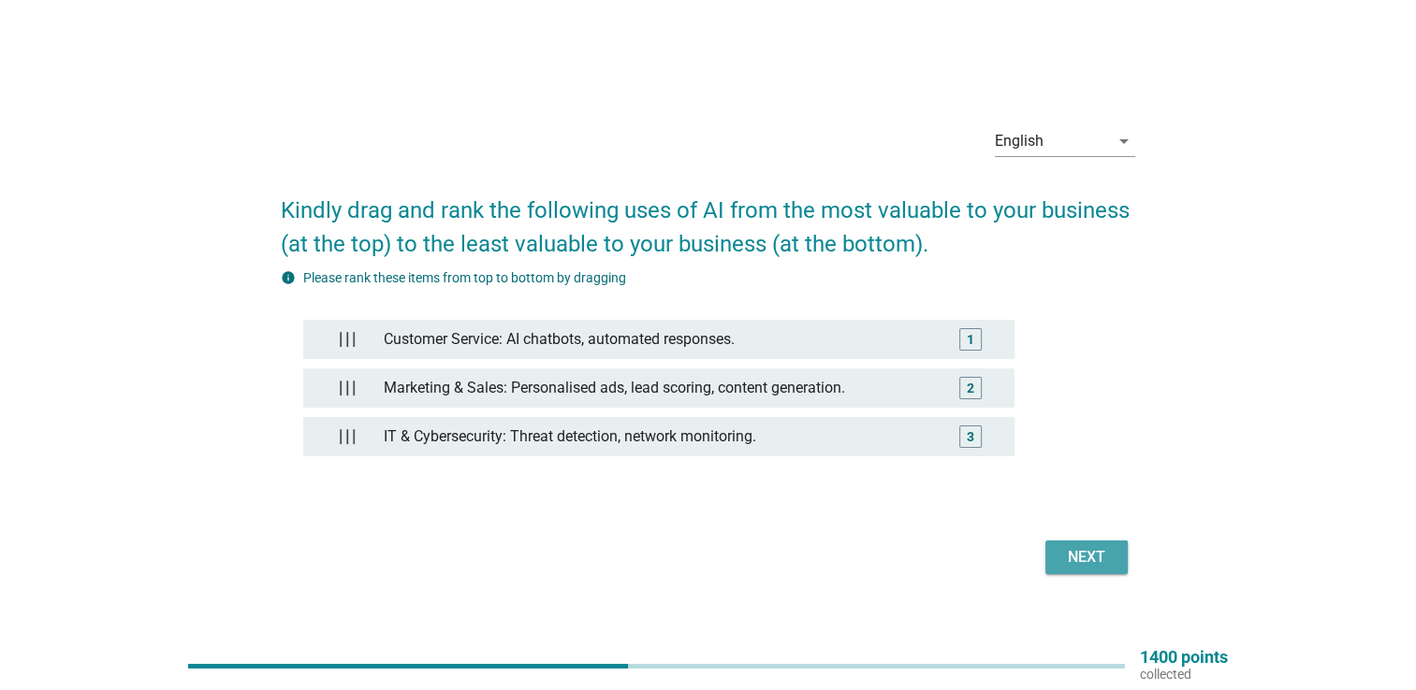
click at [1072, 546] on div "Next" at bounding box center [1086, 557] width 52 height 22
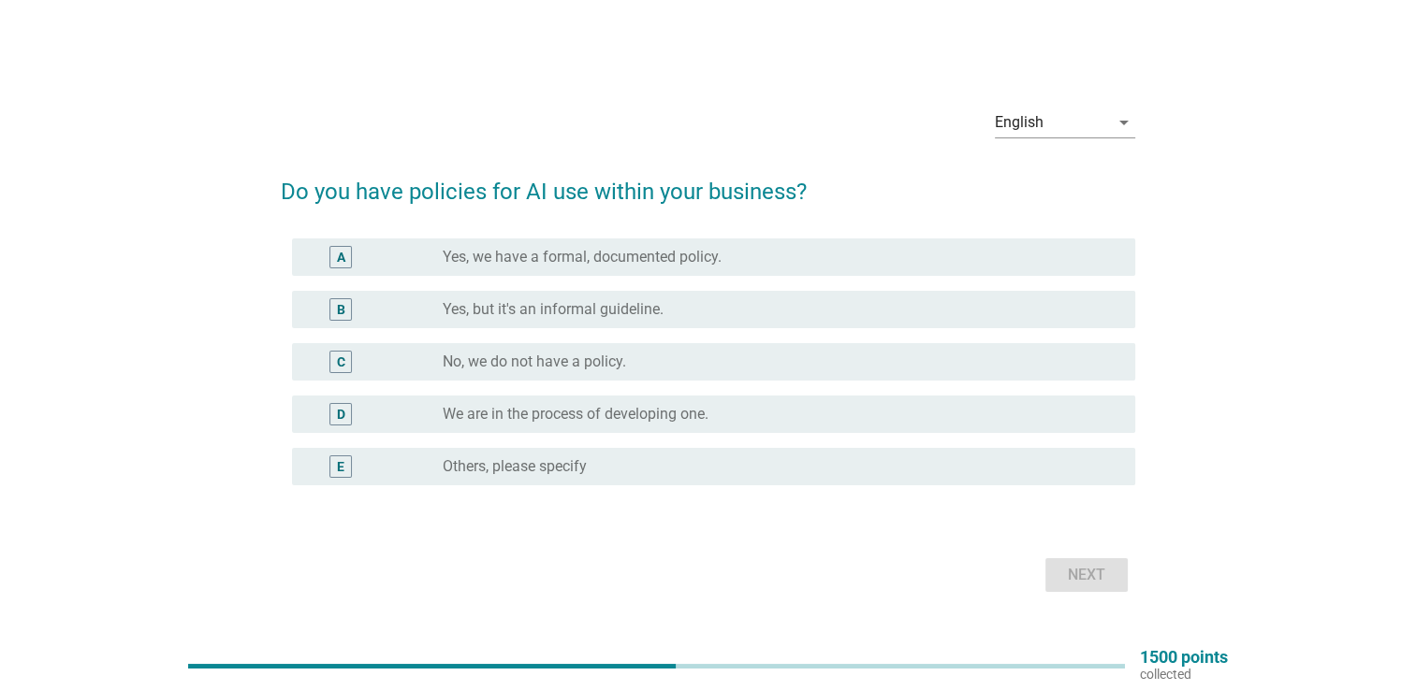
drag, startPoint x: 812, startPoint y: 364, endPoint x: 763, endPoint y: 367, distance: 49.7
click at [763, 367] on div "radio_button_unchecked No, we do not have a policy." at bounding box center [774, 362] width 662 height 19
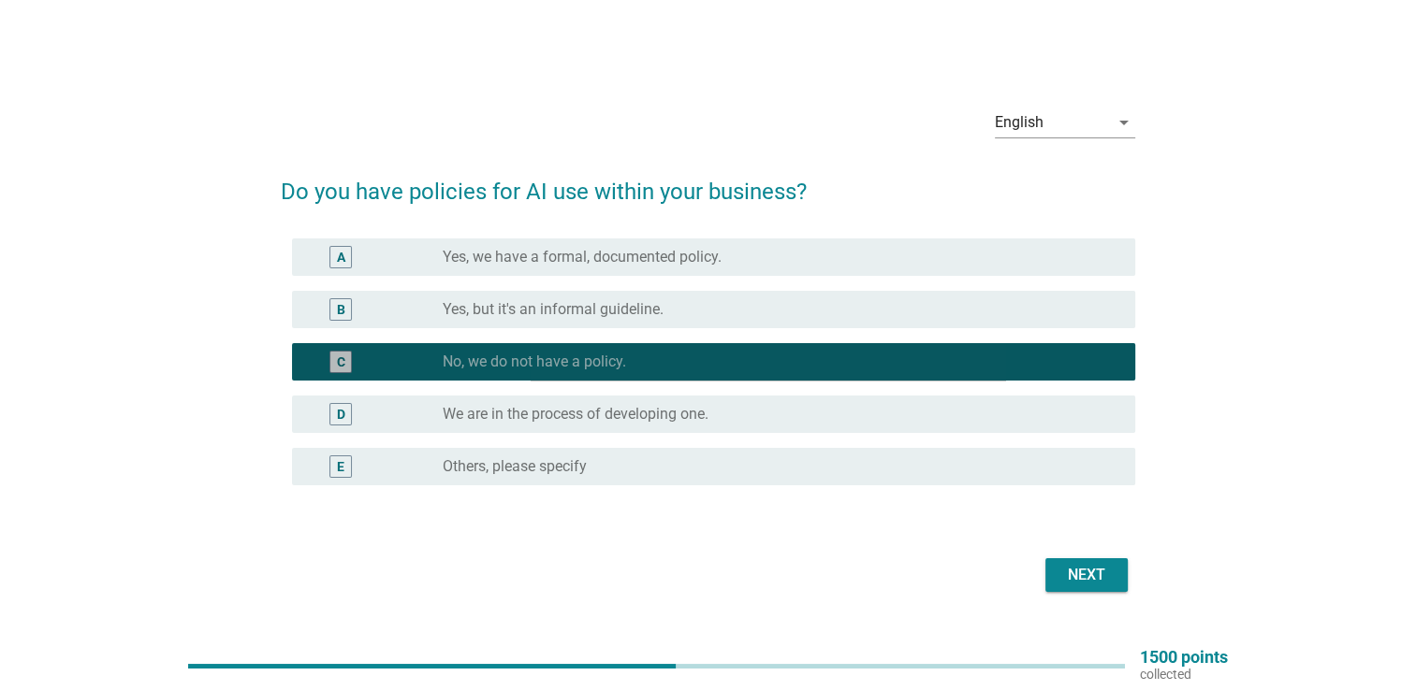
click at [763, 367] on div "radio_button_checked No, we do not have a policy." at bounding box center [774, 362] width 662 height 19
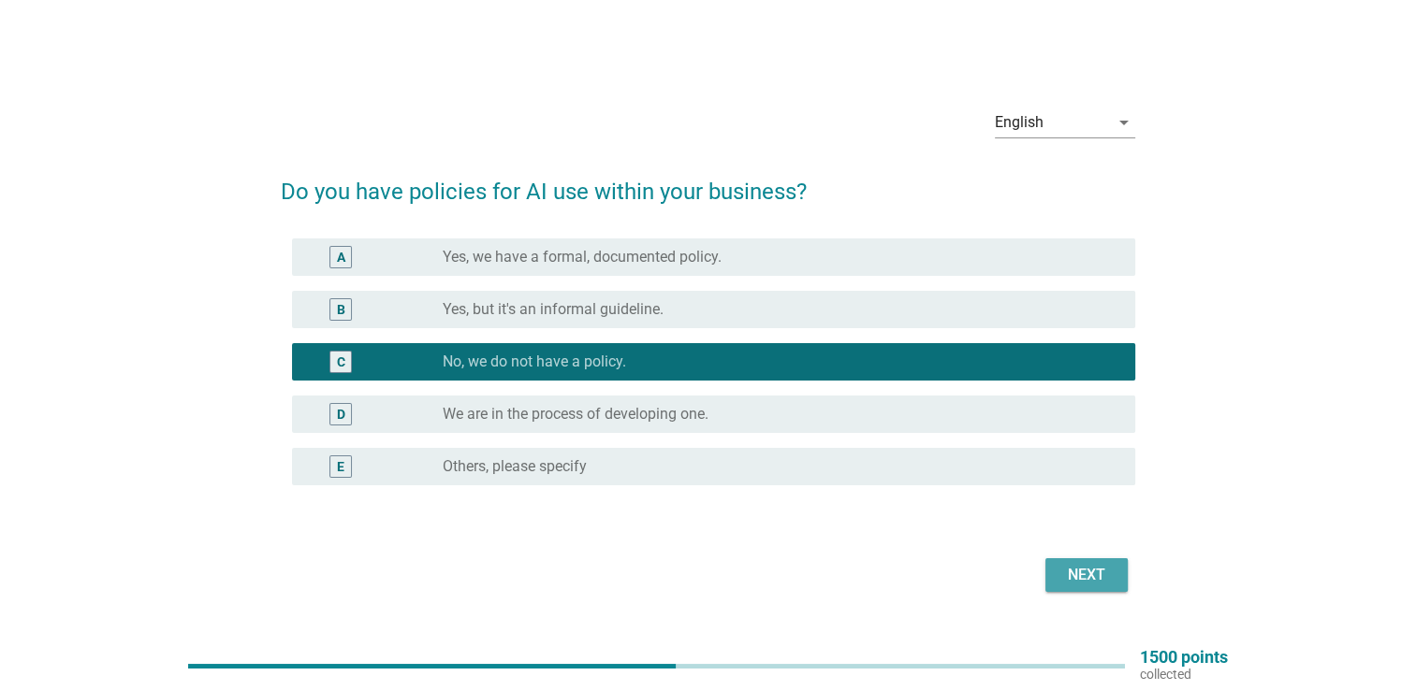
click at [1090, 578] on div "Next" at bounding box center [1086, 575] width 52 height 22
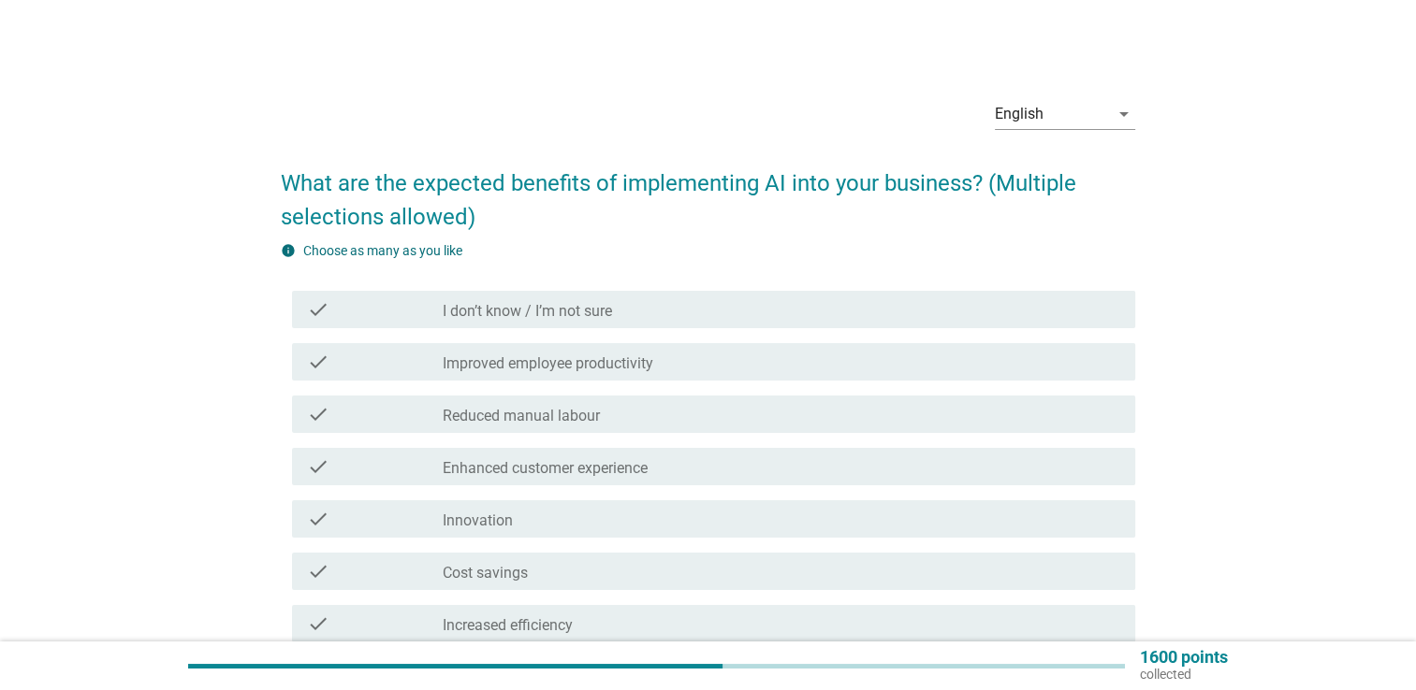
click at [782, 414] on div "check_box_outline_blank Reduced manual labour" at bounding box center [781, 414] width 677 height 22
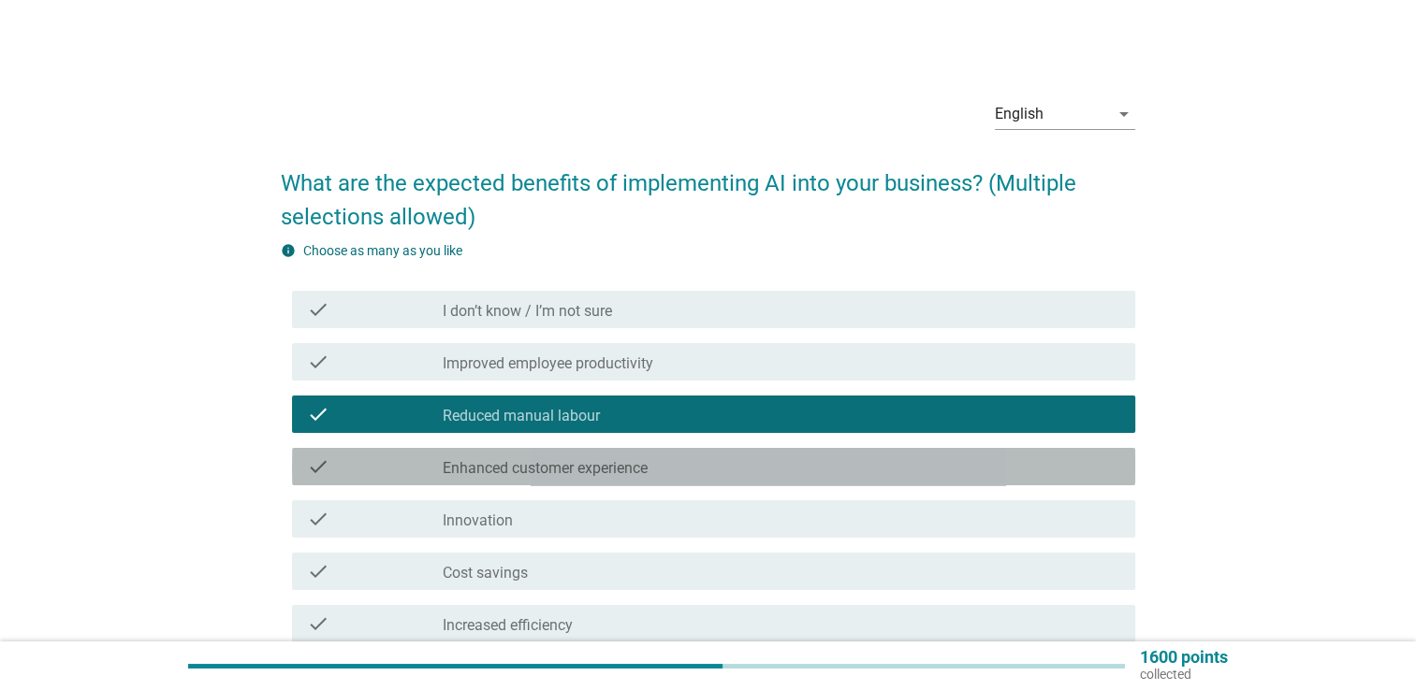
click at [778, 460] on div "check_box_outline_blank Enhanced customer experience" at bounding box center [781, 467] width 677 height 22
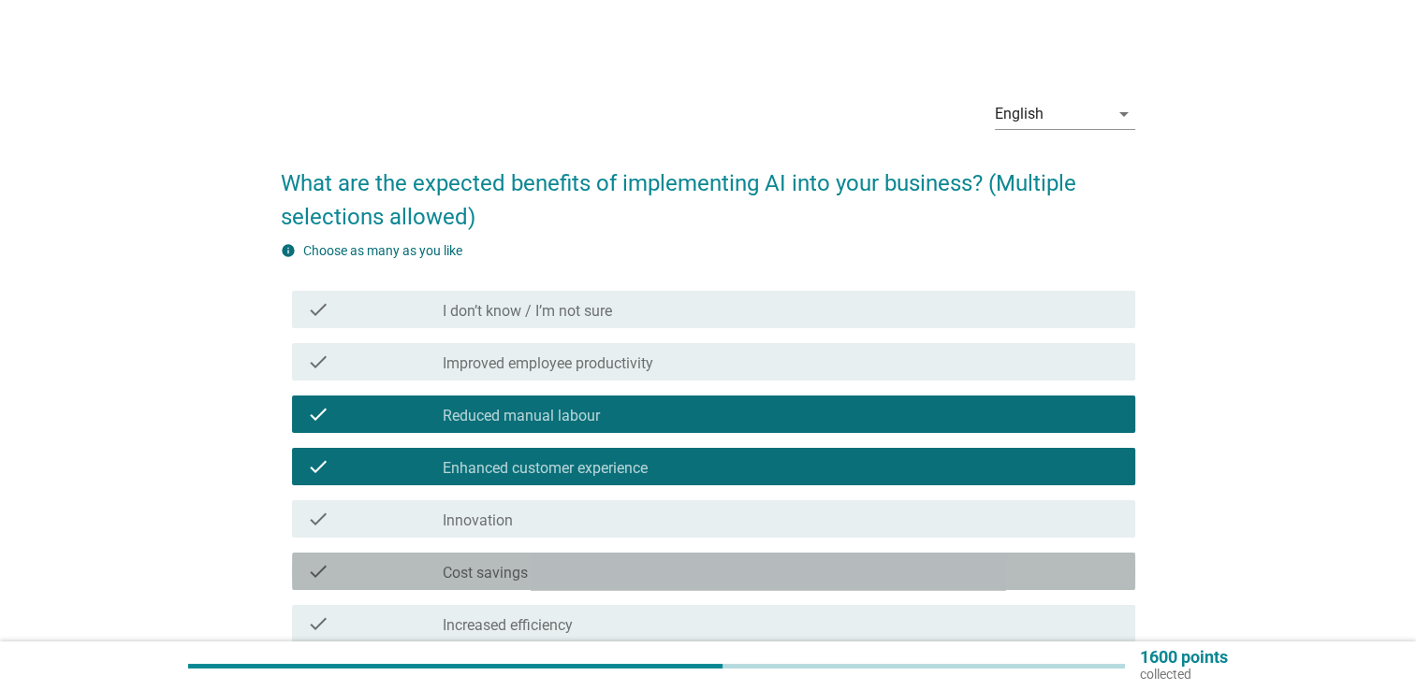
click at [792, 571] on div "check_box_outline_blank Cost savings" at bounding box center [781, 571] width 677 height 22
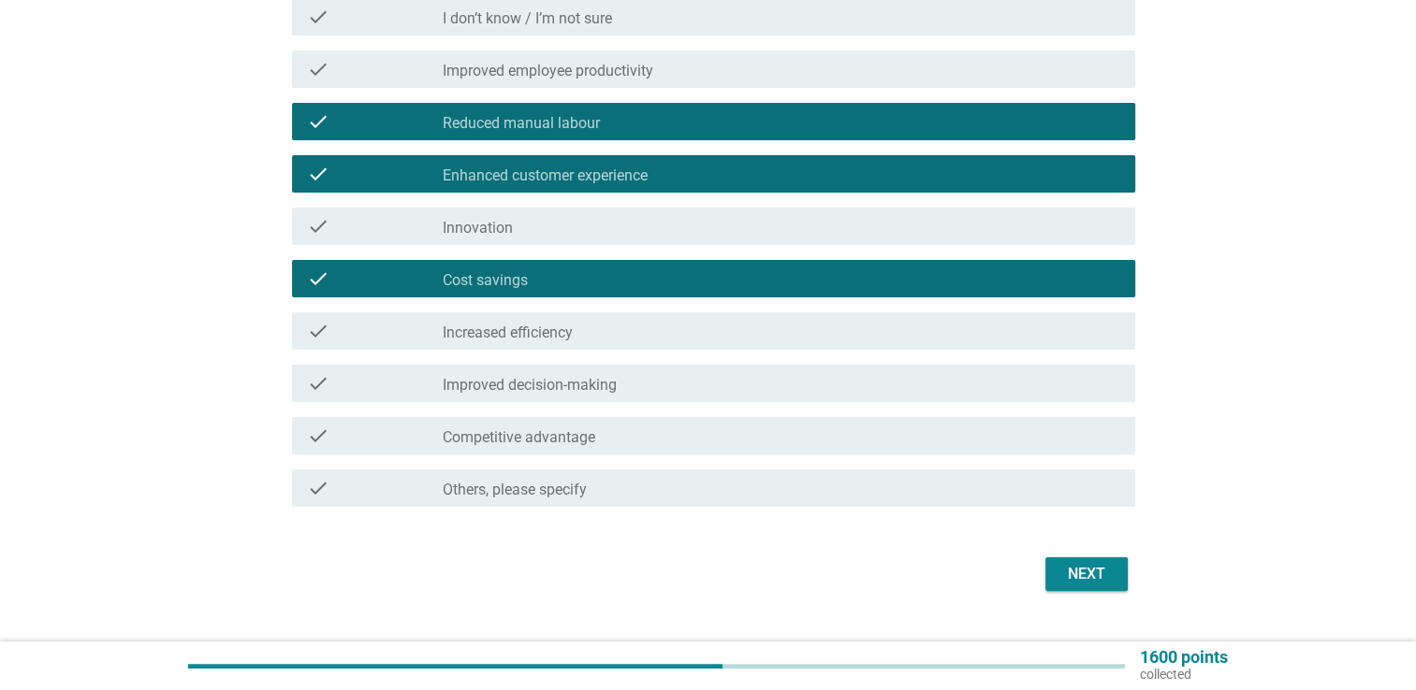
scroll to position [299, 0]
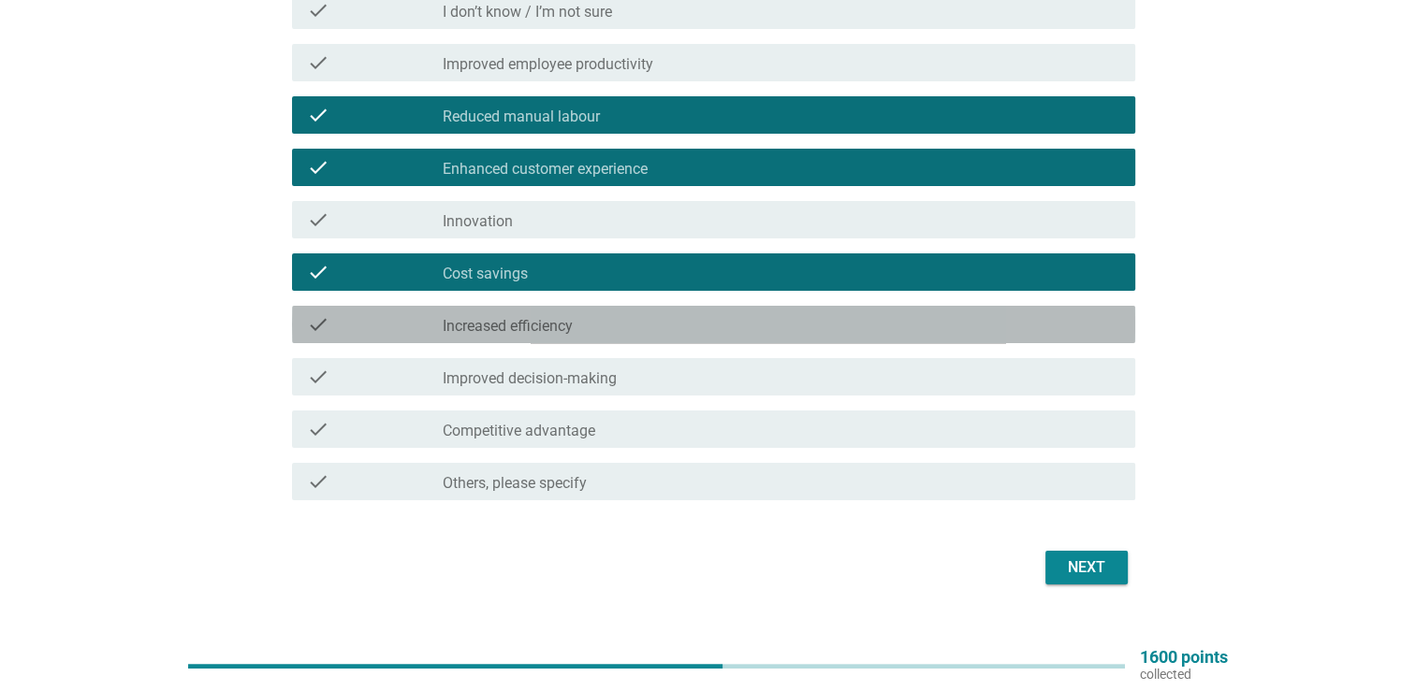
click at [875, 332] on div "check_box_outline_blank Increased efficiency" at bounding box center [781, 324] width 677 height 22
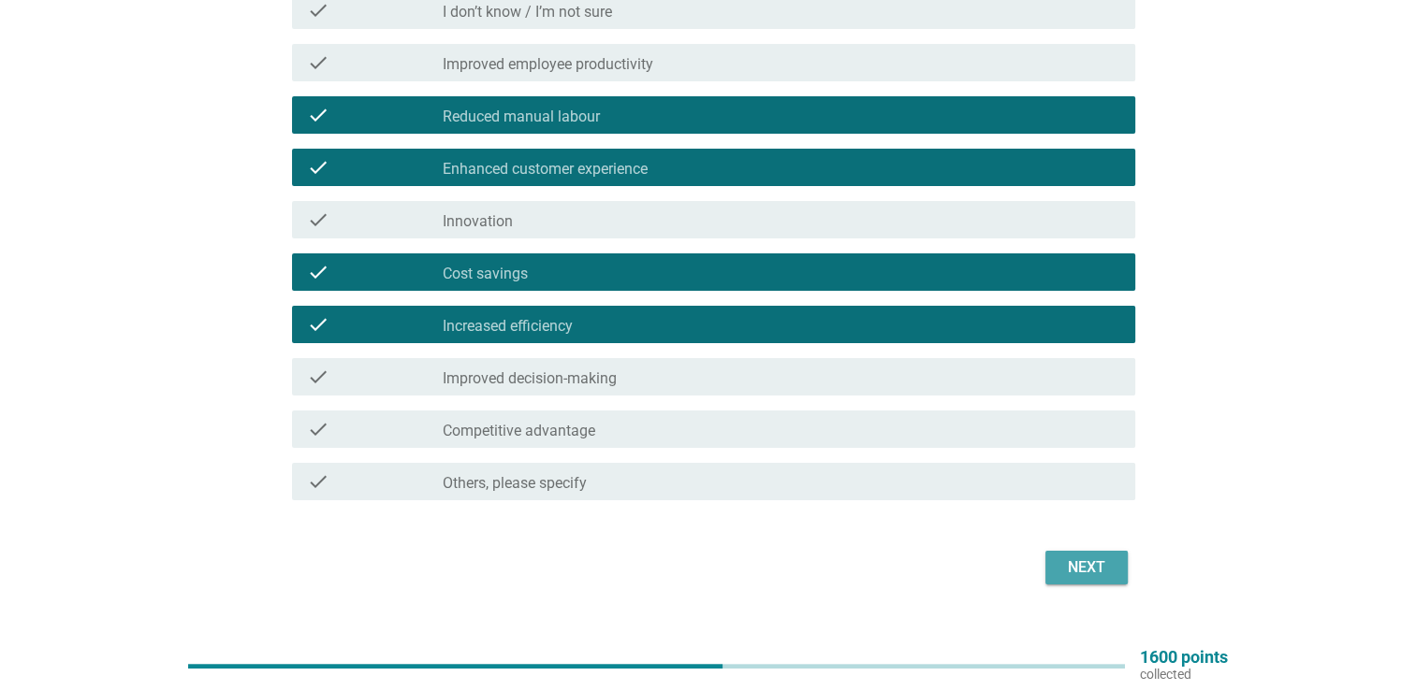
click at [1065, 562] on div "Next" at bounding box center [1086, 568] width 52 height 22
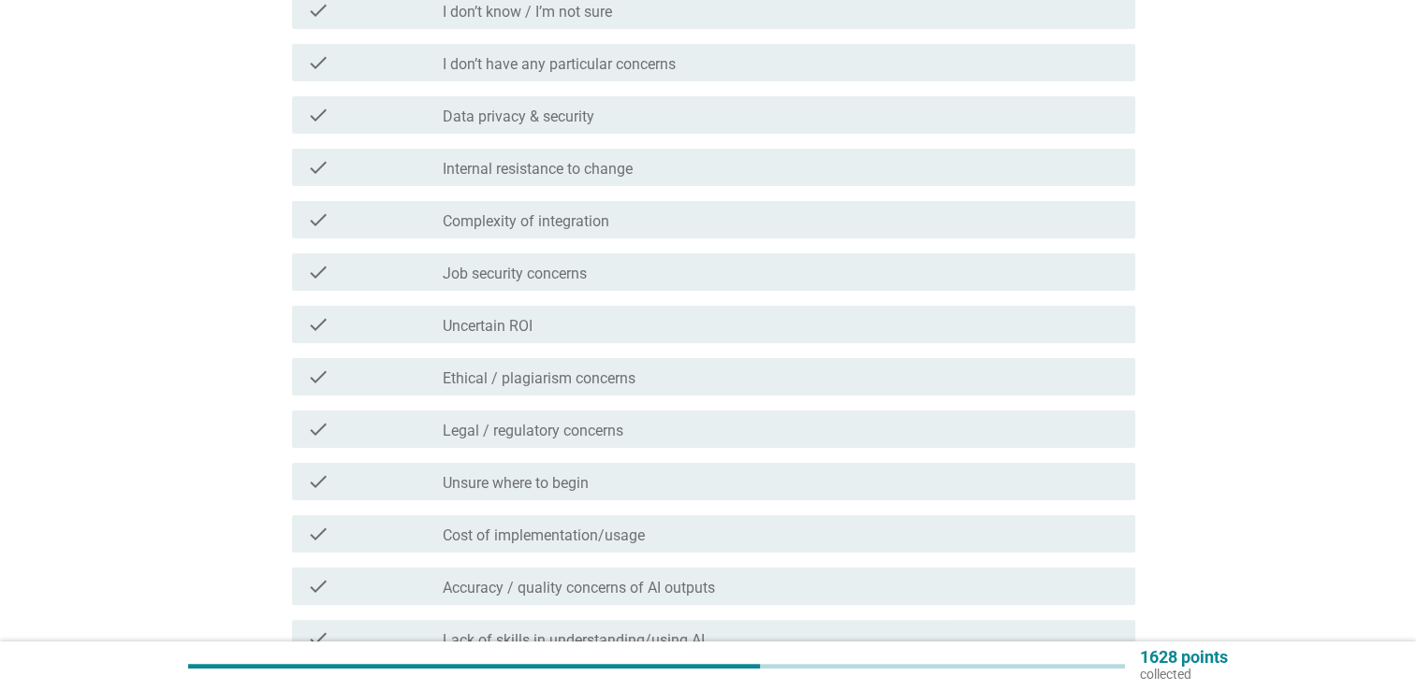
scroll to position [0, 0]
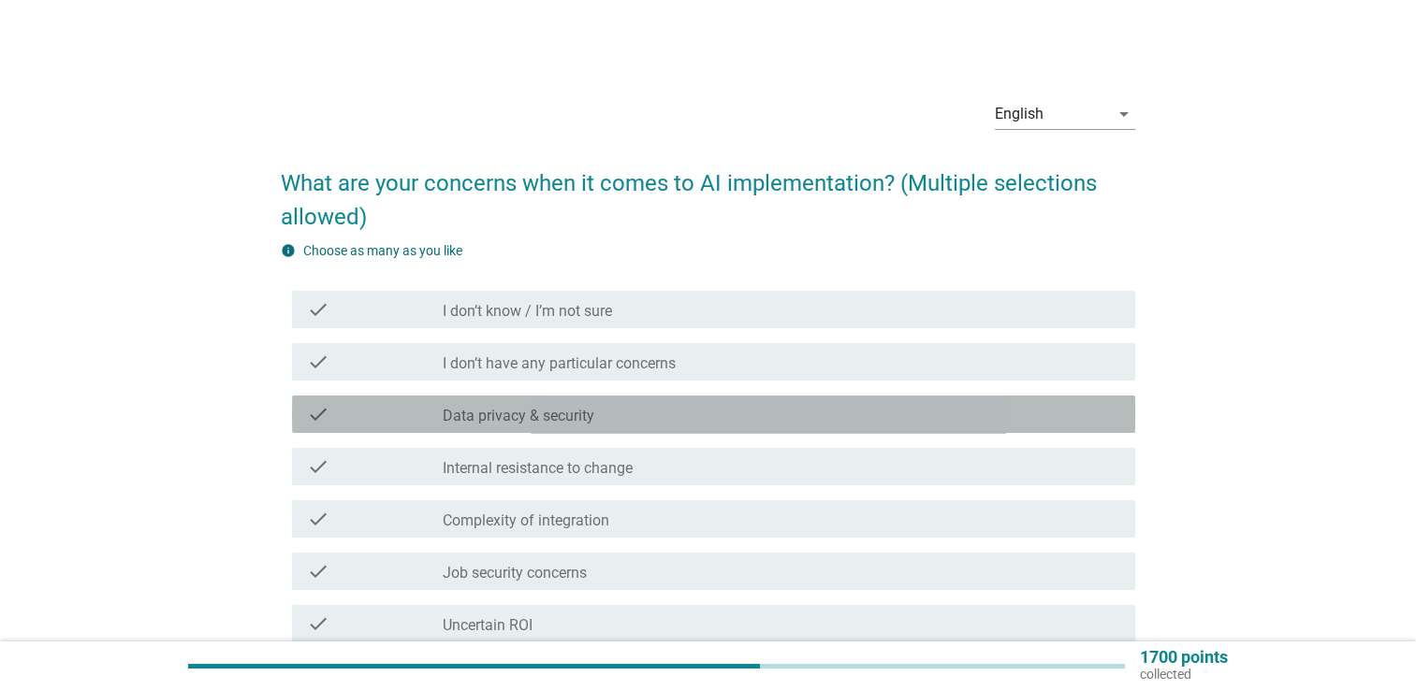
click at [831, 412] on div "check_box_outline_blank Data privacy & security" at bounding box center [781, 414] width 677 height 22
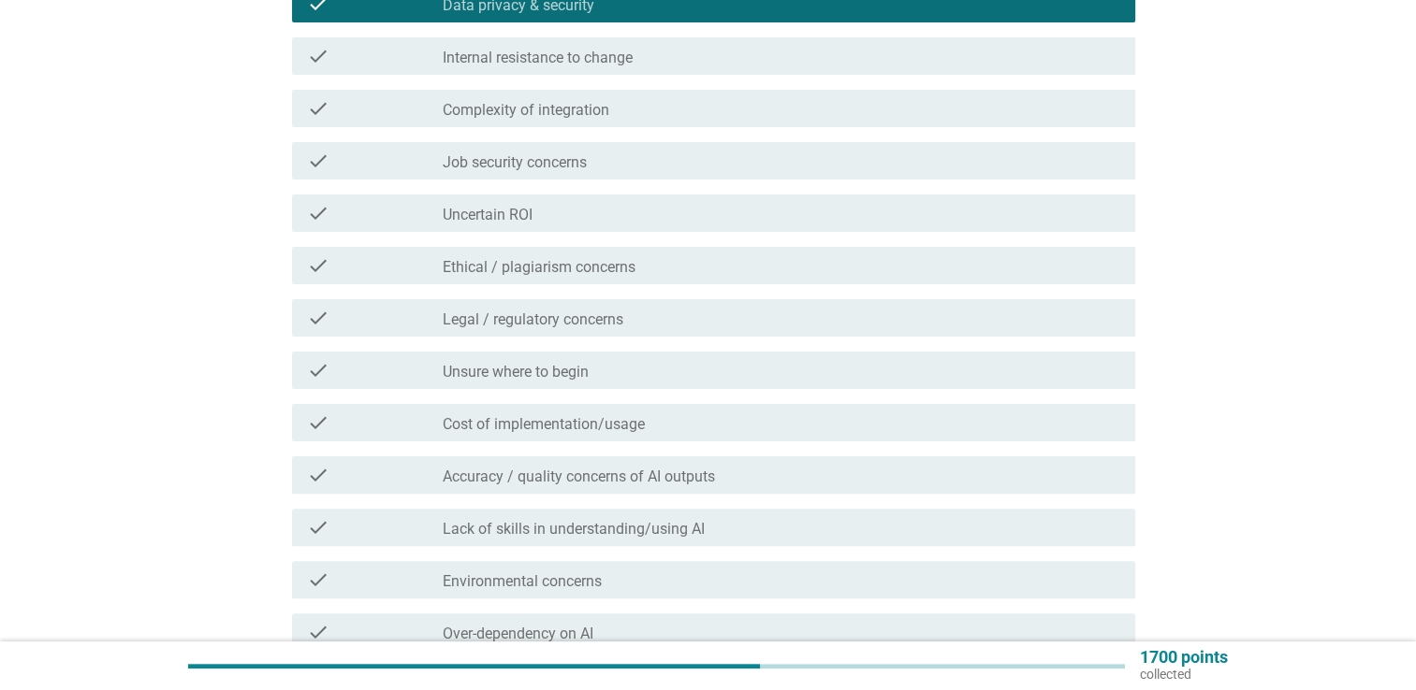
scroll to position [412, 0]
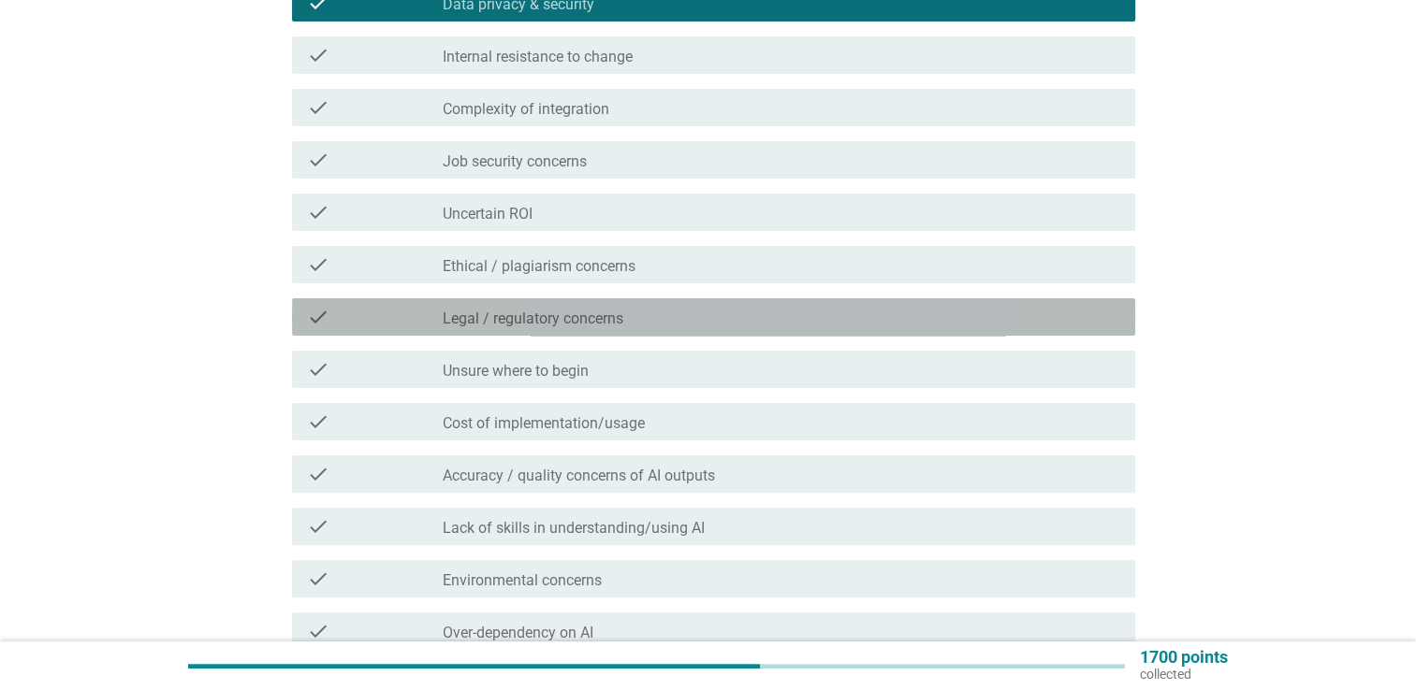
click at [1033, 324] on div "check_box_outline_blank Legal / regulatory concerns" at bounding box center [781, 317] width 677 height 22
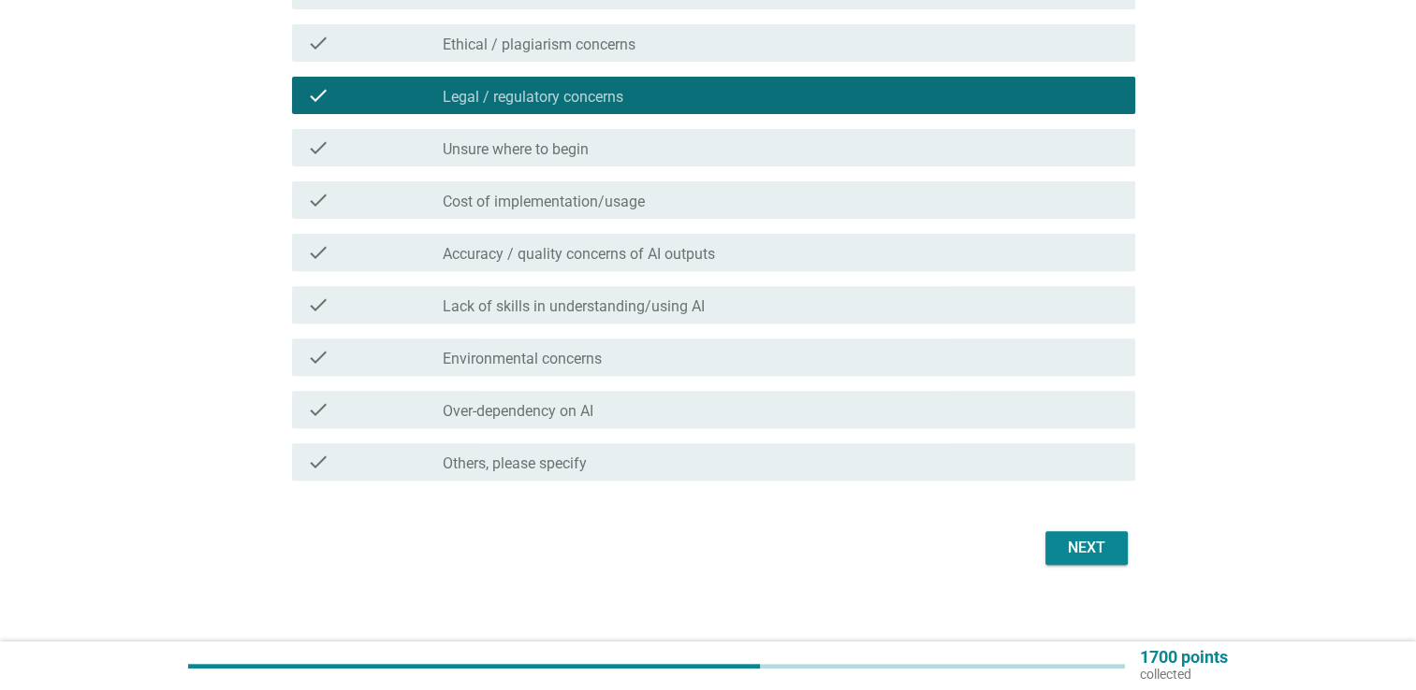
scroll to position [636, 0]
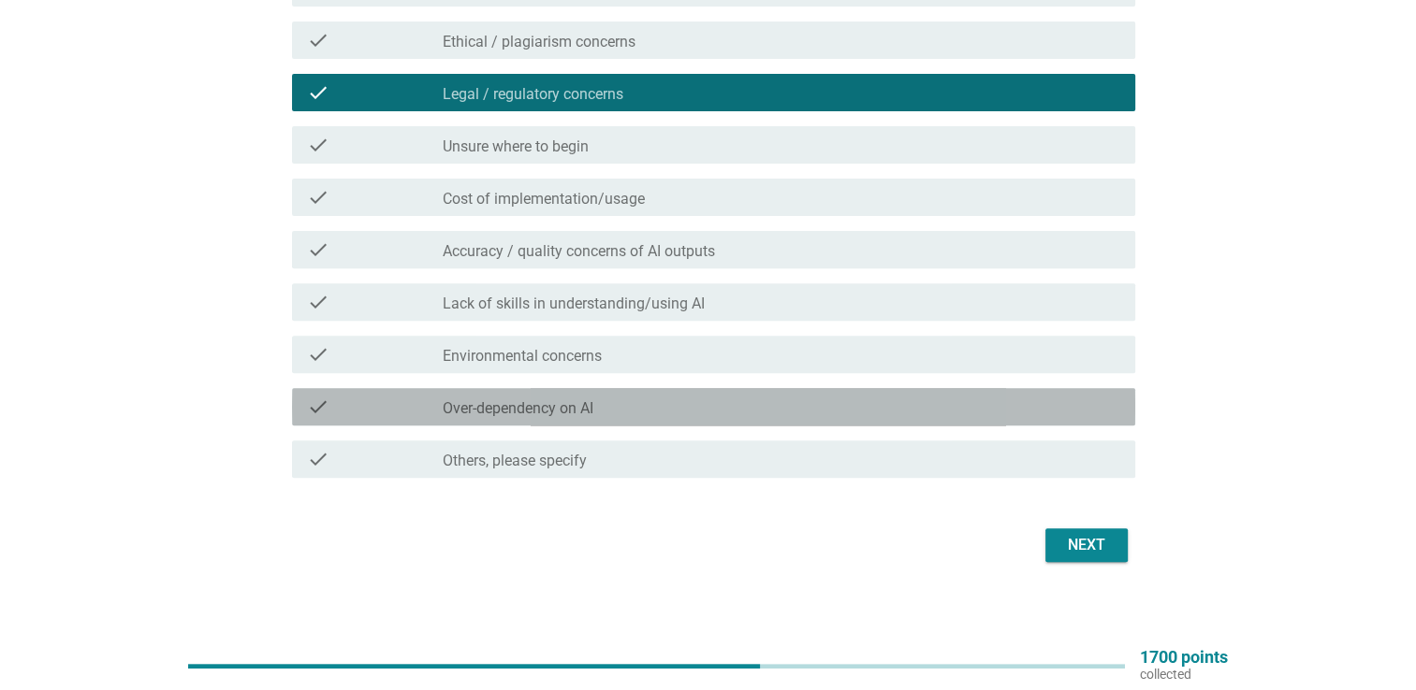
click at [1041, 407] on div "check_box_outline_blank Over-dependency on AI" at bounding box center [781, 407] width 677 height 22
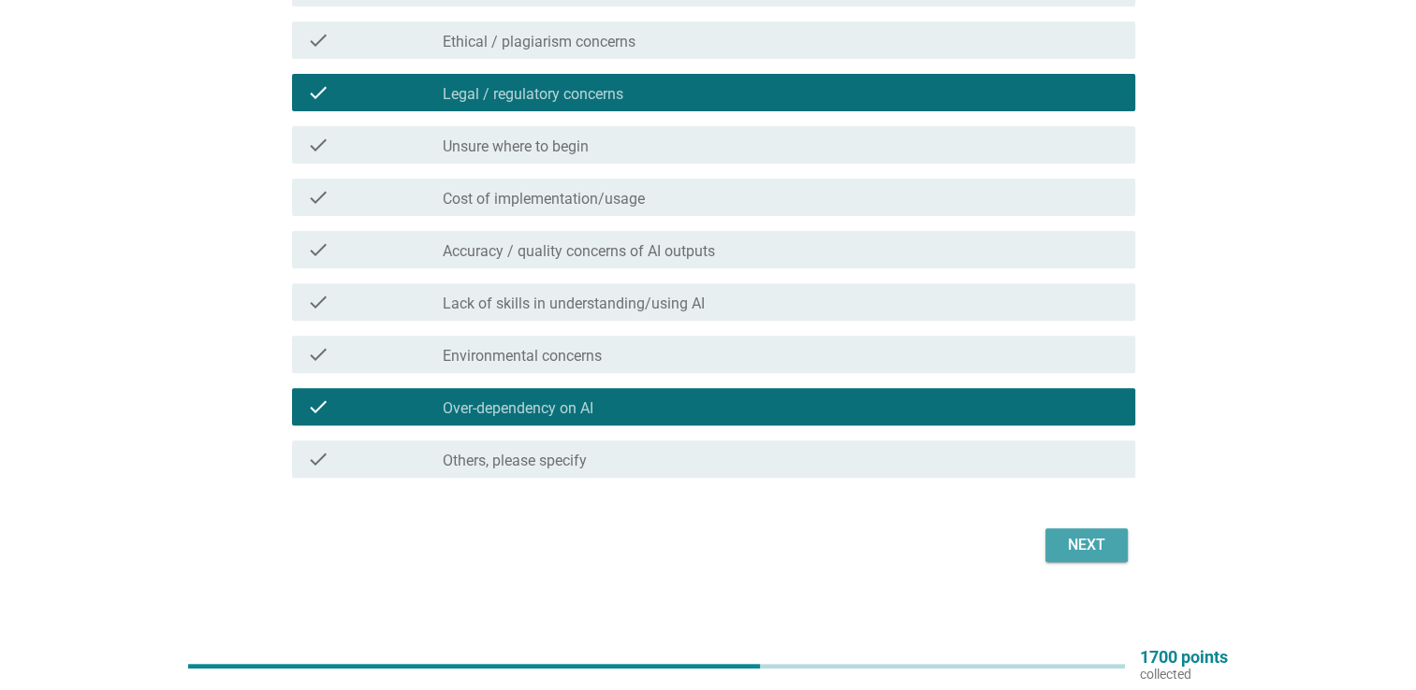
click at [1088, 533] on button "Next" at bounding box center [1086, 546] width 82 height 34
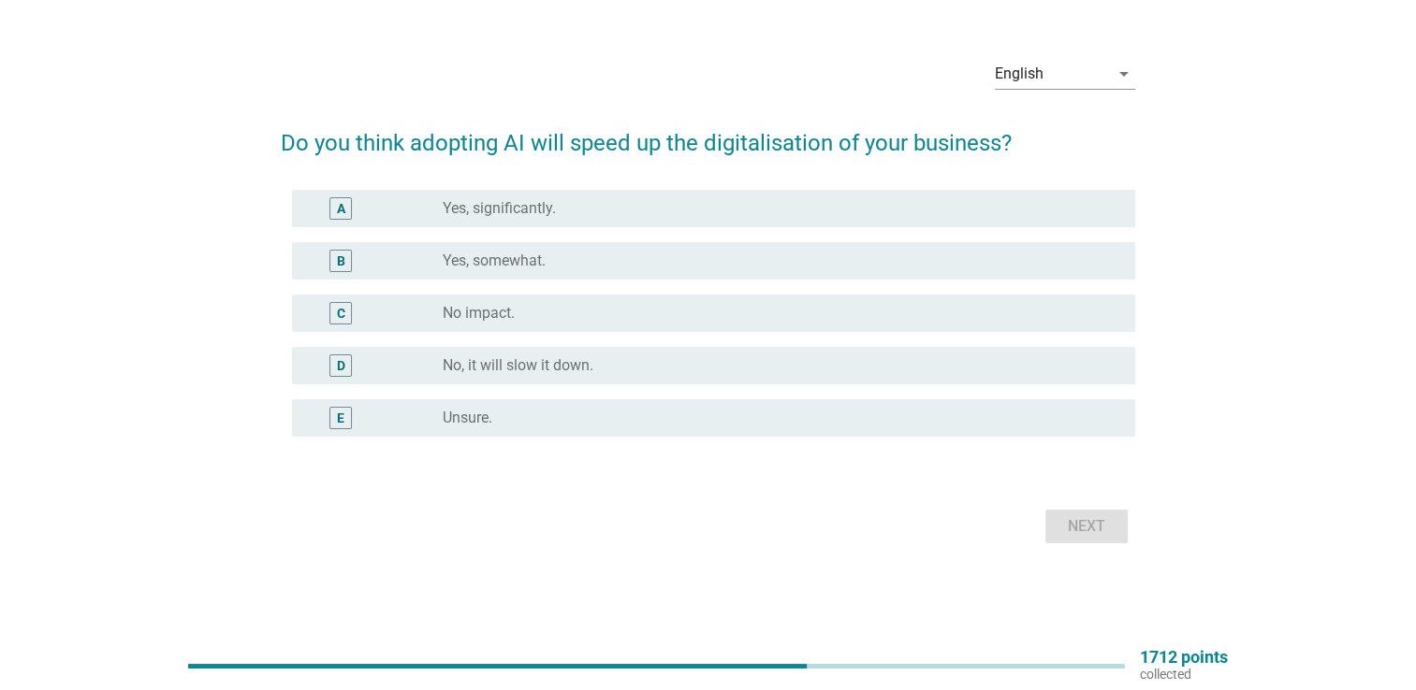
scroll to position [0, 0]
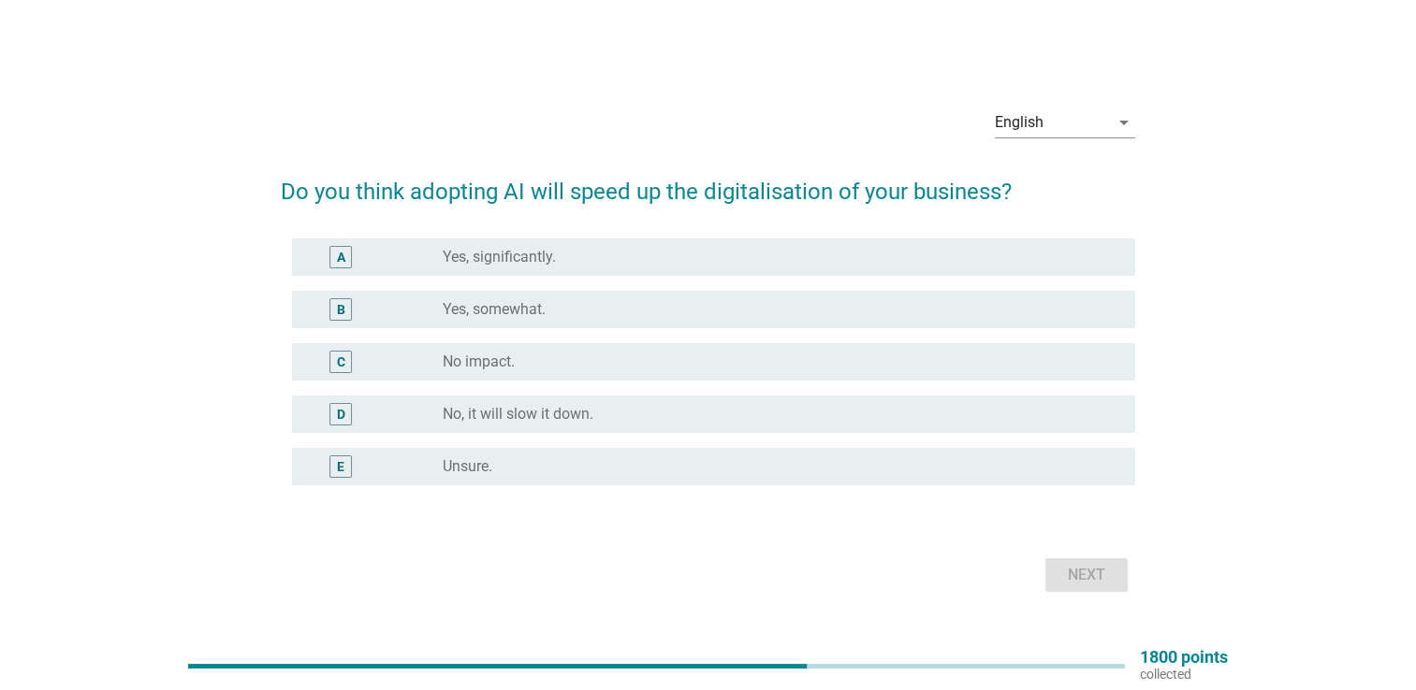
click at [954, 268] on div "radio_button_unchecked Yes, significantly." at bounding box center [781, 257] width 677 height 22
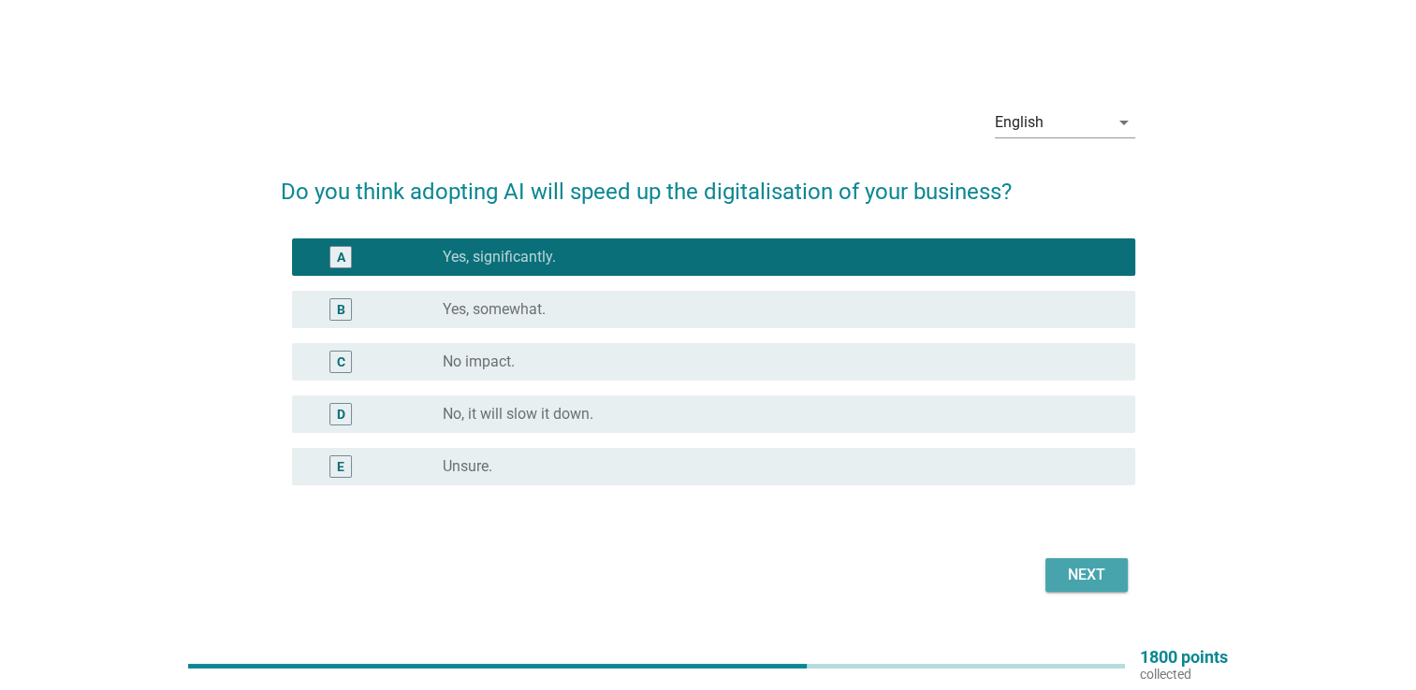
click at [1084, 571] on div "Next" at bounding box center [1086, 575] width 52 height 22
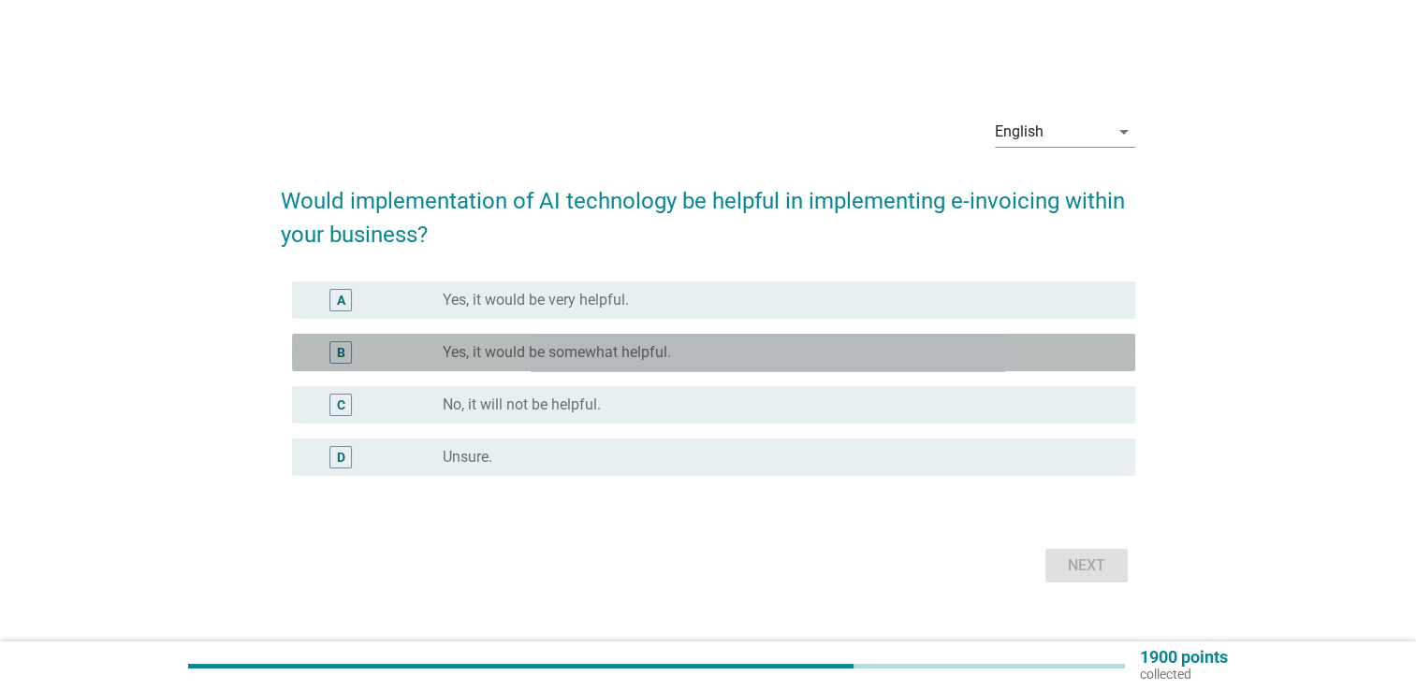
click at [933, 355] on div "radio_button_unchecked Yes, it would be somewhat helpful." at bounding box center [774, 352] width 662 height 19
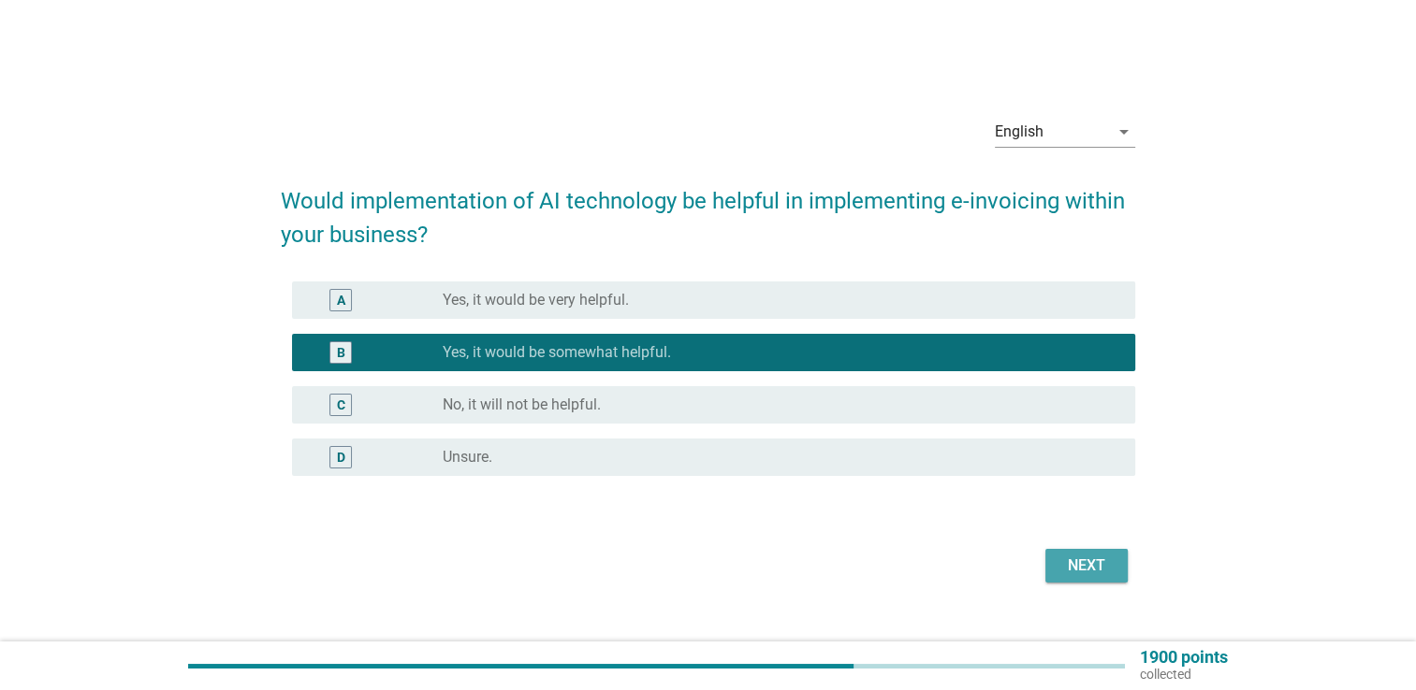
click at [1067, 566] on div "Next" at bounding box center [1086, 566] width 52 height 22
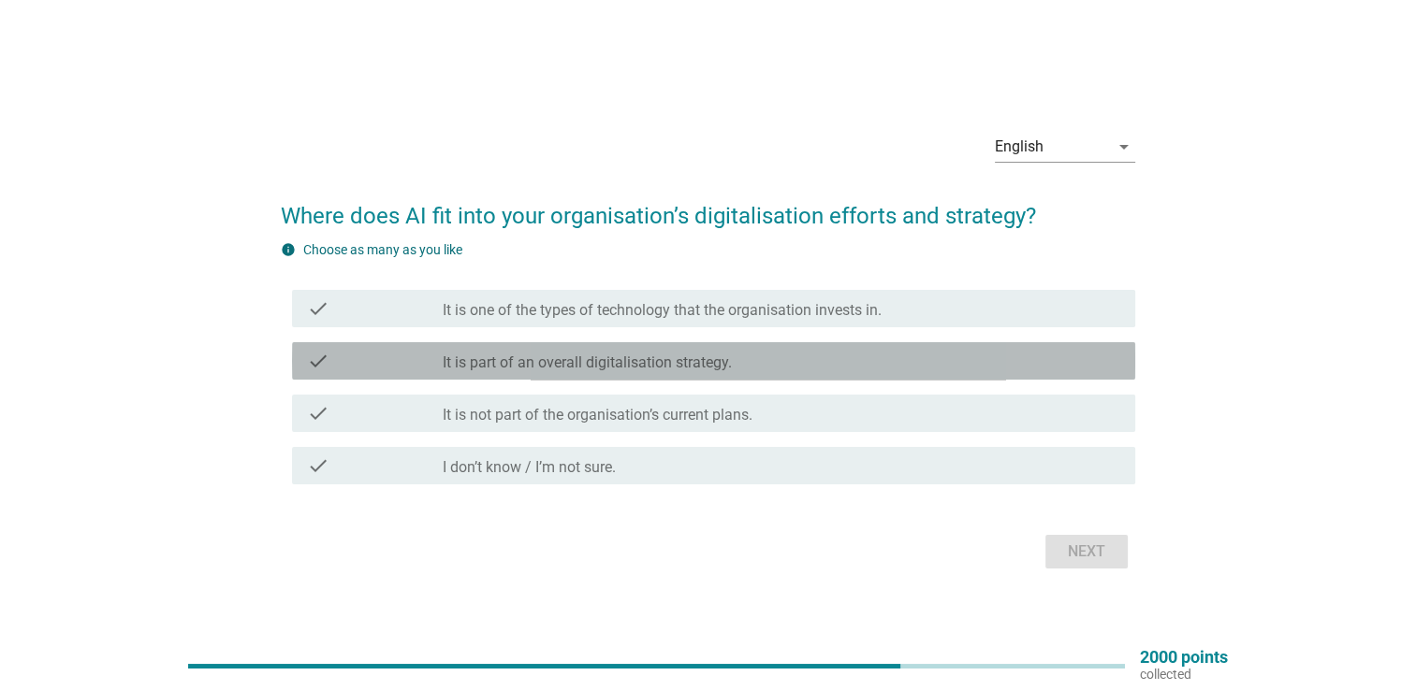
click at [973, 366] on div "check_box_outline_blank It is part of an overall digitalisation strategy." at bounding box center [781, 361] width 677 height 22
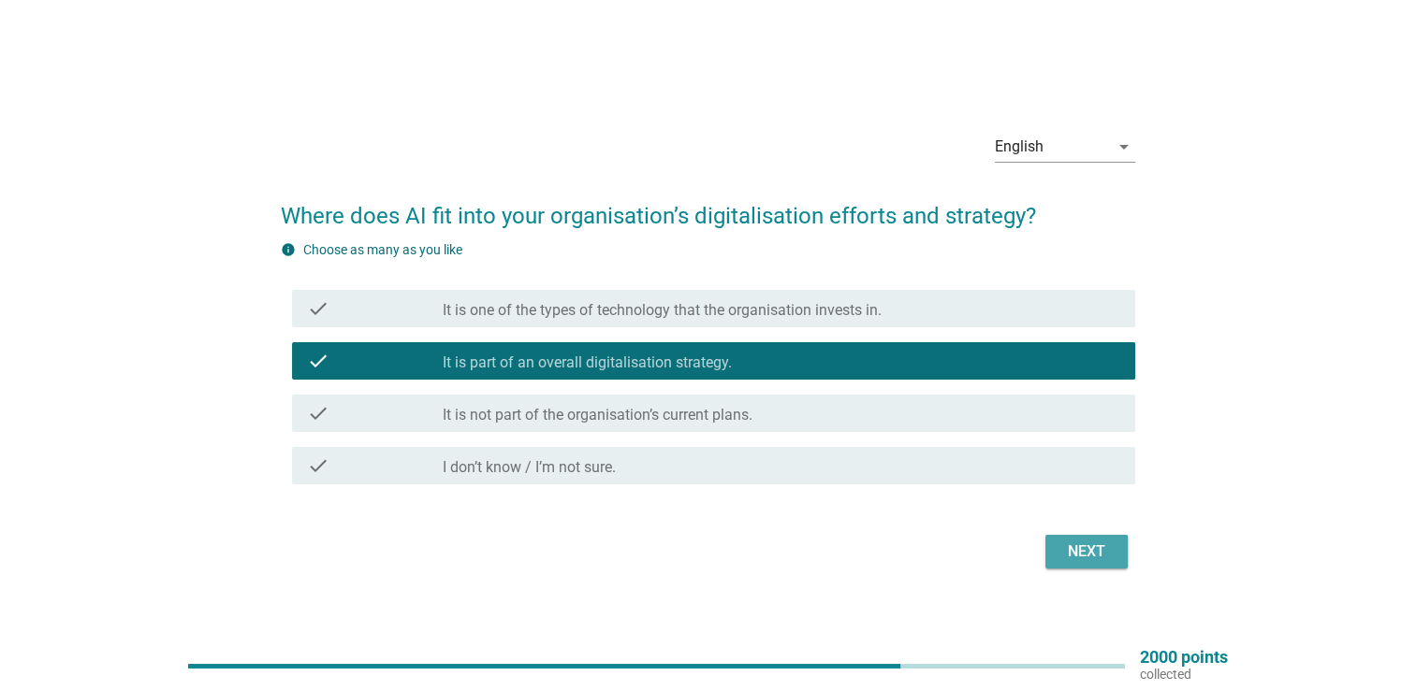
click at [1083, 545] on div "Next" at bounding box center [1086, 552] width 52 height 22
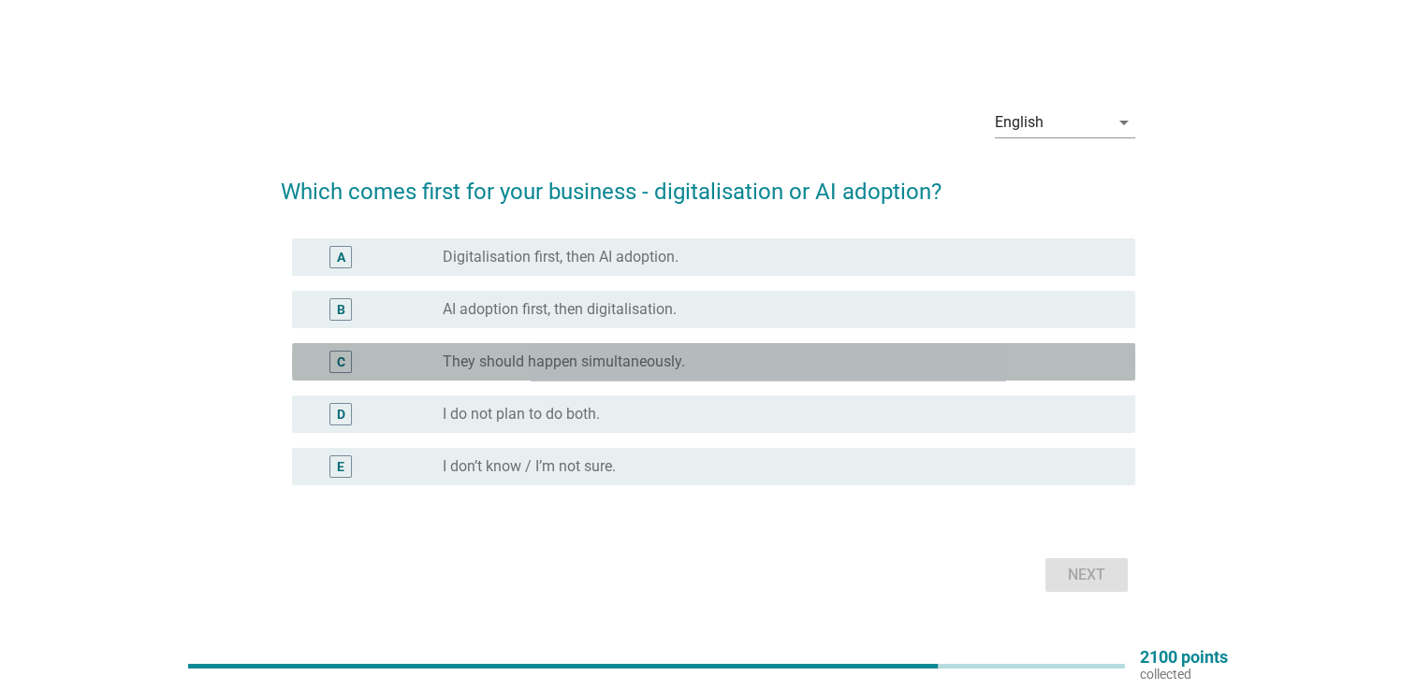
click at [942, 380] on div "C radio_button_unchecked They should happen simultaneously." at bounding box center [713, 361] width 843 height 37
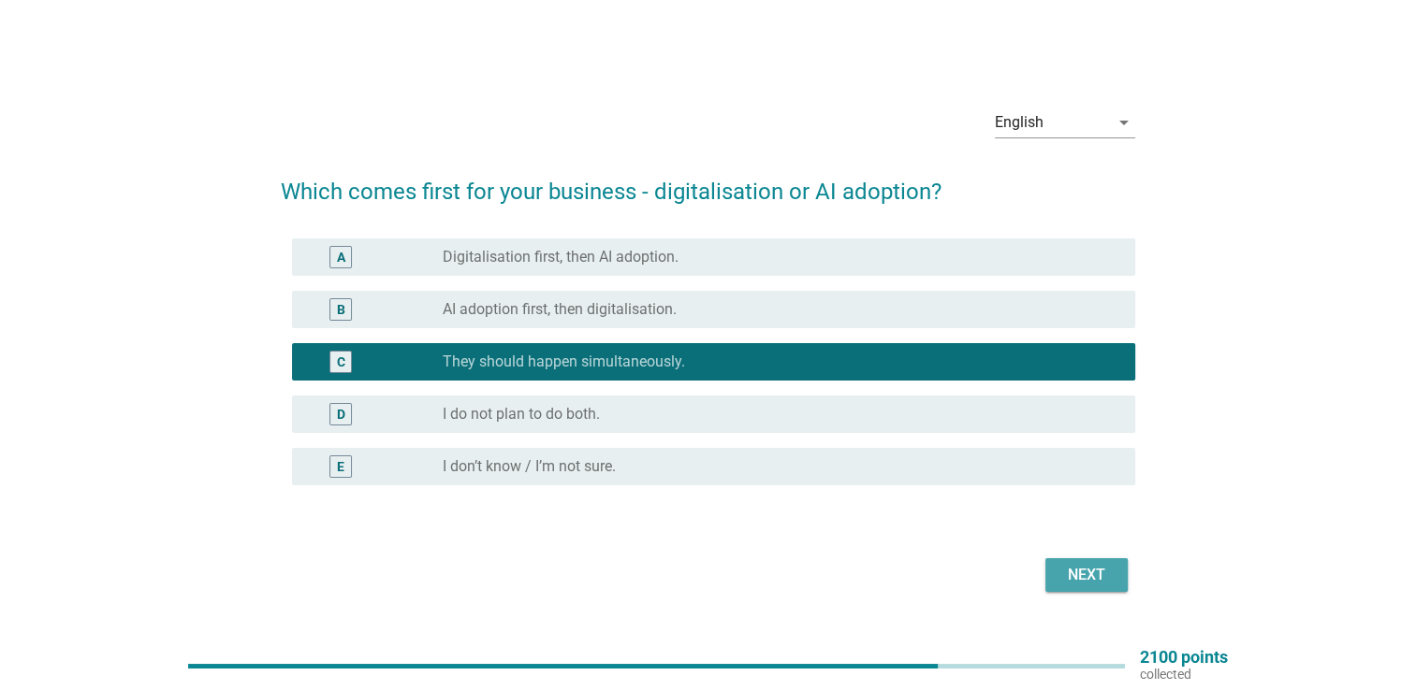
click at [1065, 565] on div "Next" at bounding box center [1086, 575] width 52 height 22
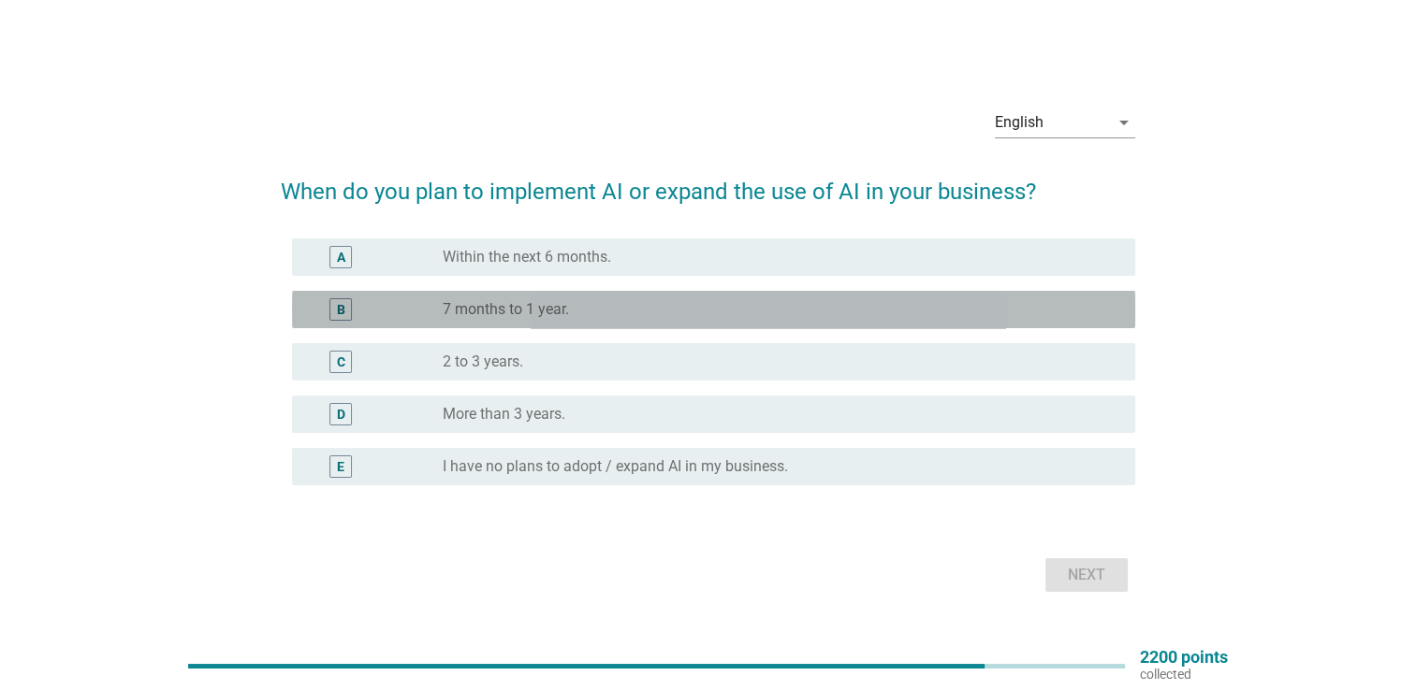
click at [879, 309] on div "radio_button_unchecked 7 months to 1 year." at bounding box center [774, 309] width 662 height 19
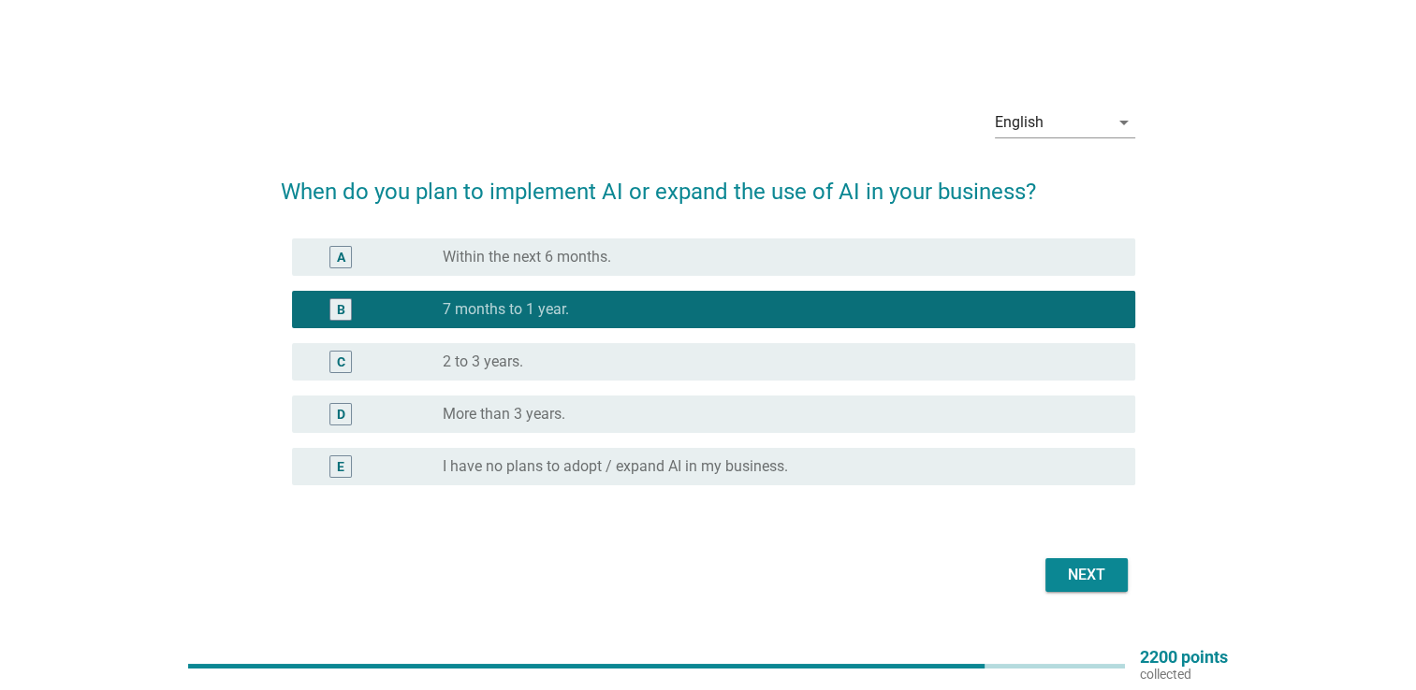
drag, startPoint x: 1074, startPoint y: 593, endPoint x: 1074, endPoint y: 578, distance: 15.0
click at [1074, 578] on div "Next" at bounding box center [708, 575] width 854 height 45
click at [1074, 578] on div "Next" at bounding box center [1086, 575] width 52 height 22
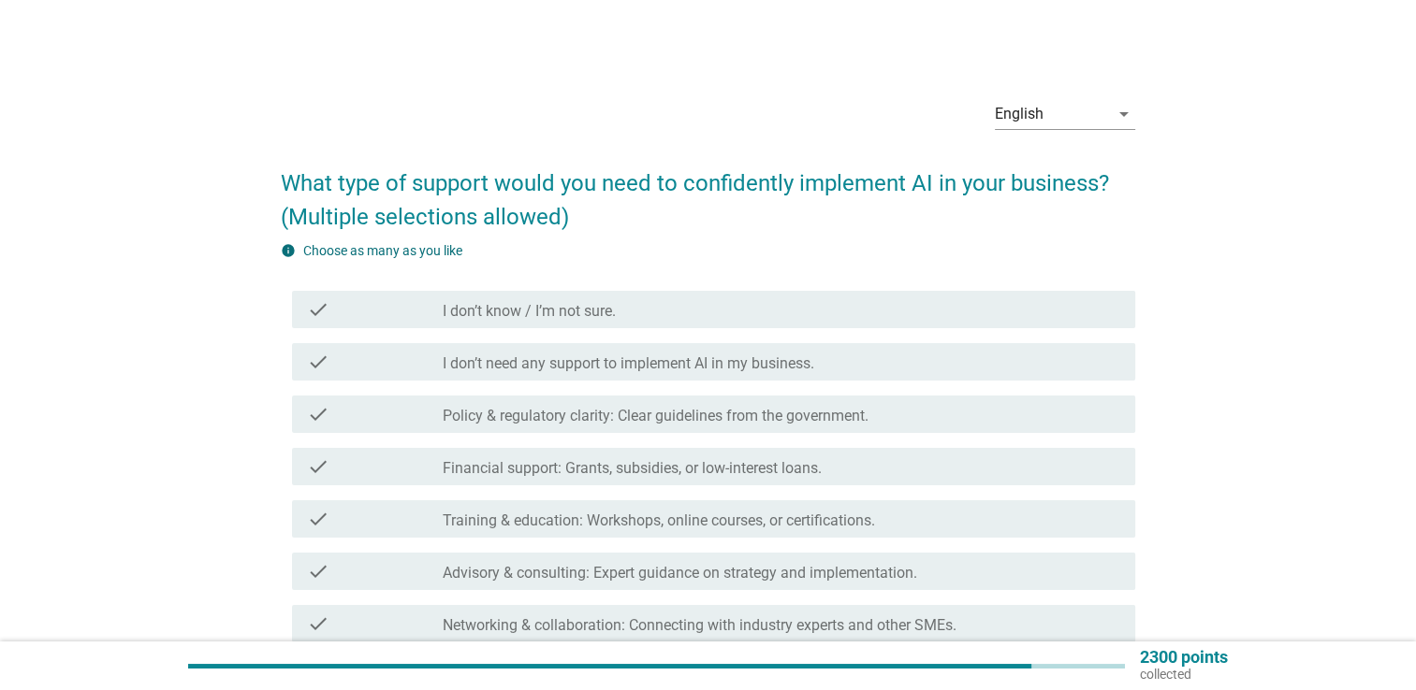
click at [923, 518] on div "check_box_outline_blank Training & education: Workshops, online courses, or cer…" at bounding box center [781, 519] width 677 height 22
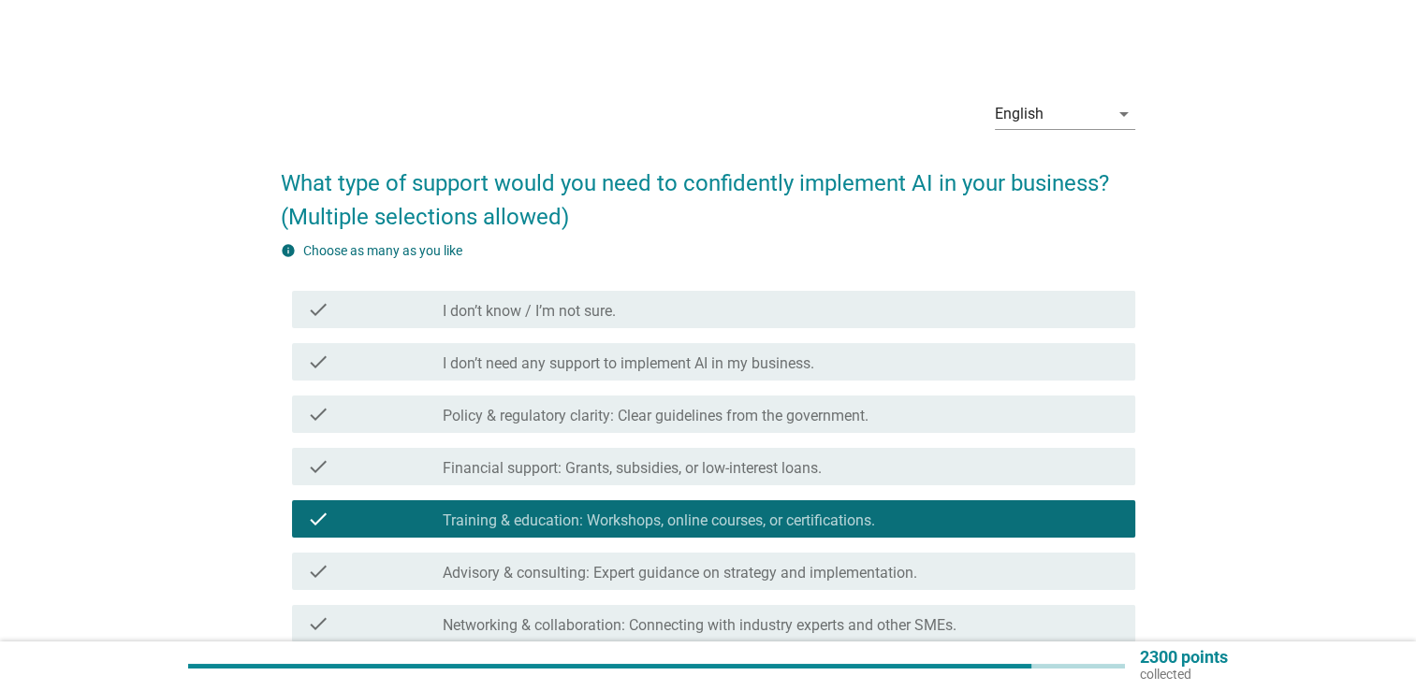
click at [915, 424] on div "check_box_outline_blank Policy & regulatory clarity: Clear guidelines from the …" at bounding box center [781, 414] width 677 height 22
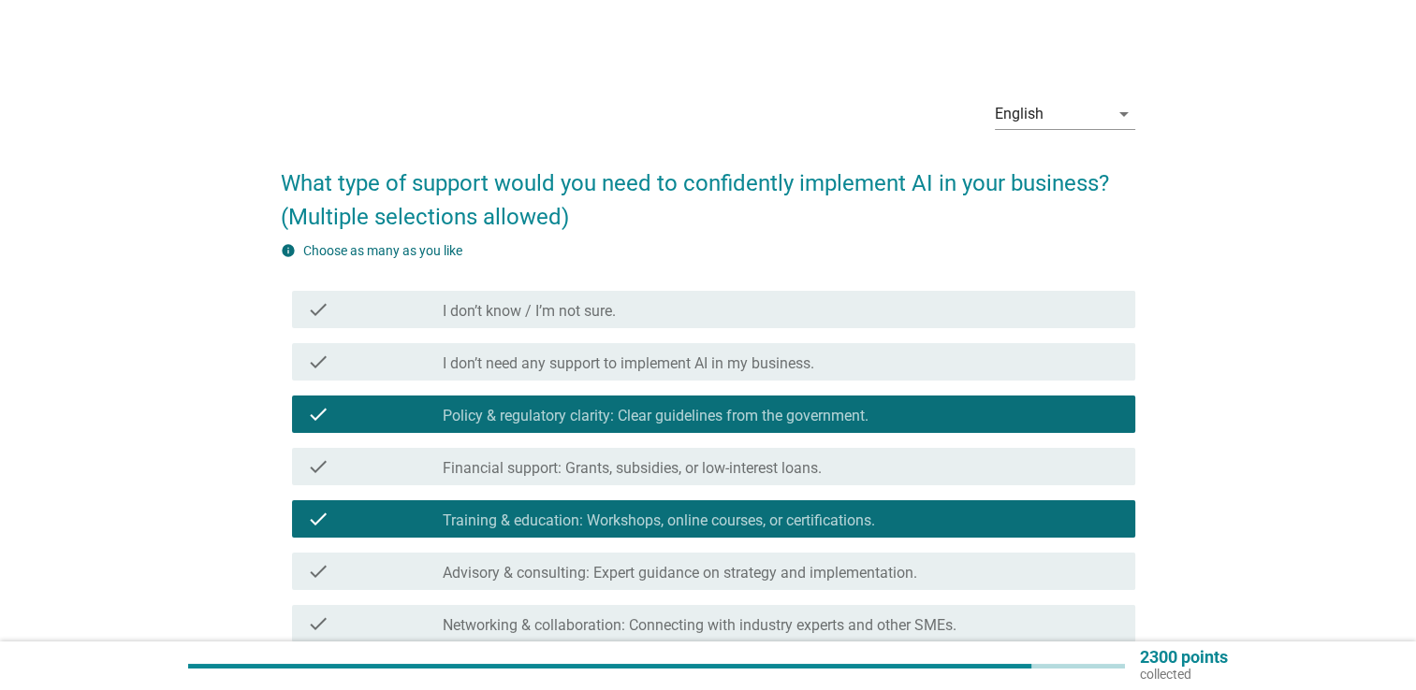
scroll to position [279, 0]
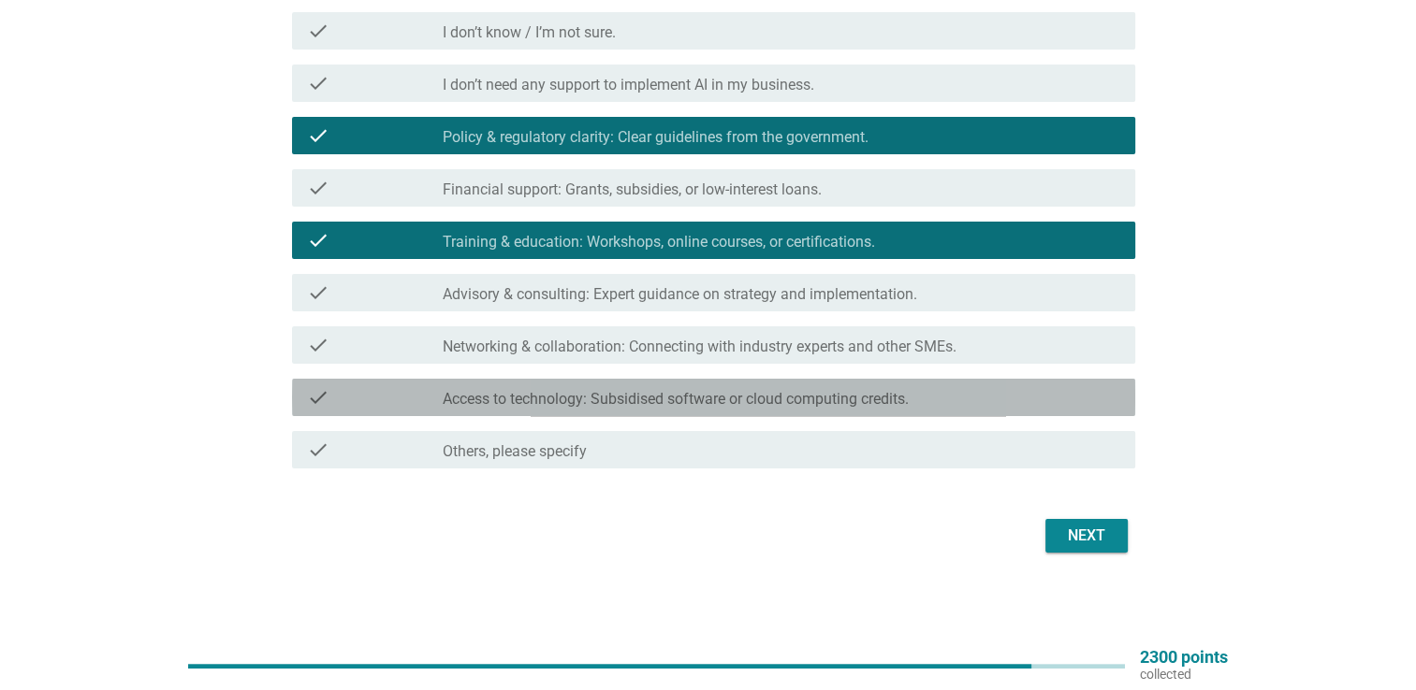
click at [923, 401] on div "check_box_outline_blank Access to technology: Subsidised software or cloud comp…" at bounding box center [781, 397] width 677 height 22
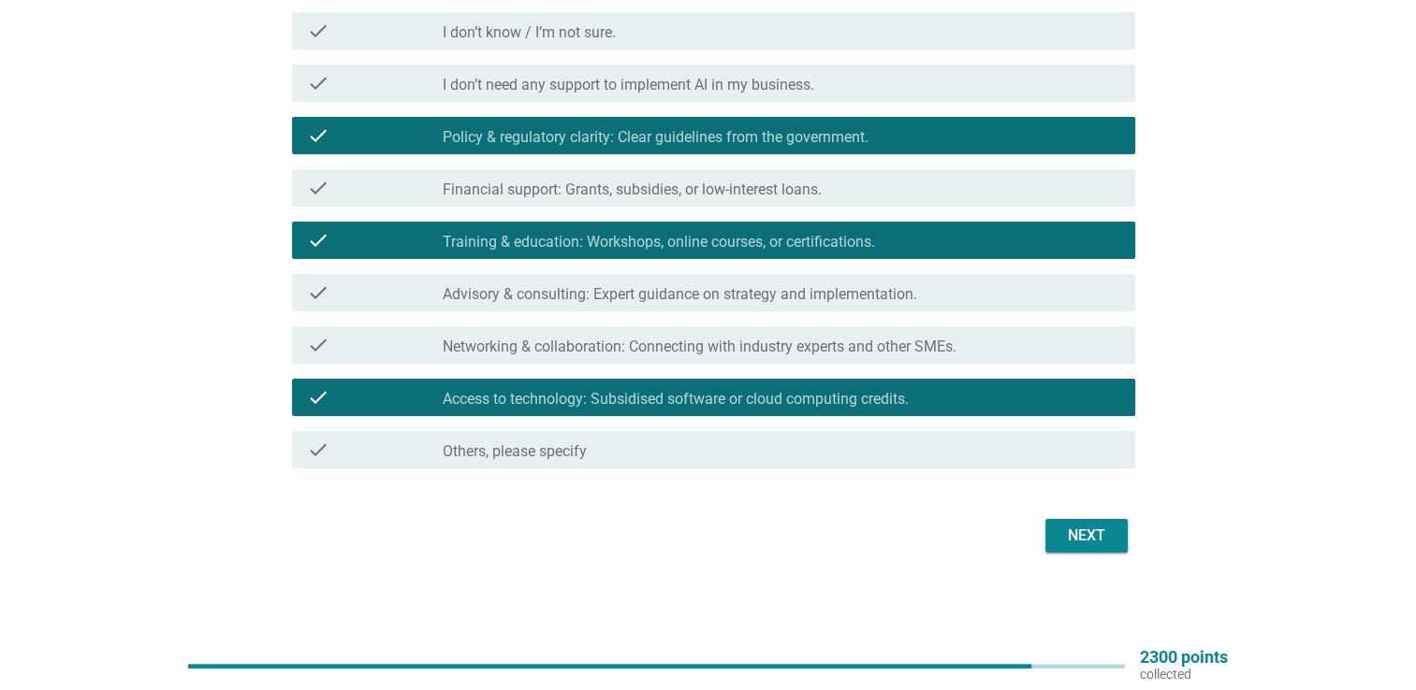
click at [1063, 531] on div "Next" at bounding box center [1086, 536] width 52 height 22
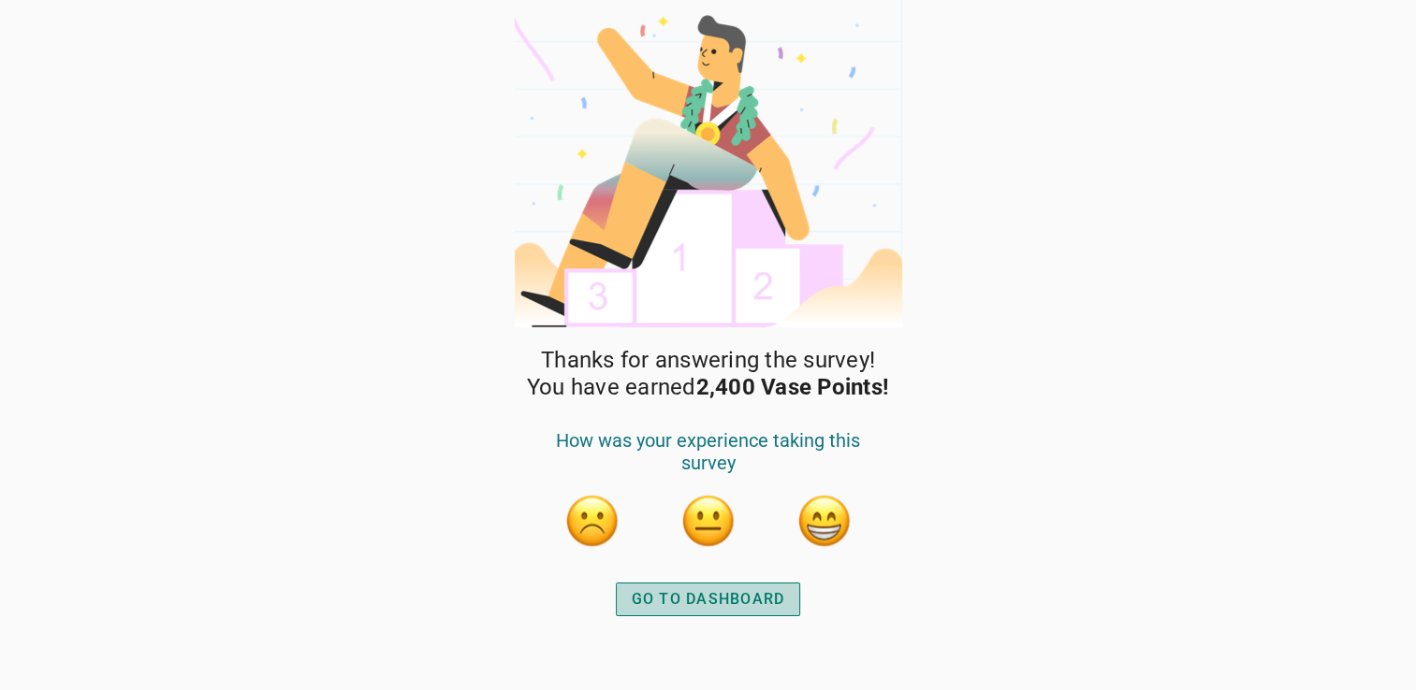
click at [746, 611] on button "GO TO DASHBOARD" at bounding box center [708, 600] width 185 height 34
